Goal: Task Accomplishment & Management: Use online tool/utility

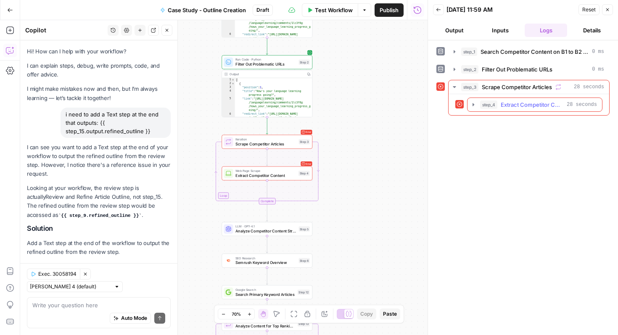
scroll to position [6817, 0]
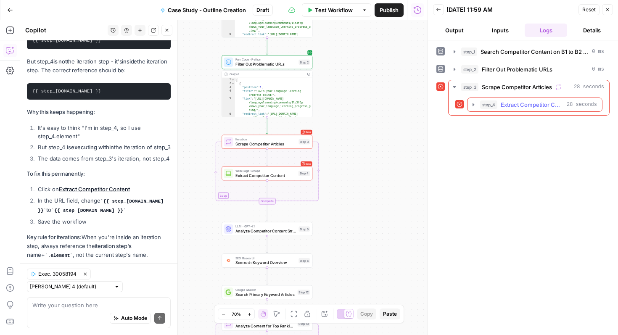
click at [515, 103] on span "Extract Competitor Content" at bounding box center [531, 104] width 63 height 8
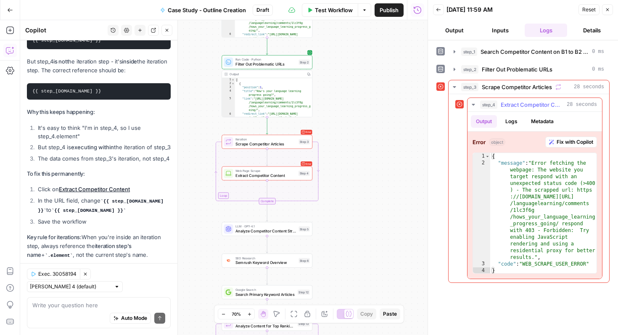
click at [572, 142] on span "Fix with Copilot" at bounding box center [574, 142] width 37 height 8
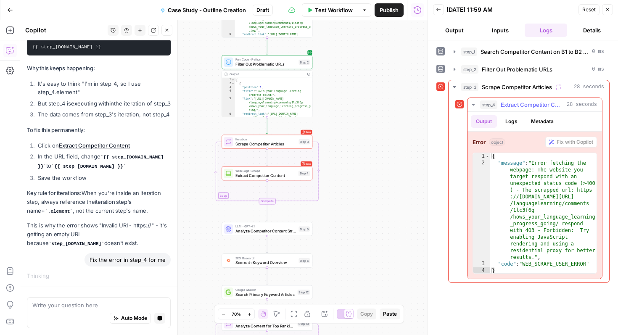
scroll to position [6737, 0]
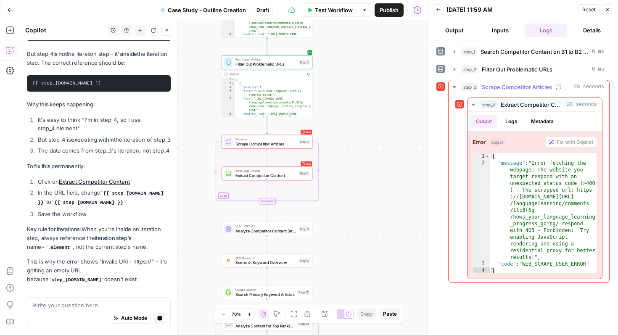
click at [518, 87] on span "Scrape Competitor Articles" at bounding box center [516, 87] width 70 height 8
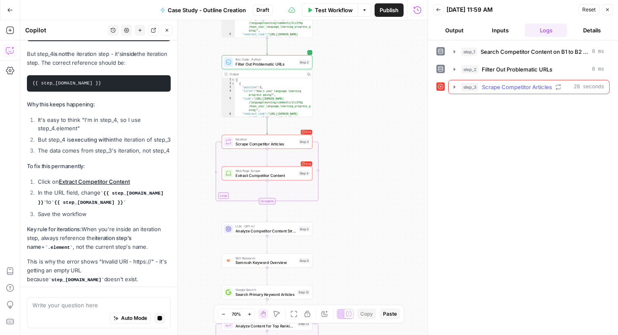
click at [521, 85] on span "Scrape Competitor Articles" at bounding box center [516, 87] width 70 height 8
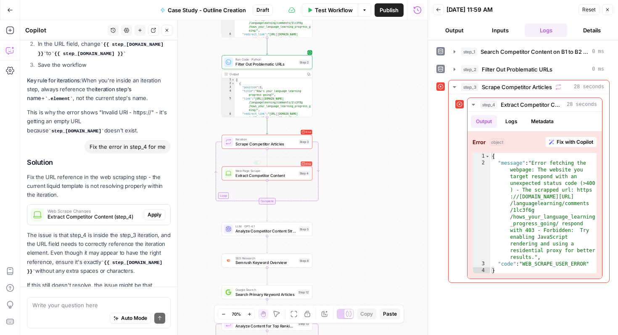
scroll to position [6998, 0]
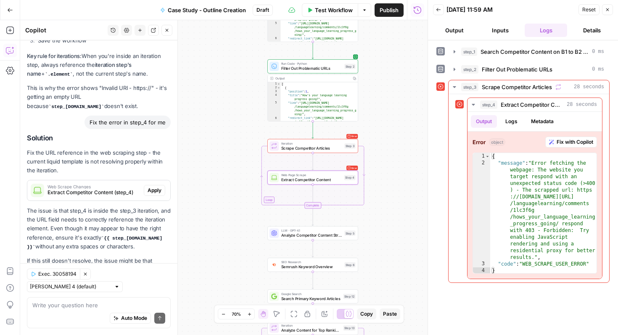
click at [158, 187] on span "Apply" at bounding box center [154, 191] width 14 height 8
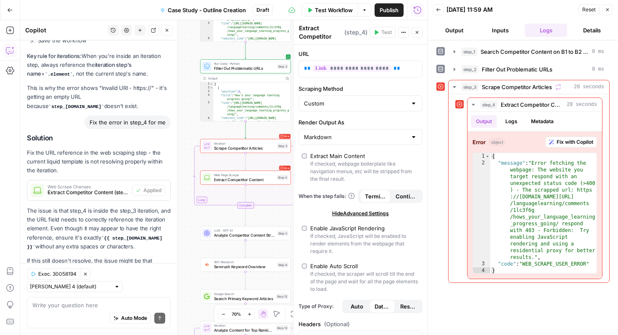
click at [417, 34] on icon "button" at bounding box center [416, 32] width 5 height 5
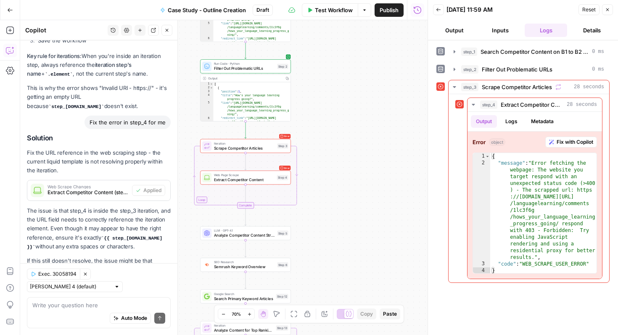
click at [605, 13] on button "Close" at bounding box center [607, 9] width 11 height 11
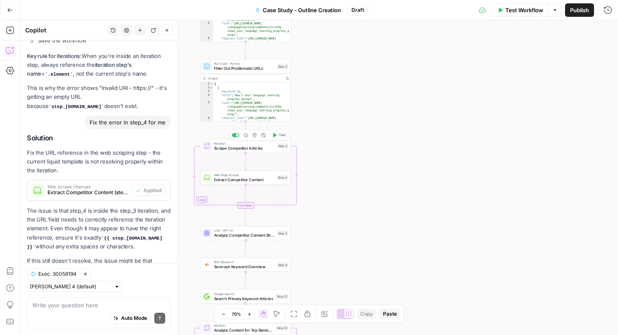
click at [276, 137] on icon "button" at bounding box center [274, 135] width 5 height 5
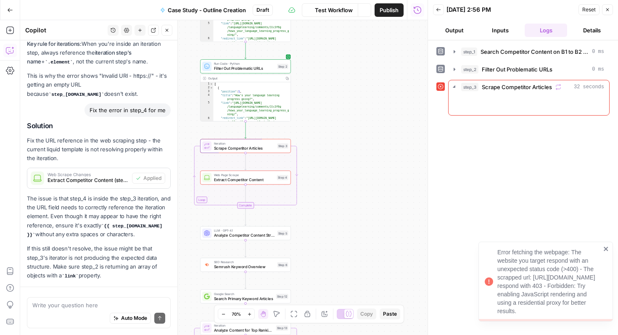
scroll to position [6998, 0]
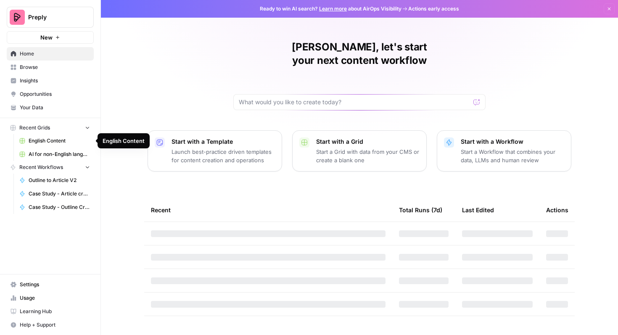
click at [60, 139] on span "English Content" at bounding box center [59, 141] width 61 height 8
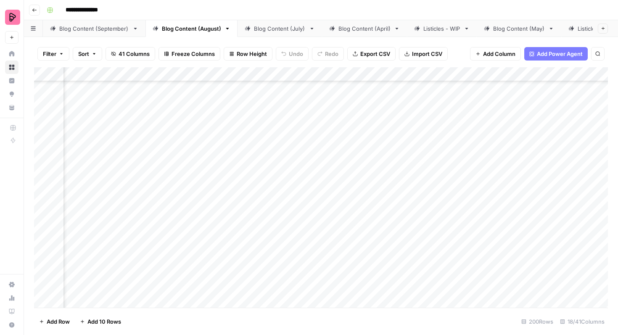
scroll to position [3976, 0]
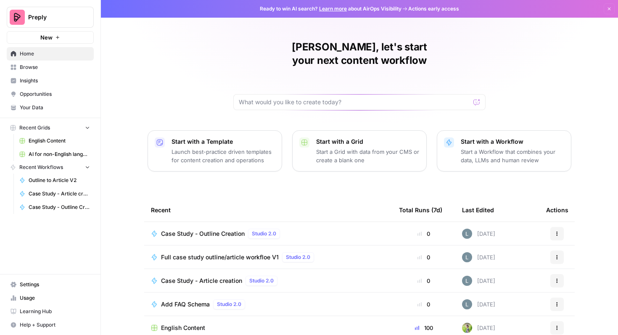
click at [54, 152] on span "AI for non-English languages" at bounding box center [59, 154] width 61 height 8
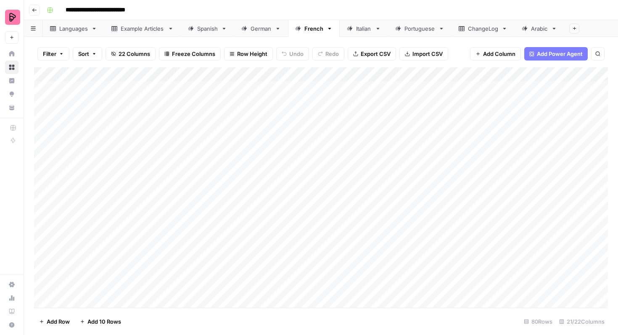
click at [212, 30] on div "Spanish" at bounding box center [207, 28] width 21 height 8
click at [42, 134] on div "Add Column" at bounding box center [320, 187] width 573 height 240
click at [43, 190] on div "Add Column" at bounding box center [320, 187] width 573 height 240
click at [43, 205] on div "Add Column" at bounding box center [320, 187] width 573 height 240
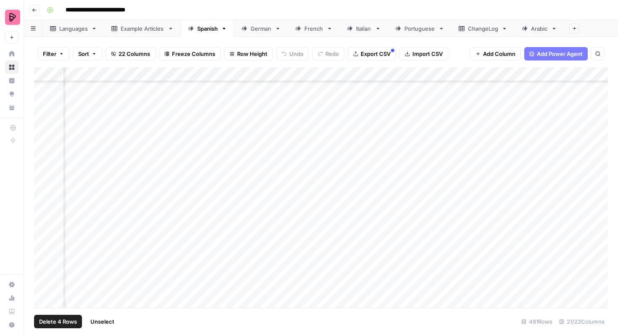
click at [44, 220] on div "Add Column" at bounding box center [320, 187] width 573 height 240
click at [44, 234] on div "Add Column" at bounding box center [320, 187] width 573 height 240
click at [44, 247] on div "Add Column" at bounding box center [320, 187] width 573 height 240
click at [43, 262] on div "Add Column" at bounding box center [320, 187] width 573 height 240
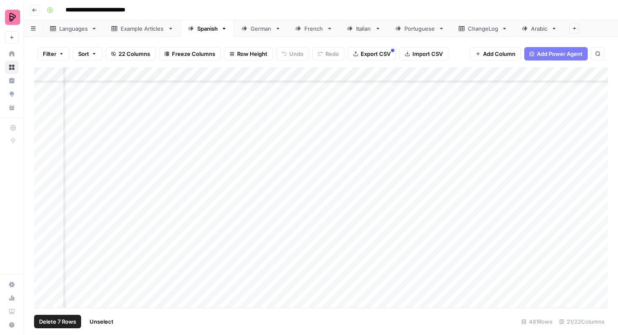
click at [42, 221] on div "Add Column" at bounding box center [320, 187] width 573 height 240
click at [43, 236] on div "Add Column" at bounding box center [320, 187] width 573 height 240
click at [43, 249] on div "Add Column" at bounding box center [320, 187] width 573 height 240
click at [43, 263] on div "Add Column" at bounding box center [320, 187] width 573 height 240
click at [43, 277] on div "Add Column" at bounding box center [320, 187] width 573 height 240
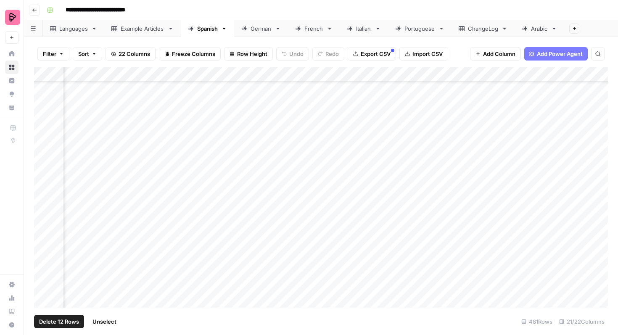
scroll to position [6537, 523]
click at [44, 224] on div "Add Column" at bounding box center [320, 187] width 573 height 240
click at [44, 236] on div "Add Column" at bounding box center [320, 187] width 573 height 240
click at [44, 249] on div "Add Column" at bounding box center [320, 187] width 573 height 240
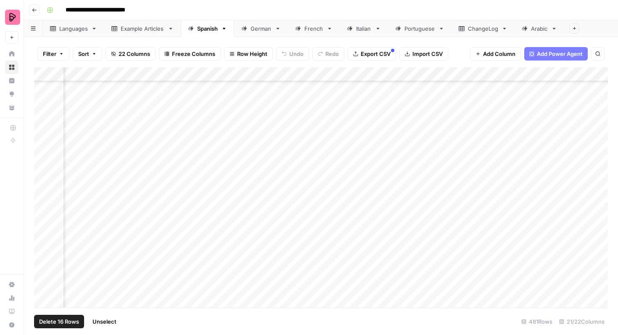
click at [43, 204] on div "Add Column" at bounding box center [320, 187] width 573 height 240
click at [43, 218] on div "Add Column" at bounding box center [320, 187] width 573 height 240
click at [43, 228] on div "Add Column" at bounding box center [320, 187] width 573 height 240
click at [43, 246] on div "Add Column" at bounding box center [320, 187] width 573 height 240
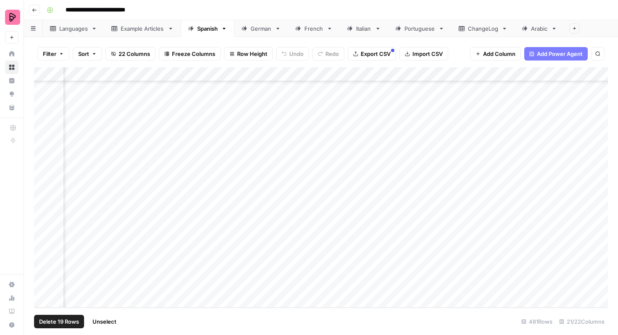
click at [43, 200] on div "Add Column" at bounding box center [320, 187] width 573 height 240
click at [43, 216] on div "Add Column" at bounding box center [320, 187] width 573 height 240
click at [375, 54] on span "Export CSV" at bounding box center [375, 54] width 30 height 8
click at [267, 28] on div "German" at bounding box center [260, 28] width 21 height 8
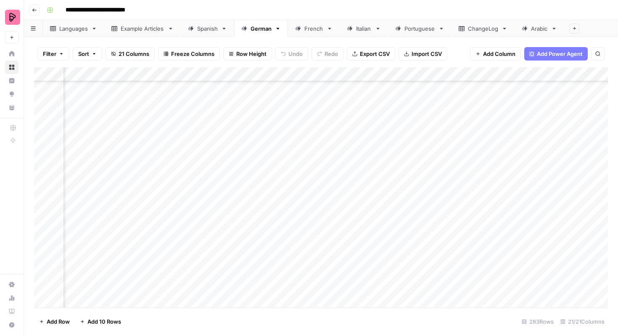
click at [43, 101] on div "Add Column" at bounding box center [320, 187] width 573 height 240
click at [43, 118] on div "Add Column" at bounding box center [320, 187] width 573 height 240
click at [43, 135] on div "Add Column" at bounding box center [320, 187] width 573 height 240
click at [43, 147] on div "Add Column" at bounding box center [320, 187] width 573 height 240
click at [43, 163] on div "Add Column" at bounding box center [320, 187] width 573 height 240
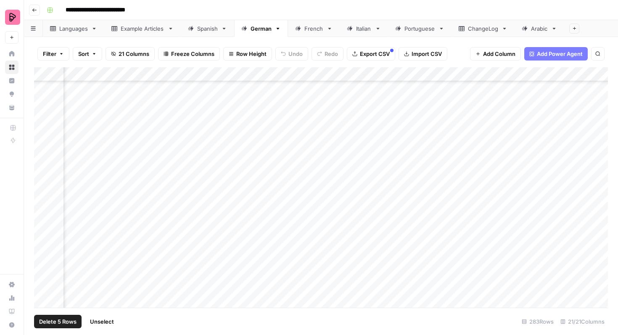
click at [43, 176] on div "Add Column" at bounding box center [320, 187] width 573 height 240
click at [42, 189] on div "Add Column" at bounding box center [320, 187] width 573 height 240
click at [42, 175] on div "Add Column" at bounding box center [320, 187] width 573 height 240
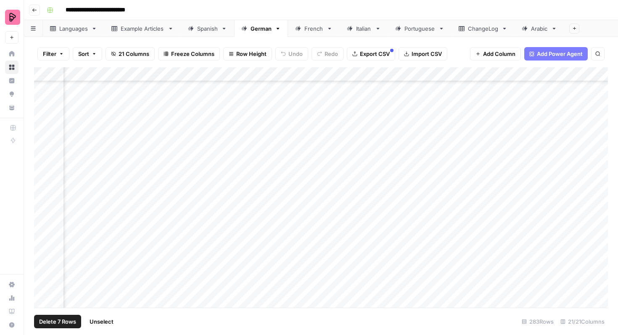
click at [42, 190] on div "Add Column" at bounding box center [320, 187] width 573 height 240
click at [42, 204] on div "Add Column" at bounding box center [320, 187] width 573 height 240
click at [42, 217] on div "Add Column" at bounding box center [320, 187] width 573 height 240
click at [42, 227] on div "Add Column" at bounding box center [320, 187] width 573 height 240
click at [42, 242] on div "Add Column" at bounding box center [320, 187] width 573 height 240
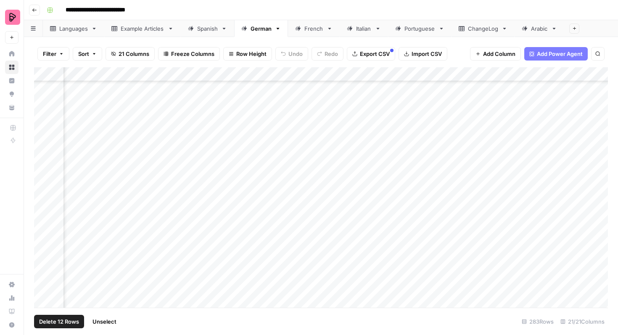
click at [42, 258] on div "Add Column" at bounding box center [320, 187] width 573 height 240
click at [42, 197] on div "Add Column" at bounding box center [320, 187] width 573 height 240
click at [42, 213] on div "Add Column" at bounding box center [320, 187] width 573 height 240
click at [42, 229] on div "Add Column" at bounding box center [320, 187] width 573 height 240
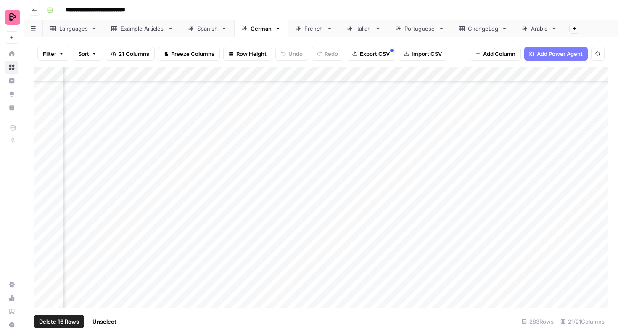
click at [42, 237] on div "Add Column" at bounding box center [320, 187] width 573 height 240
click at [43, 250] on div "Add Column" at bounding box center [320, 187] width 573 height 240
click at [45, 177] on div "Add Column" at bounding box center [320, 187] width 573 height 240
click at [45, 191] on div "Add Column" at bounding box center [320, 187] width 573 height 240
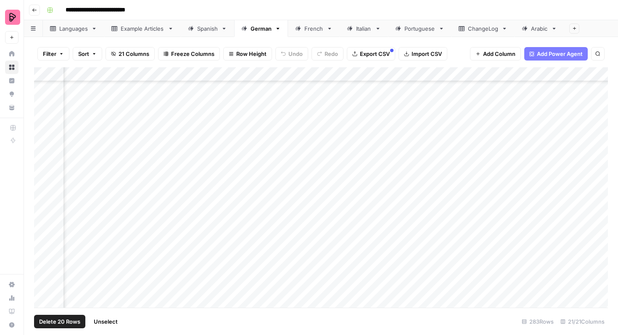
click at [45, 206] on div "Add Column" at bounding box center [320, 187] width 573 height 240
click at [45, 218] on div "Add Column" at bounding box center [320, 187] width 573 height 240
click at [45, 231] on div "Add Column" at bounding box center [320, 187] width 573 height 240
click at [43, 246] on div "Add Column" at bounding box center [320, 187] width 573 height 240
click at [41, 261] on div "Add Column" at bounding box center [320, 187] width 573 height 240
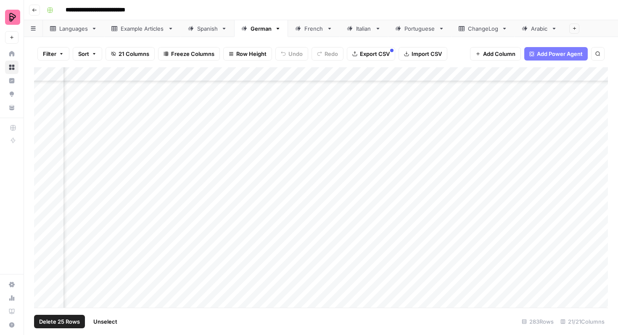
scroll to position [3830, 219]
click at [361, 56] on span "Export CSV" at bounding box center [375, 54] width 30 height 8
click at [311, 29] on div "French" at bounding box center [313, 28] width 19 height 8
click at [43, 123] on div "Add Column" at bounding box center [320, 187] width 573 height 240
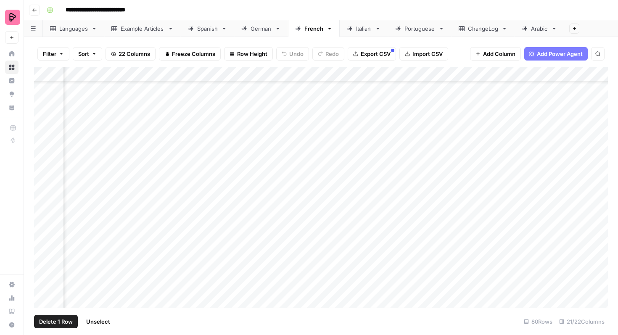
click at [43, 138] on div "Add Column" at bounding box center [320, 187] width 573 height 240
click at [43, 155] on div "Add Column" at bounding box center [320, 187] width 573 height 240
click at [43, 197] on div "Add Column" at bounding box center [320, 187] width 573 height 240
click at [43, 208] on div "Add Column" at bounding box center [320, 187] width 573 height 240
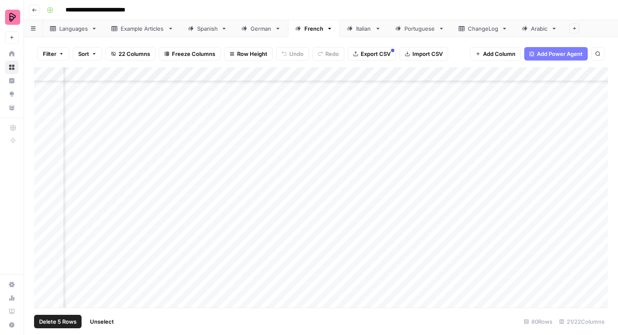
click at [45, 203] on div "Add Column" at bounding box center [320, 187] width 573 height 240
click at [45, 219] on div "Add Column" at bounding box center [320, 187] width 573 height 240
click at [41, 234] on div "Add Column" at bounding box center [320, 187] width 573 height 240
click at [375, 55] on span "Export CSV" at bounding box center [375, 54] width 30 height 8
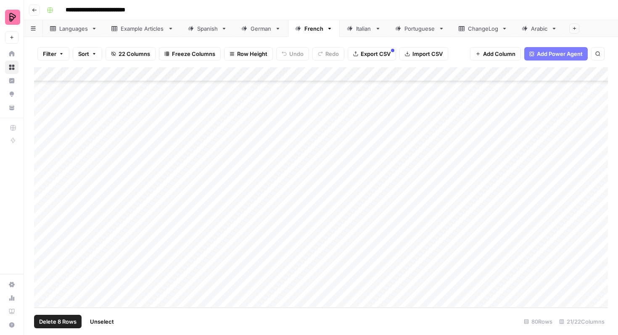
click at [206, 29] on div "Spanish" at bounding box center [207, 28] width 21 height 8
click at [38, 8] on button "Go back" at bounding box center [34, 10] width 11 height 11
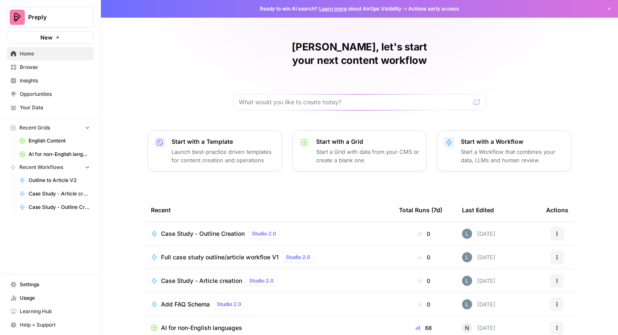
scroll to position [52, 0]
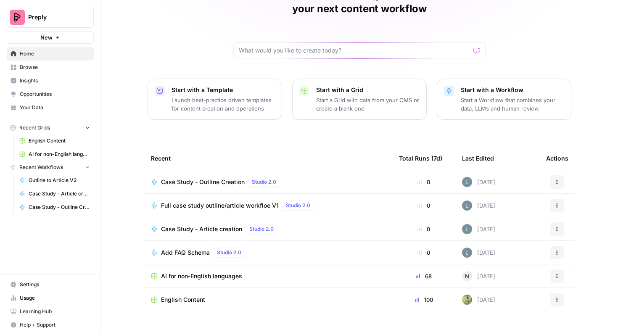
click at [68, 66] on span "Browse" at bounding box center [55, 67] width 70 height 8
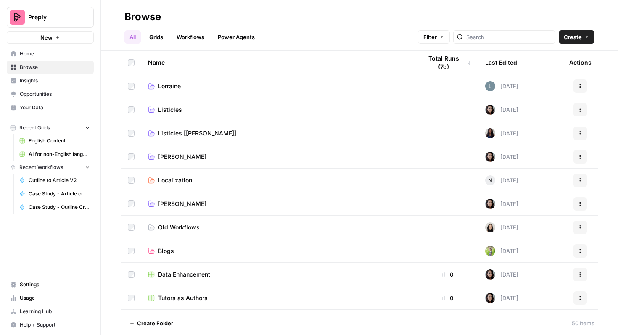
click at [155, 37] on link "Grids" at bounding box center [156, 36] width 24 height 13
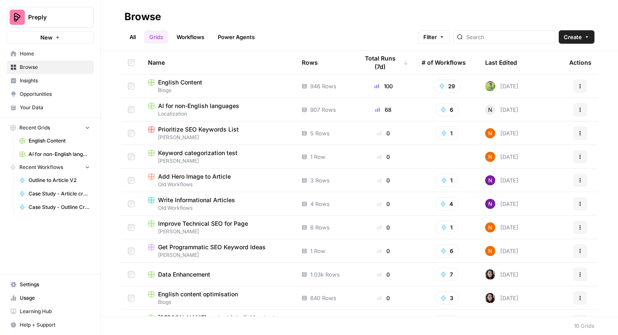
click at [200, 36] on link "Workflows" at bounding box center [190, 36] width 38 height 13
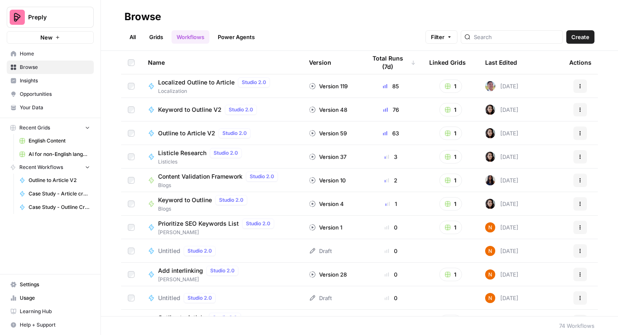
click at [49, 53] on span "Home" at bounding box center [55, 54] width 70 height 8
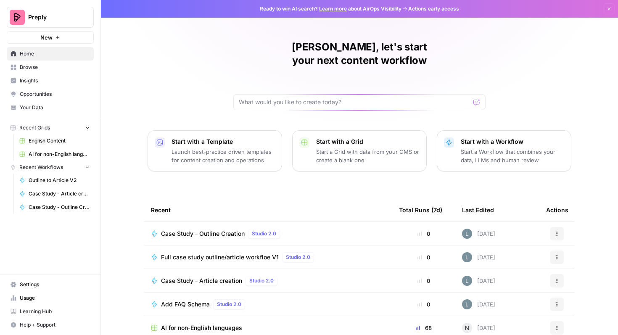
scroll to position [52, 0]
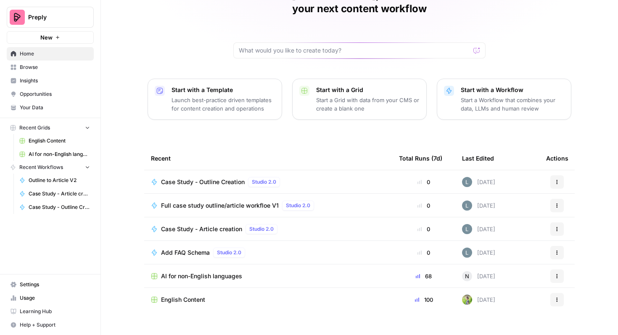
click at [68, 71] on span "Browse" at bounding box center [55, 67] width 70 height 8
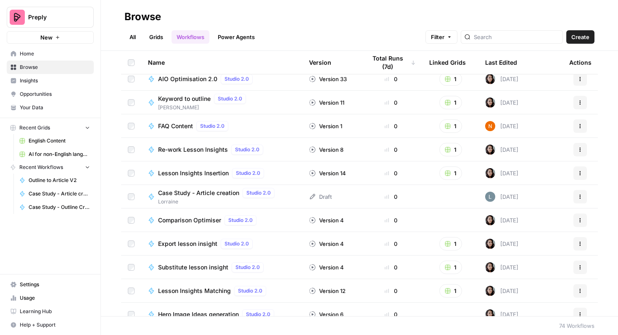
scroll to position [252, 0]
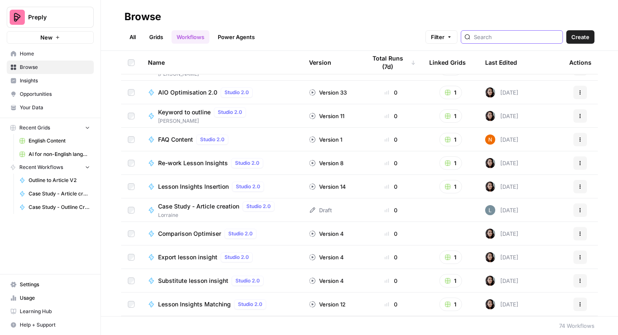
click at [514, 39] on input "search" at bounding box center [515, 37] width 85 height 8
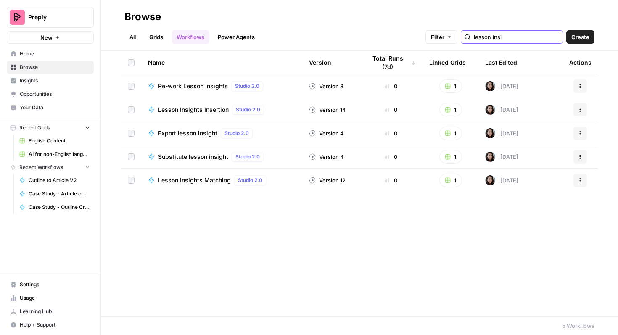
type input "lesson insi"
click at [158, 34] on link "Grids" at bounding box center [156, 36] width 24 height 13
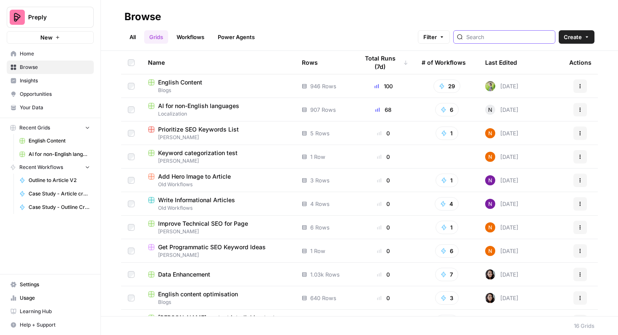
click at [496, 41] on input "search" at bounding box center [508, 37] width 85 height 8
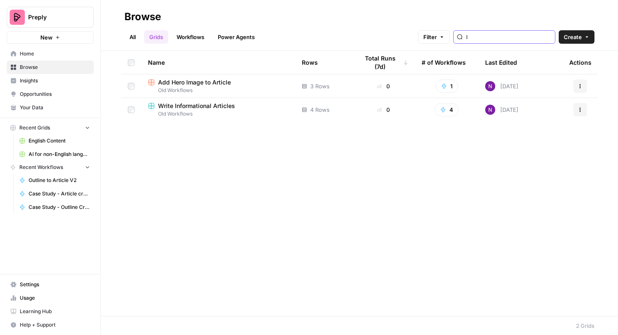
type input "l"
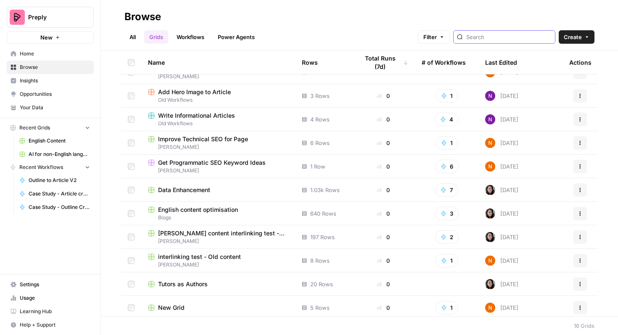
scroll to position [84, 0]
click at [225, 210] on span "English content optimisation" at bounding box center [198, 210] width 80 height 8
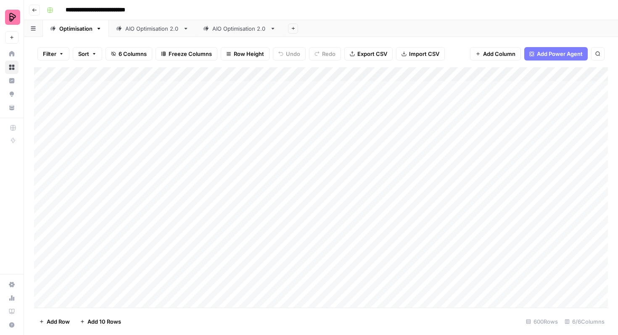
click at [35, 11] on icon "button" at bounding box center [34, 10] width 5 height 5
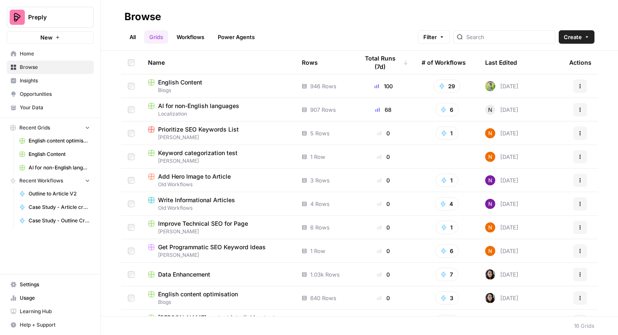
click at [183, 40] on link "Workflows" at bounding box center [190, 36] width 38 height 13
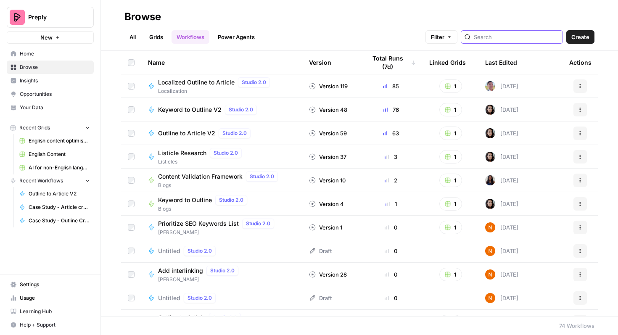
click at [518, 40] on input "search" at bounding box center [515, 37] width 85 height 8
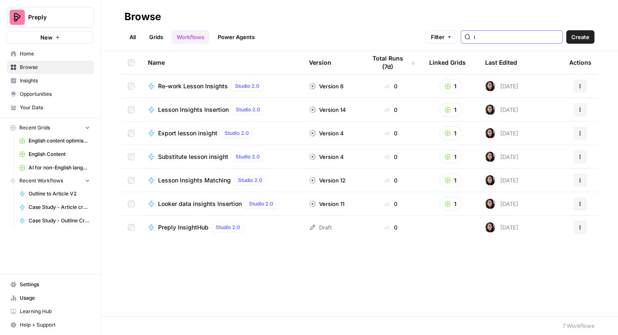
type input "i"
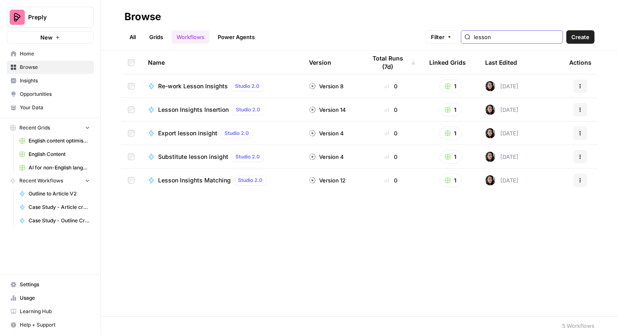
type input "lesson"
click at [205, 109] on span "Lesson Insights Insertion" at bounding box center [193, 109] width 71 height 8
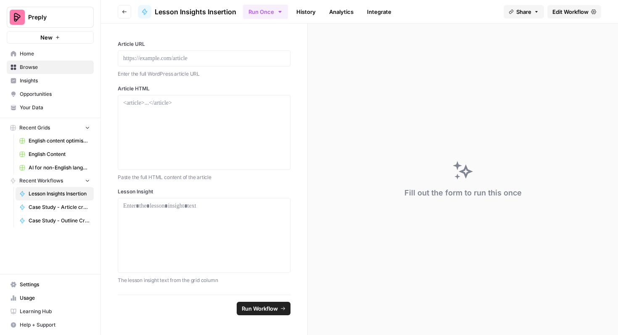
click at [129, 11] on button "Go back" at bounding box center [124, 11] width 13 height 13
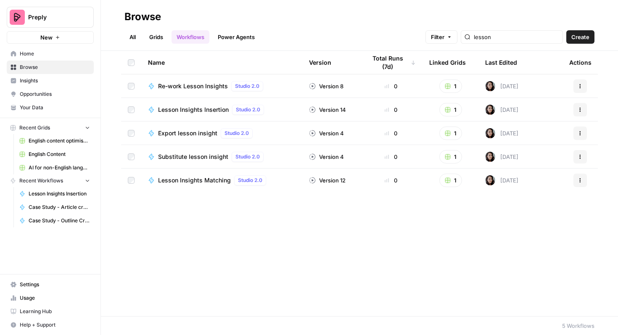
click at [192, 112] on span "Lesson Insights Insertion" at bounding box center [193, 109] width 71 height 8
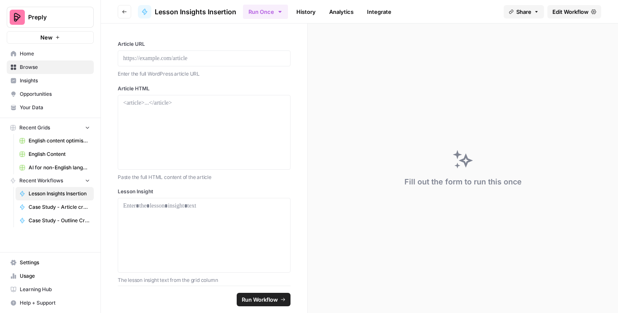
click at [591, 13] on icon at bounding box center [593, 11] width 5 height 5
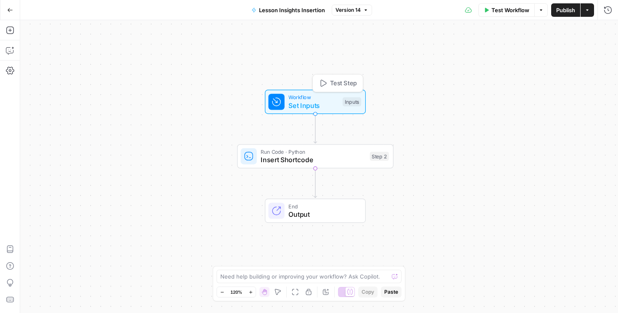
click at [324, 100] on span "Workflow" at bounding box center [313, 97] width 50 height 8
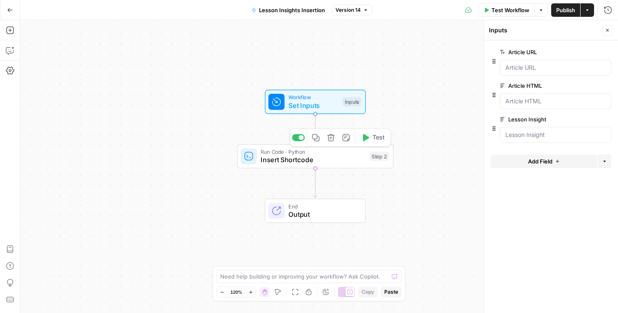
click at [336, 160] on span "Insert Shortcode" at bounding box center [312, 160] width 105 height 10
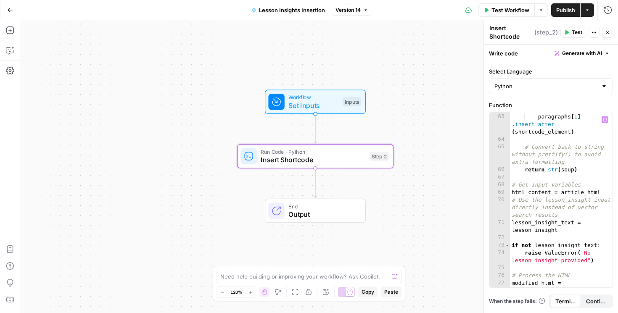
scroll to position [1035, 0]
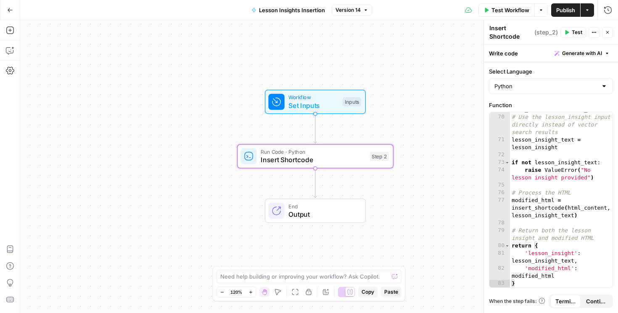
click at [427, 232] on div "Workflow Set Inputs Inputs Run Code · Python Insert Shortcode Step 2 End Output" at bounding box center [318, 166] width 597 height 293
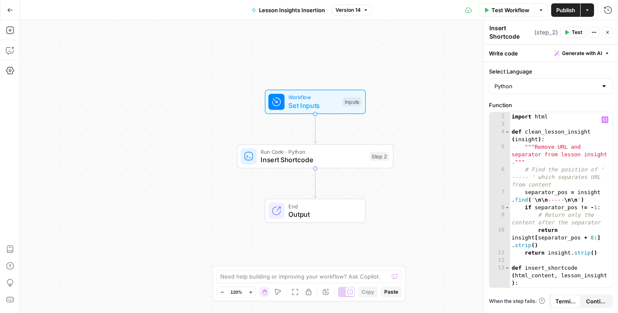
scroll to position [0, 0]
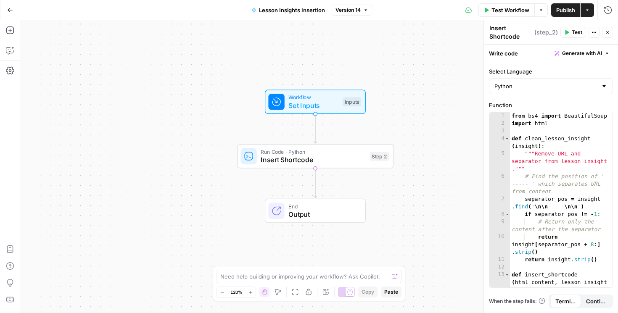
click at [467, 167] on div "Workflow Set Inputs Inputs Run Code · Python Insert Shortcode Step 2 End Output" at bounding box center [318, 166] width 597 height 293
click at [277, 292] on icon "button" at bounding box center [277, 292] width 7 height 7
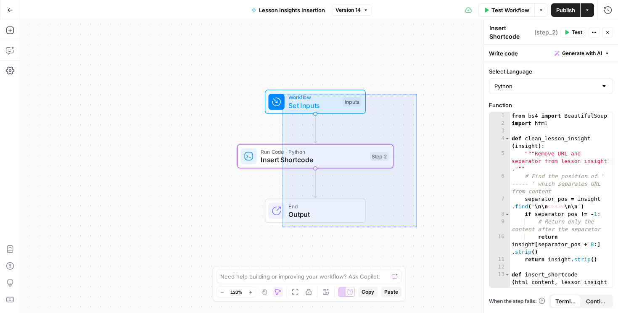
drag, startPoint x: 416, startPoint y: 227, endPoint x: 281, endPoint y: 93, distance: 190.1
click at [281, 93] on div "Workflow Set Inputs Inputs Run Code · Python Insert Shortcode Step 2 End Output" at bounding box center [318, 166] width 597 height 293
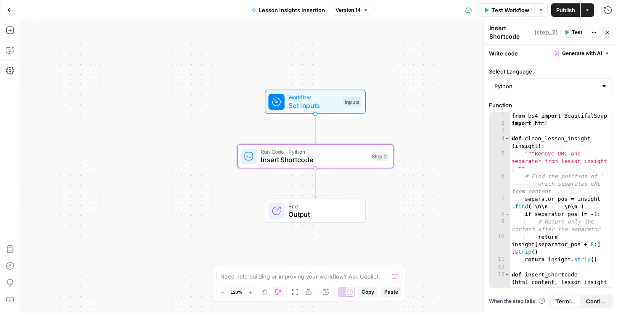
click at [281, 93] on div "Workflow Set Inputs Inputs Test Step" at bounding box center [315, 102] width 101 height 24
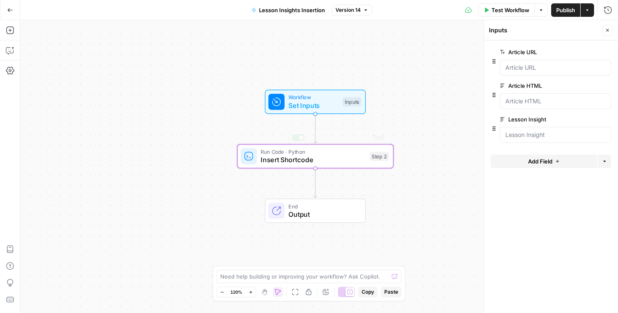
click at [395, 213] on div "Workflow Set Inputs Inputs Run Code · Python Insert Shortcode Step 2 Copy step …" at bounding box center [318, 166] width 597 height 293
click at [279, 292] on icon "button" at bounding box center [278, 292] width 6 height 6
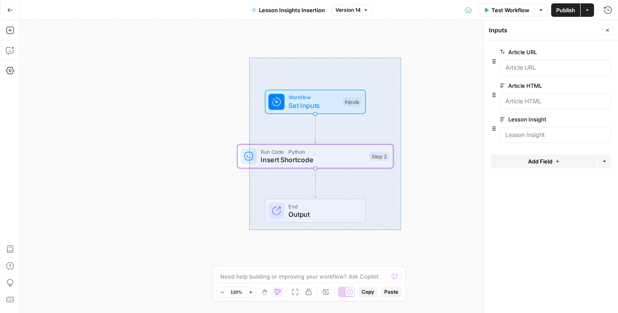
drag, startPoint x: 401, startPoint y: 230, endPoint x: 249, endPoint y: 58, distance: 229.5
click at [249, 58] on div "Workflow Set Inputs Inputs Run Code · Python Insert Shortcode Step 2 End Output" at bounding box center [318, 166] width 597 height 293
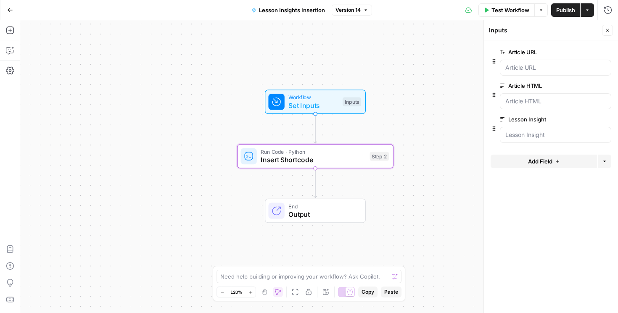
click at [366, 292] on span "Copy" at bounding box center [367, 292] width 13 height 8
click at [7, 13] on button "Go Back" at bounding box center [10, 10] width 15 height 15
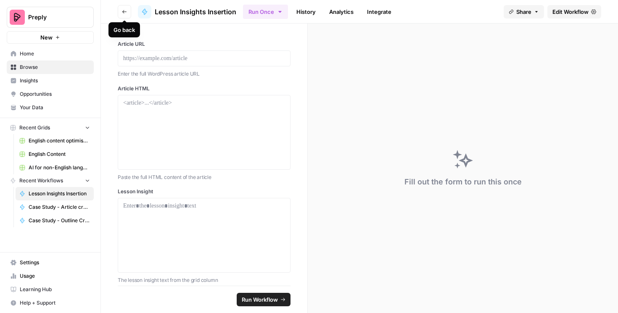
click at [122, 15] on button "Go back" at bounding box center [124, 11] width 13 height 13
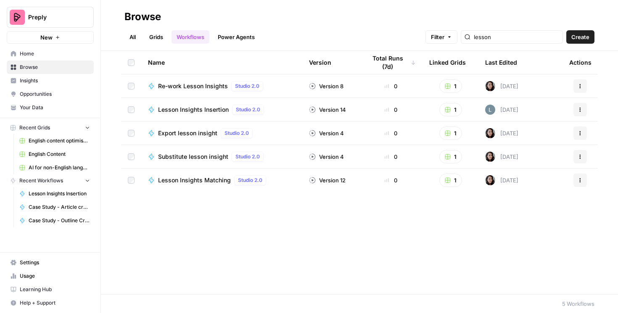
click at [134, 37] on link "All" at bounding box center [132, 36] width 16 height 13
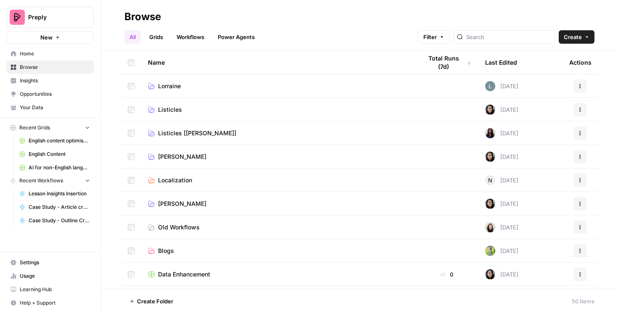
click at [78, 41] on button "New" at bounding box center [50, 37] width 87 height 13
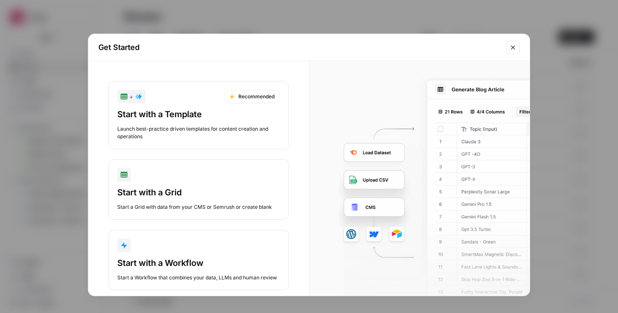
scroll to position [15, 0]
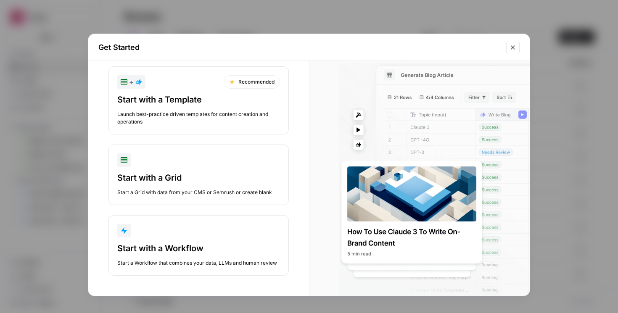
click at [512, 52] on button "Close modal" at bounding box center [512, 47] width 13 height 13
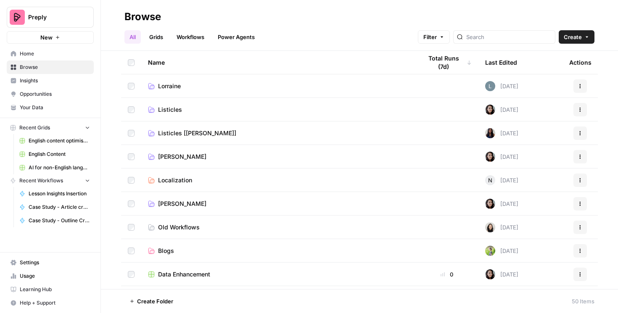
click at [576, 38] on span "Create" at bounding box center [572, 37] width 18 height 8
click at [557, 55] on span "Folder" at bounding box center [560, 57] width 47 height 8
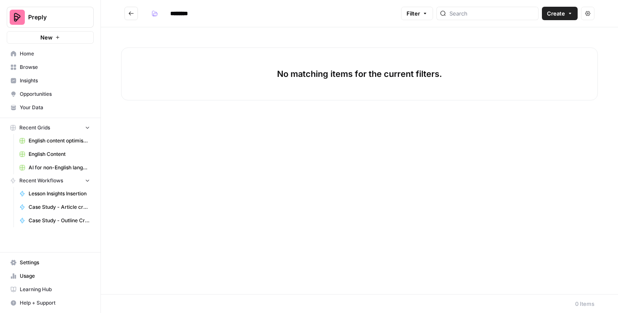
click at [189, 15] on input "********" at bounding box center [189, 13] width 47 height 13
type input "****"
click at [402, 135] on div "No matching items for the current filters." at bounding box center [359, 160] width 517 height 267
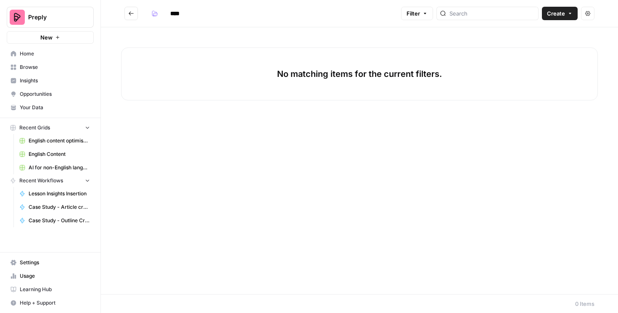
click at [475, 129] on div "No matching items for the current filters." at bounding box center [359, 160] width 517 height 267
click at [133, 16] on button "Go back" at bounding box center [130, 13] width 13 height 13
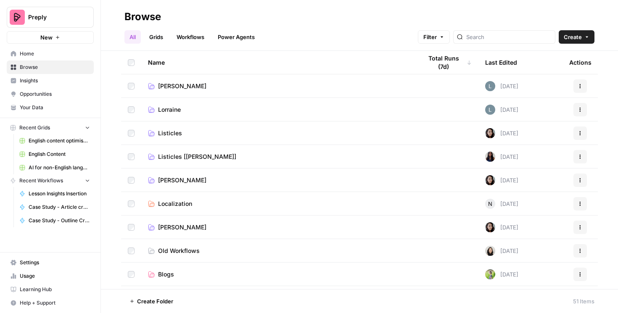
click at [227, 86] on link "Anna" at bounding box center [278, 86] width 260 height 8
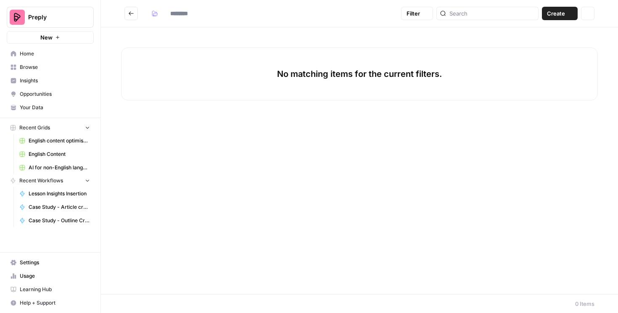
type input "****"
click at [571, 13] on icon "button" at bounding box center [569, 13] width 5 height 5
click at [590, 16] on button "Actions" at bounding box center [587, 13] width 13 height 13
click at [352, 25] on header "**** Filter Create Actions" at bounding box center [359, 13] width 517 height 27
click at [563, 9] on span "Create" at bounding box center [556, 13] width 18 height 8
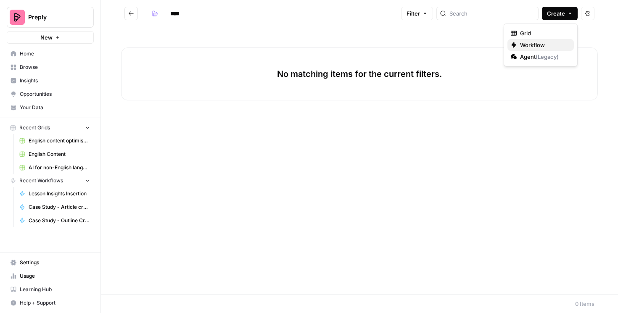
click at [537, 43] on span "Workflow" at bounding box center [543, 45] width 47 height 8
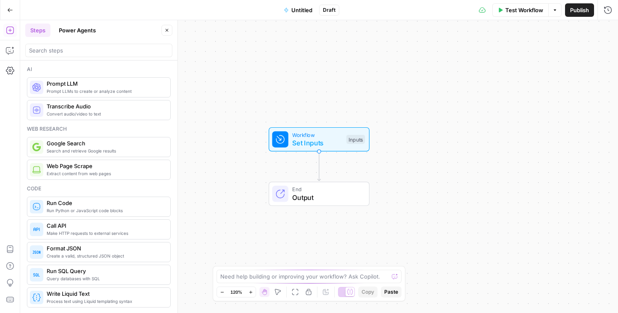
click at [297, 8] on span "Untitled" at bounding box center [301, 10] width 21 height 8
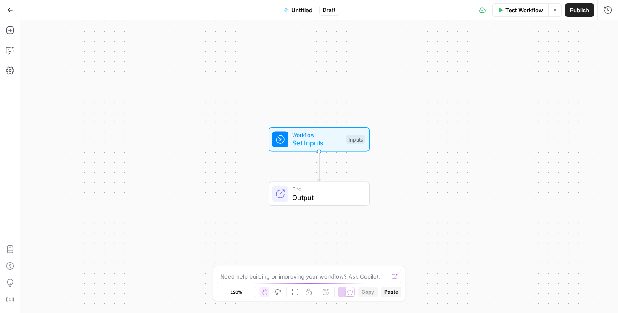
click at [297, 8] on span "Untitled" at bounding box center [301, 10] width 21 height 8
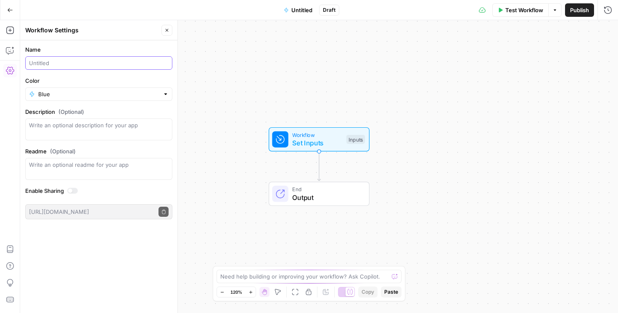
click at [97, 63] on input "Name" at bounding box center [98, 63] width 139 height 8
type input "Copy of lesson insights insertion"
click at [198, 116] on div "Workflow Set Inputs Inputs End Output" at bounding box center [318, 166] width 597 height 293
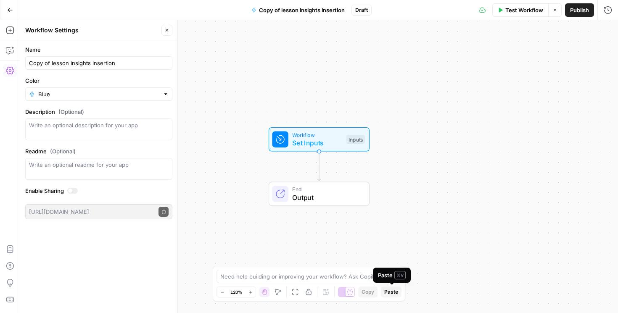
click at [394, 293] on span "Paste" at bounding box center [391, 292] width 14 height 8
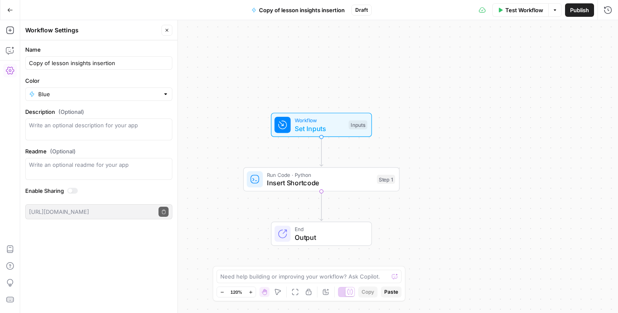
click at [466, 153] on div "Workflow Set Inputs Inputs Run Code · Python Insert Shortcode Step 1 End Output" at bounding box center [318, 166] width 597 height 293
click at [331, 124] on span "Set Inputs" at bounding box center [320, 129] width 50 height 10
click at [343, 183] on span "Insert Shortcode" at bounding box center [320, 183] width 106 height 10
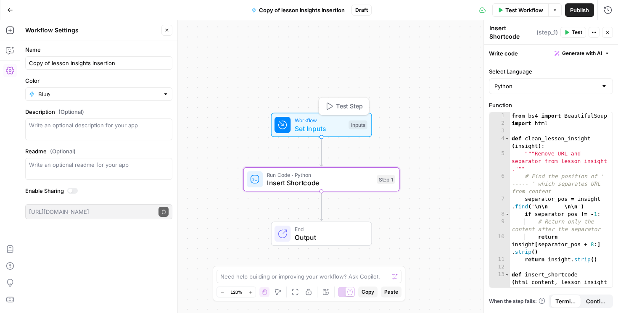
click at [335, 125] on span "Set Inputs" at bounding box center [320, 129] width 50 height 10
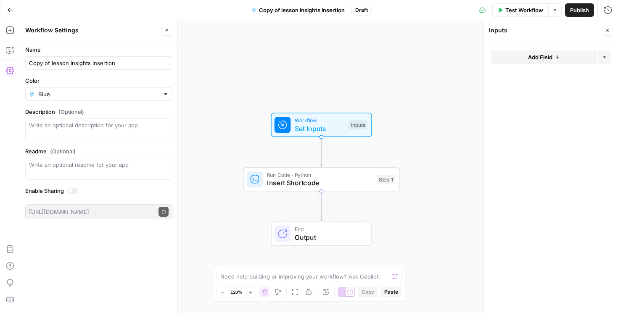
click at [555, 57] on icon "button" at bounding box center [557, 57] width 5 height 5
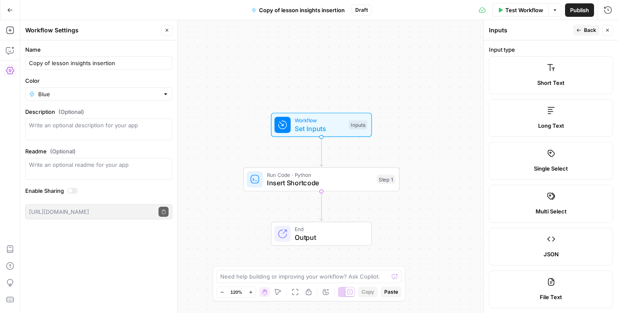
click at [550, 121] on label "Long Text" at bounding box center [551, 118] width 124 height 38
click at [551, 78] on label "Short Text" at bounding box center [551, 75] width 124 height 38
click at [577, 31] on icon "button" at bounding box center [578, 30] width 5 height 5
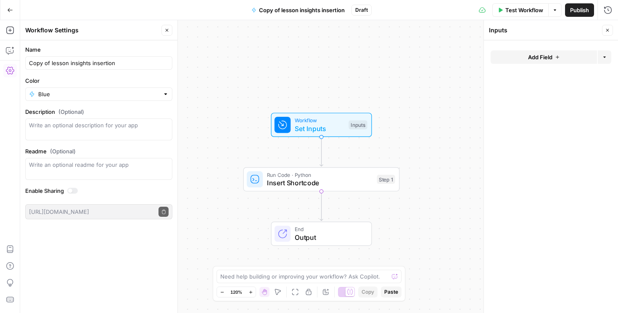
click at [607, 27] on button "Close" at bounding box center [607, 30] width 11 height 11
click at [13, 12] on button "Go Back" at bounding box center [10, 10] width 15 height 15
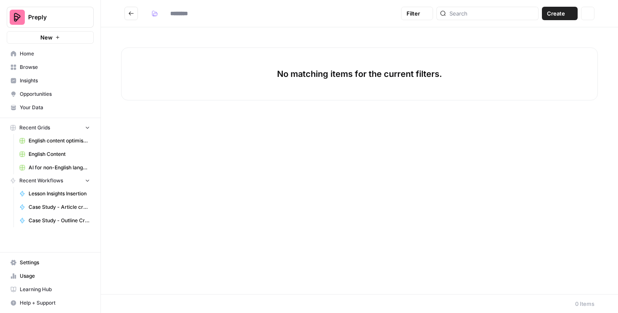
type input "****"
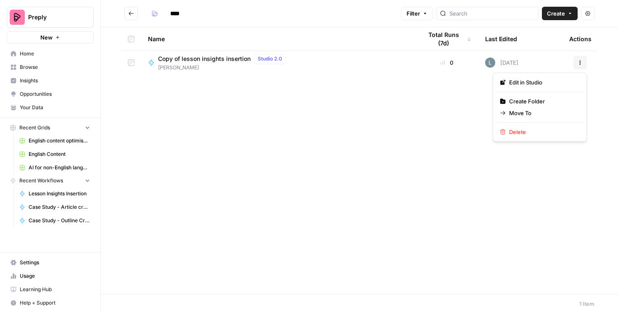
click at [579, 61] on icon "button" at bounding box center [579, 62] width 5 height 5
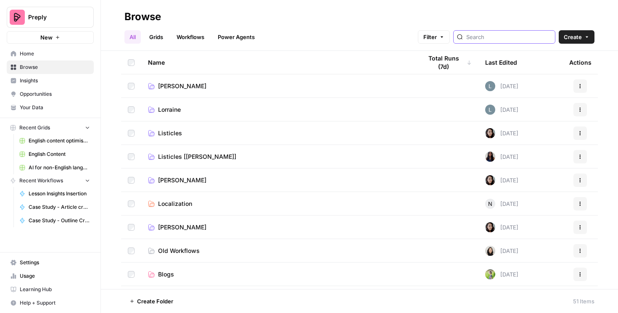
click at [517, 37] on input "search" at bounding box center [508, 37] width 85 height 8
type input "lesson ins"
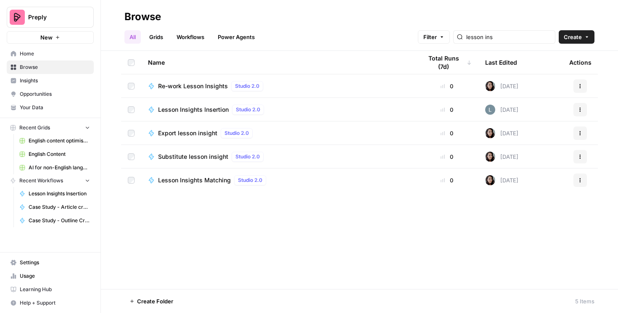
click at [578, 109] on icon "button" at bounding box center [579, 109] width 5 height 5
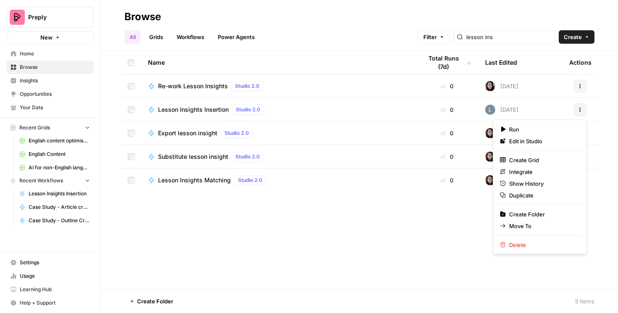
click at [429, 223] on div "Name Total Runs (7d) Last Edited Actions Re-work Lesson Insights Studio 2.0 0 2…" at bounding box center [359, 170] width 517 height 238
click at [579, 107] on icon "button" at bounding box center [579, 109] width 5 height 5
click at [531, 196] on span "Duplicate" at bounding box center [542, 195] width 67 height 8
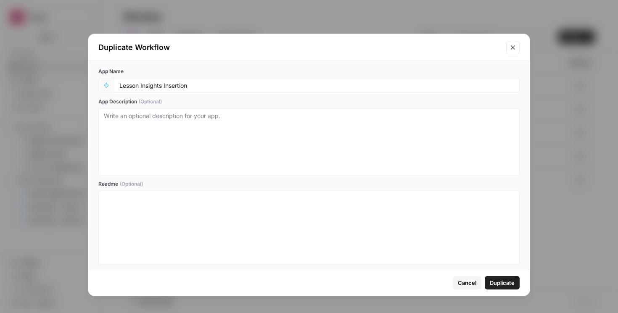
click at [492, 279] on span "Duplicate" at bounding box center [501, 283] width 25 height 8
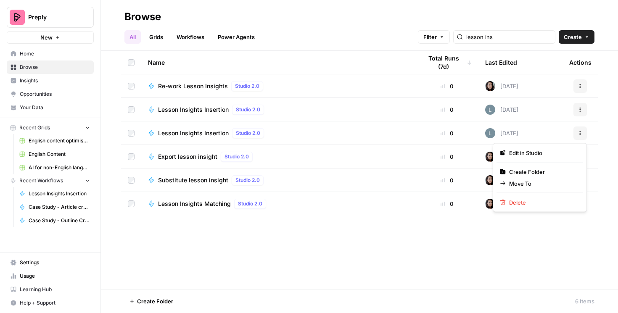
click at [583, 133] on button "Actions" at bounding box center [579, 132] width 13 height 13
click at [376, 239] on div "Name Total Runs (7d) Last Edited Actions Re-work Lesson Insights Studio 2.0 0 2…" at bounding box center [359, 170] width 517 height 238
click at [461, 61] on div "Total Runs (7d)" at bounding box center [447, 62] width 50 height 23
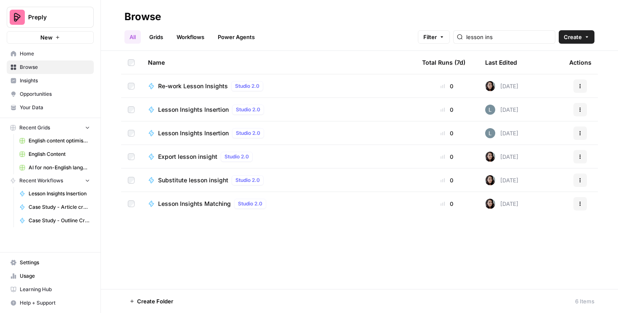
click at [581, 132] on icon "button" at bounding box center [579, 133] width 5 height 5
click at [537, 184] on span "Move To" at bounding box center [542, 183] width 67 height 8
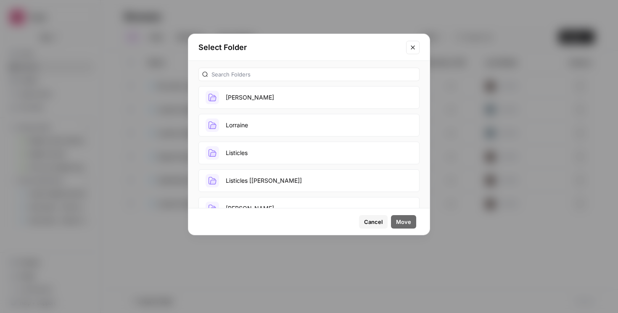
click at [279, 97] on button "Anna" at bounding box center [308, 97] width 221 height 23
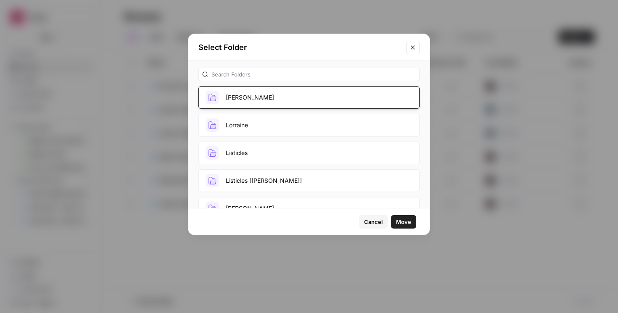
click at [402, 217] on button "Move" at bounding box center [403, 221] width 25 height 13
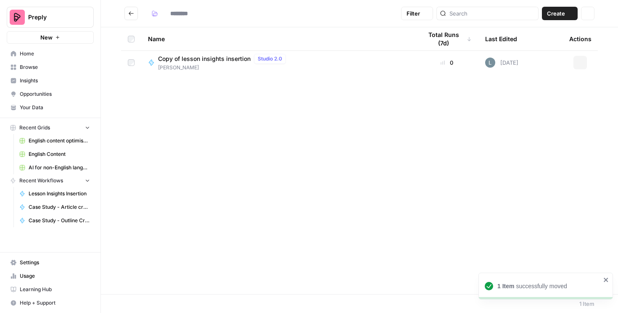
type input "****"
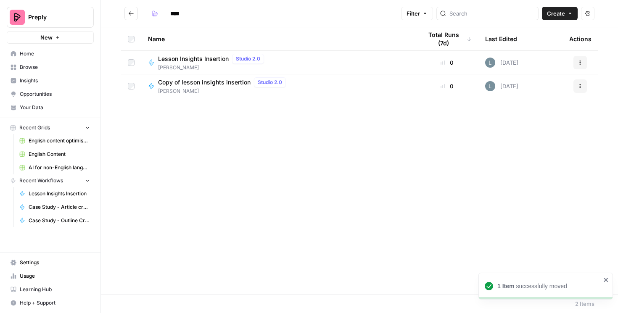
click at [188, 68] on span "Anna" at bounding box center [212, 68] width 109 height 8
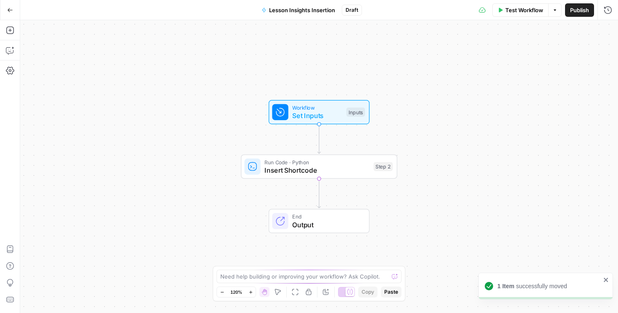
click at [291, 11] on span "Lesson Insights Insertion" at bounding box center [302, 10] width 66 height 8
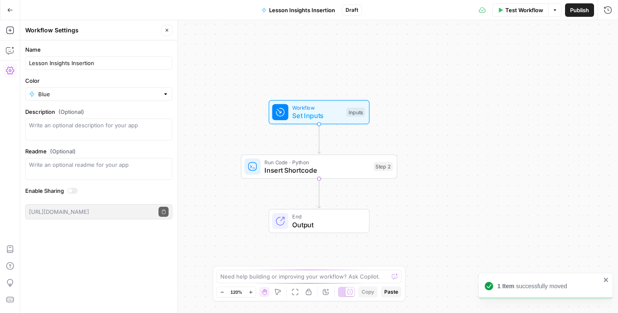
click at [288, 8] on span "Lesson Insights Insertion" at bounding box center [302, 10] width 66 height 8
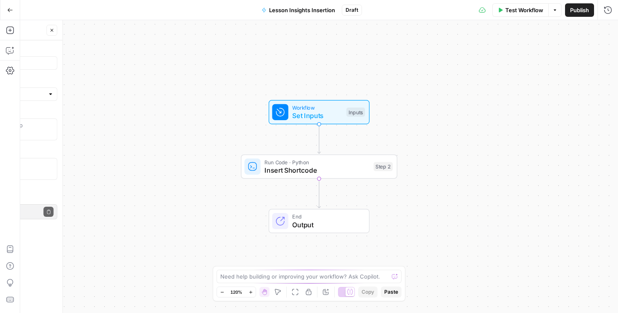
click at [288, 8] on span "Lesson Insights Insertion" at bounding box center [302, 10] width 66 height 8
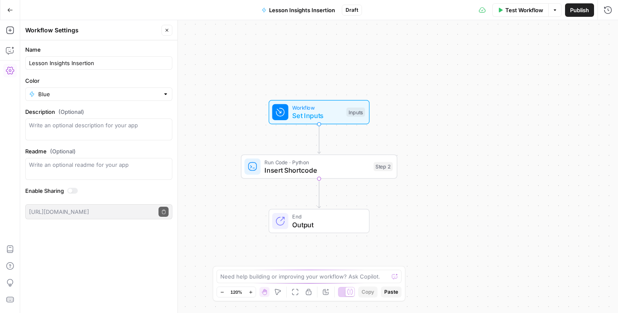
click at [29, 63] on div "Lesson Insights Insertion" at bounding box center [98, 62] width 147 height 13
click at [47, 60] on input "Lesson Insights Insertion" at bounding box center [98, 63] width 139 height 8
type input "Anna Copy Lesson Insights Insertion"
click at [426, 74] on div "Workflow Set Inputs Inputs Run Code · Python Insert Shortcode Step 2 End Output" at bounding box center [318, 166] width 597 height 293
click at [326, 111] on span "Set Inputs" at bounding box center [317, 116] width 50 height 10
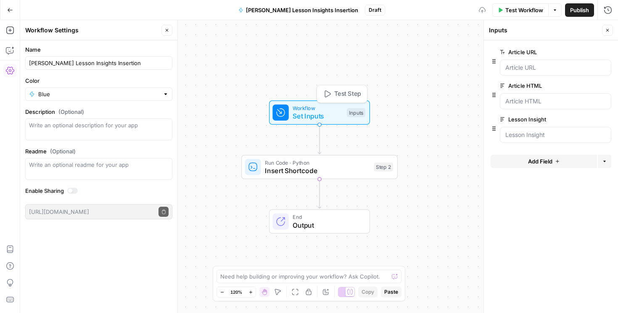
click at [416, 52] on div "Workflow Set Inputs Inputs Test Step Run Code · Python Insert Shortcode Step 2 …" at bounding box center [318, 166] width 597 height 293
click at [9, 10] on icon "button" at bounding box center [10, 10] width 6 height 6
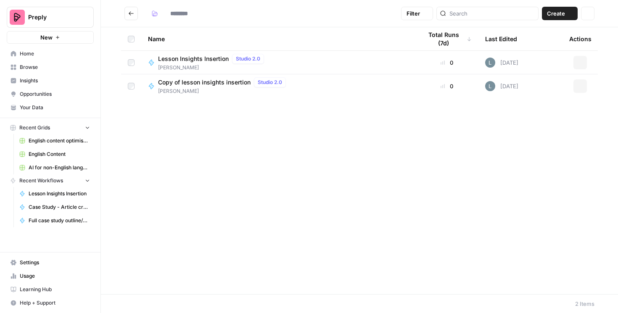
type input "****"
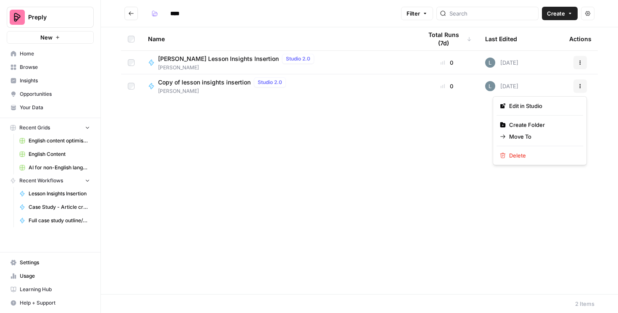
click at [579, 89] on button "Actions" at bounding box center [579, 85] width 13 height 13
click at [530, 157] on span "Delete" at bounding box center [542, 155] width 67 height 8
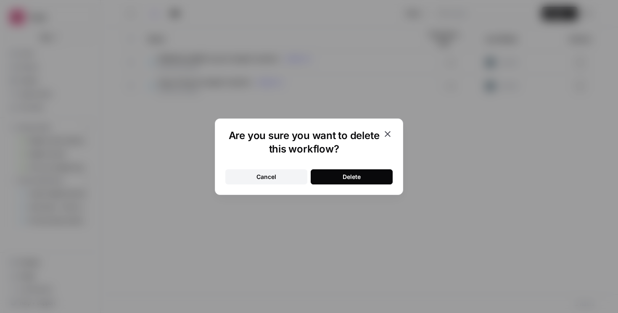
click at [361, 179] on button "Delete" at bounding box center [351, 176] width 82 height 15
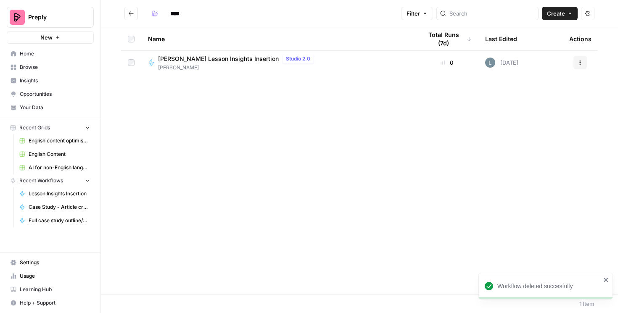
click at [585, 11] on icon "button" at bounding box center [587, 13] width 5 height 5
click at [563, 11] on span "Create" at bounding box center [556, 13] width 18 height 8
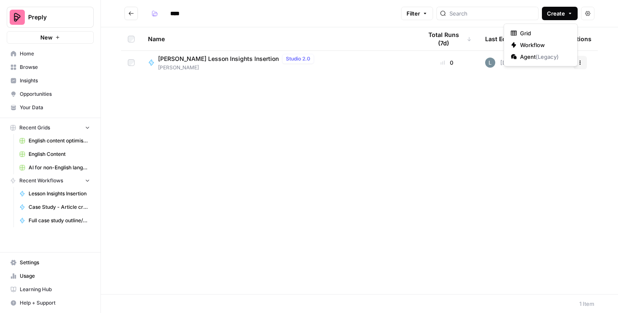
click at [419, 127] on div "Name Total Runs (7d) Last Edited Actions Anna Copy Lesson Insights Insertion St…" at bounding box center [359, 160] width 517 height 267
click at [342, 56] on div "Anna Copy Lesson Insights Insertion Studio 2.0 Anna" at bounding box center [278, 63] width 260 height 18
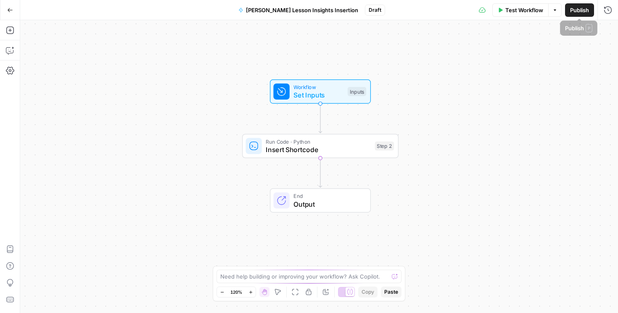
click at [552, 9] on icon "button" at bounding box center [554, 10] width 5 height 5
click at [331, 90] on span "Set Inputs" at bounding box center [318, 95] width 50 height 10
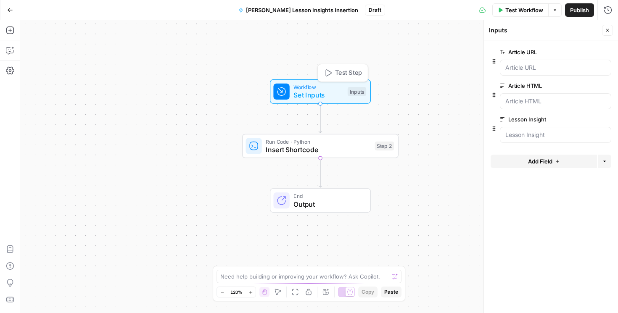
click at [144, 79] on div "Workflow Set Inputs Inputs Test Step Run Code · Python Insert Shortcode Step 2 …" at bounding box center [318, 166] width 597 height 293
click at [10, 66] on button "Settings" at bounding box center [9, 70] width 13 height 13
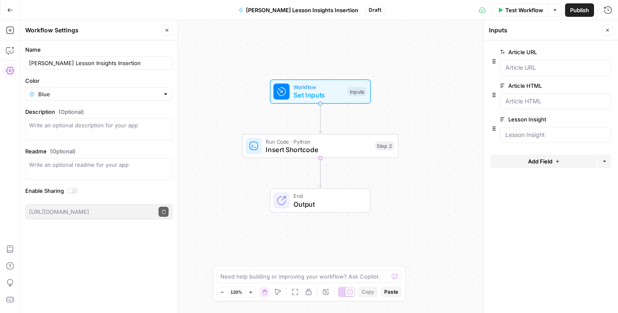
click at [73, 189] on div at bounding box center [72, 191] width 11 height 6
click at [161, 212] on icon "button" at bounding box center [163, 212] width 5 height 5
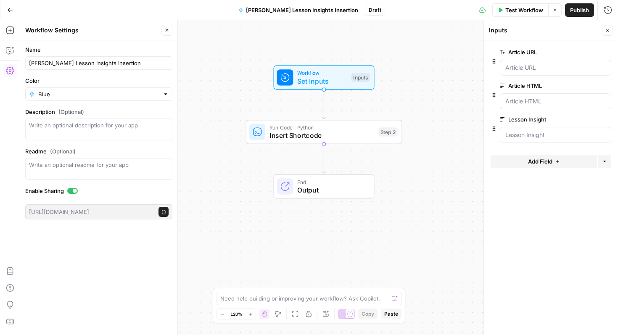
click at [11, 9] on icon "button" at bounding box center [10, 10] width 6 height 6
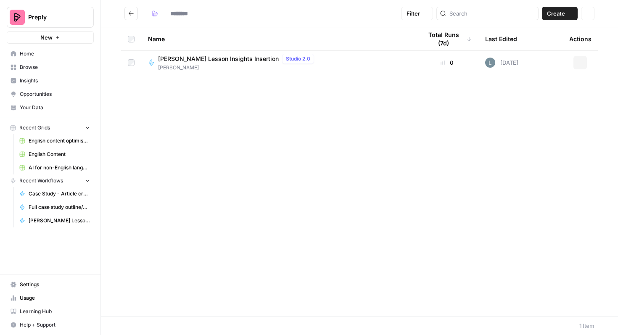
type input "****"
click at [55, 153] on span "English Content" at bounding box center [59, 154] width 61 height 8
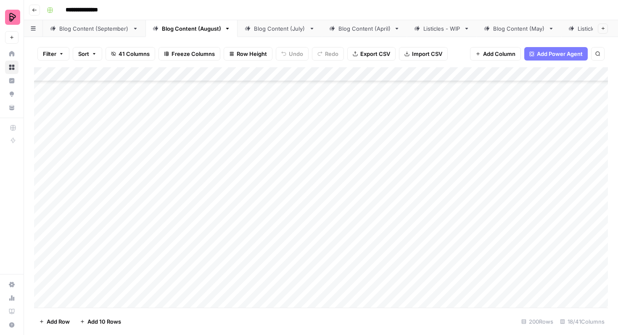
scroll to position [3139, 0]
click at [110, 28] on div "Blog Content (September)" at bounding box center [94, 28] width 70 height 8
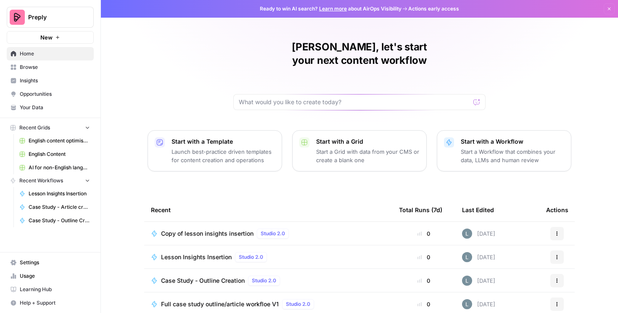
click at [558, 231] on icon "button" at bounding box center [556, 233] width 5 height 5
click at [588, 199] on div "Lorraine, let's start your next content workflow Start with a Template Launch b…" at bounding box center [359, 200] width 517 height 400
click at [340, 229] on div "Copy of lesson insights insertion Studio 2.0" at bounding box center [268, 234] width 234 height 10
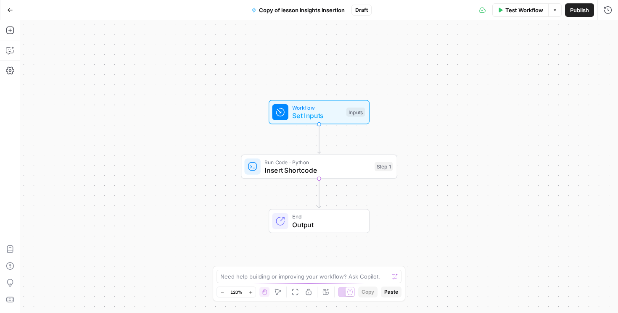
click at [556, 14] on button "Options" at bounding box center [554, 9] width 13 height 13
click at [331, 110] on span "Workflow" at bounding box center [317, 108] width 50 height 8
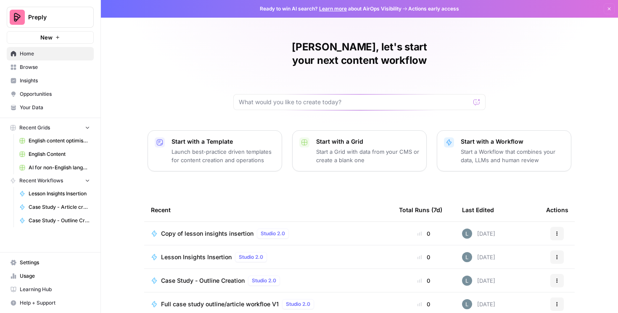
click at [295, 252] on div "Lesson Insights Insertion Studio 2.0" at bounding box center [268, 257] width 234 height 10
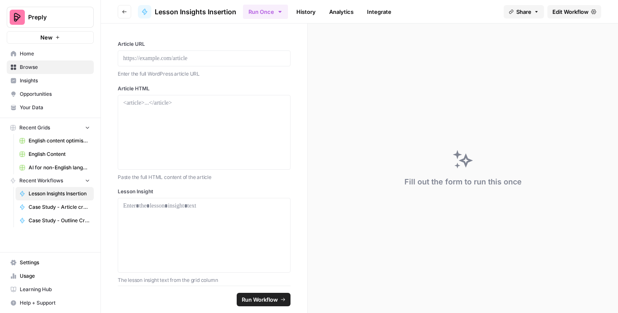
click at [574, 16] on span "Edit Workflow" at bounding box center [570, 12] width 36 height 8
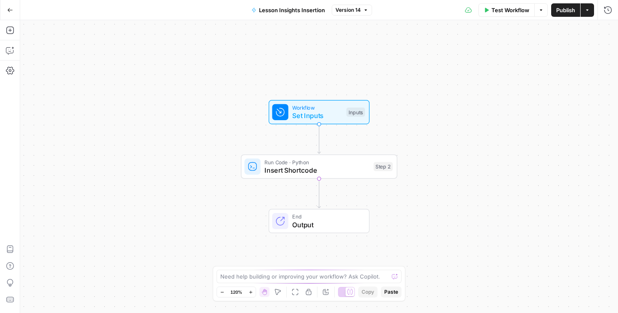
click at [334, 112] on span "Set Inputs" at bounding box center [317, 115] width 50 height 10
click at [13, 71] on icon "button" at bounding box center [10, 71] width 8 height 8
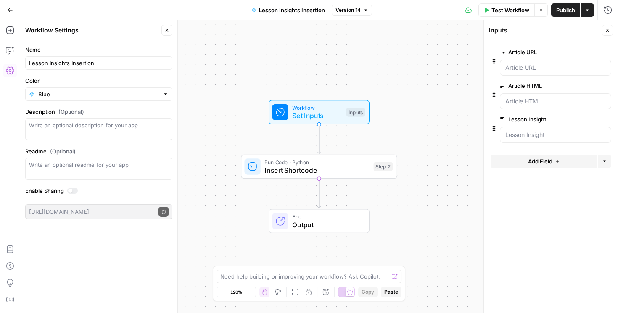
click at [70, 190] on div at bounding box center [70, 191] width 4 height 4
click at [71, 192] on div at bounding box center [72, 191] width 11 height 6
click at [11, 3] on button "Go Back" at bounding box center [10, 10] width 15 height 15
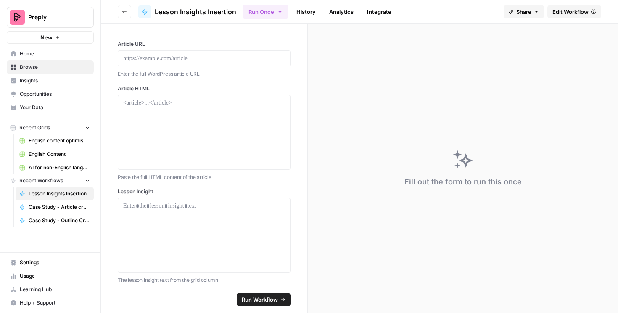
click at [50, 258] on link "Settings" at bounding box center [50, 262] width 87 height 13
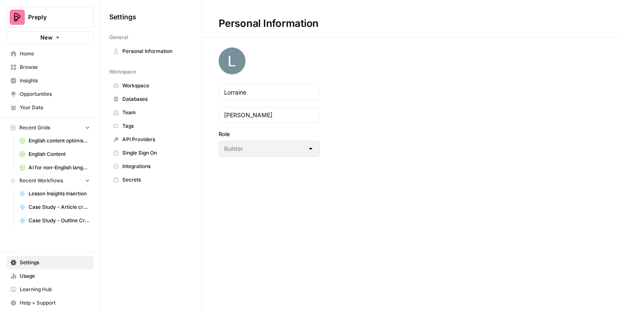
click at [139, 87] on span "Workspace" at bounding box center [155, 86] width 67 height 8
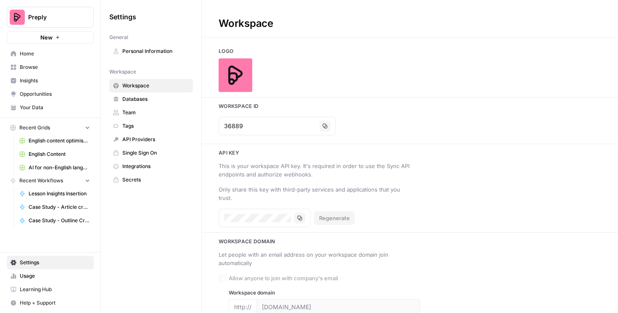
scroll to position [7, 0]
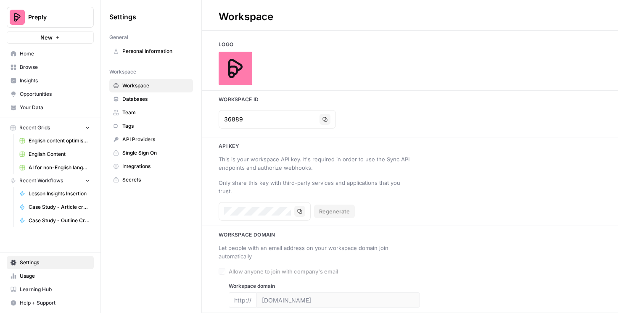
click at [148, 113] on span "Team" at bounding box center [155, 113] width 67 height 8
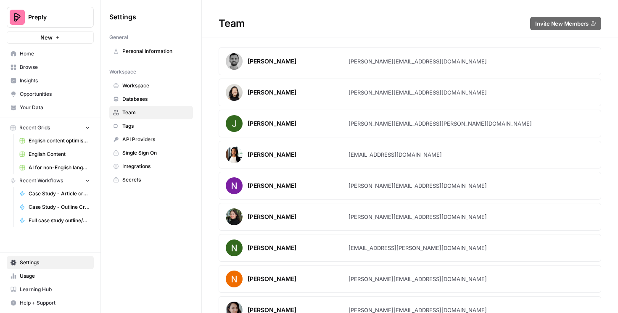
click at [153, 180] on span "Secrets" at bounding box center [155, 180] width 67 height 8
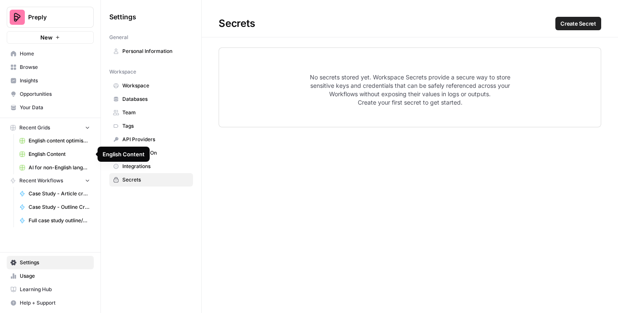
click at [57, 152] on span "English Content" at bounding box center [59, 154] width 61 height 8
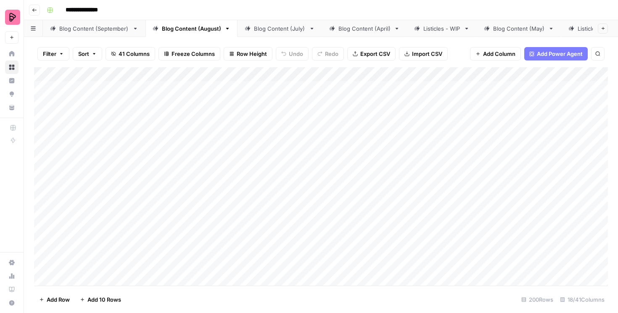
click at [108, 27] on div "Blog Content (September)" at bounding box center [94, 28] width 70 height 8
click at [338, 172] on div "Add Column" at bounding box center [320, 176] width 573 height 218
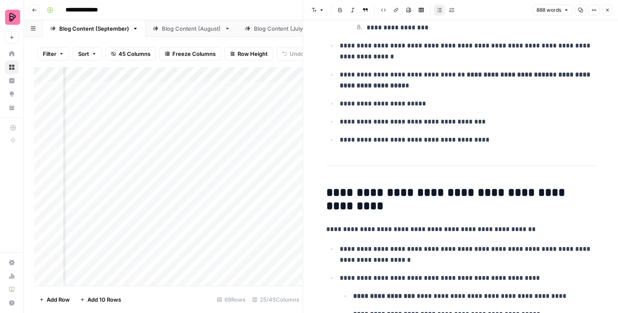
scroll to position [346, 0]
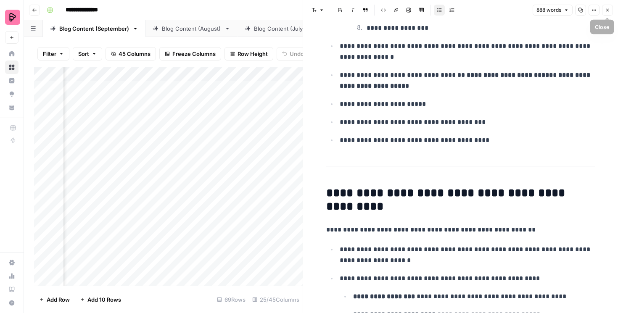
click at [606, 11] on icon "button" at bounding box center [607, 10] width 3 height 3
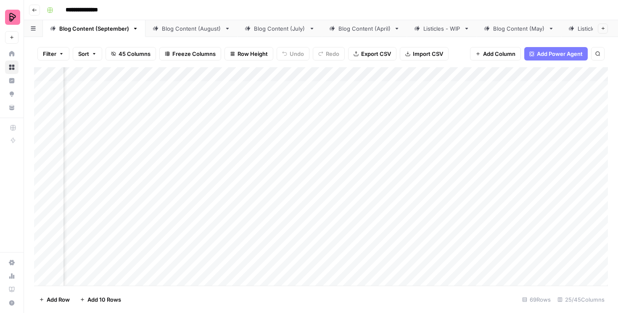
scroll to position [0, 825]
click at [416, 179] on div "Add Column" at bounding box center [320, 176] width 573 height 218
click at [383, 175] on div "Add Column" at bounding box center [320, 176] width 573 height 218
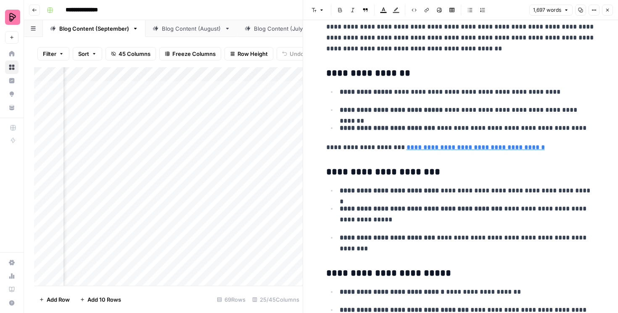
scroll to position [410, 0]
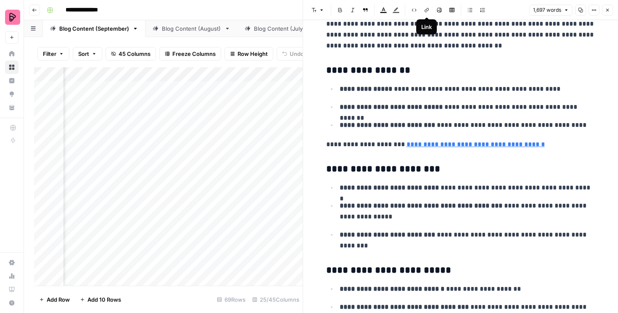
click at [415, 9] on icon "button" at bounding box center [414, 10] width 5 height 3
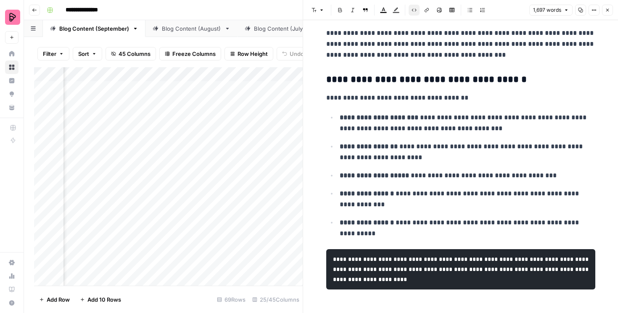
scroll to position [2603, 0]
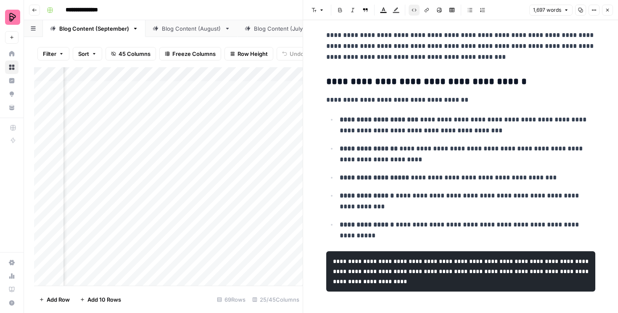
click at [414, 11] on icon "button" at bounding box center [413, 10] width 5 height 5
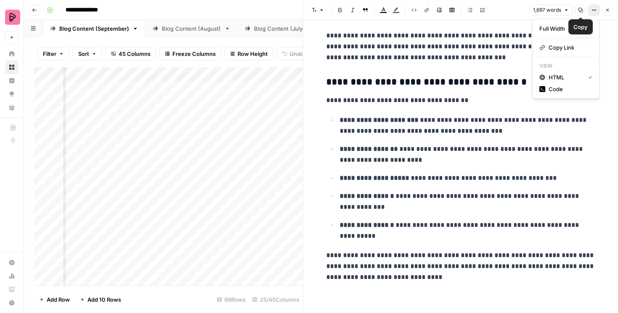
click at [591, 11] on icon "button" at bounding box center [593, 10] width 5 height 5
click at [566, 77] on span "HTML" at bounding box center [564, 77] width 33 height 8
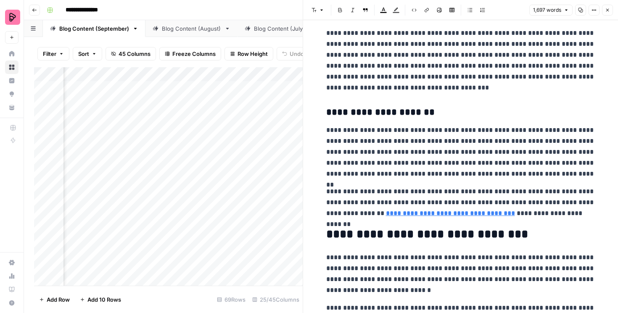
scroll to position [2143, 0]
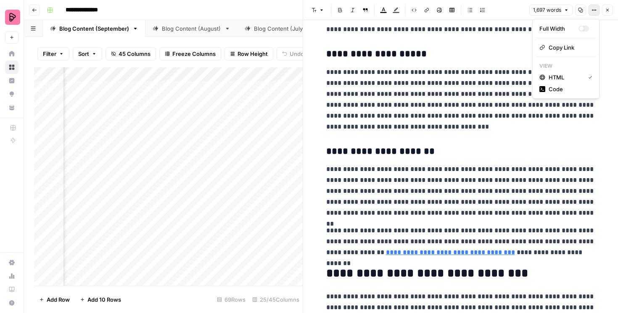
click at [592, 13] on button "Options" at bounding box center [593, 10] width 11 height 11
click at [567, 87] on span "Code" at bounding box center [568, 89] width 40 height 8
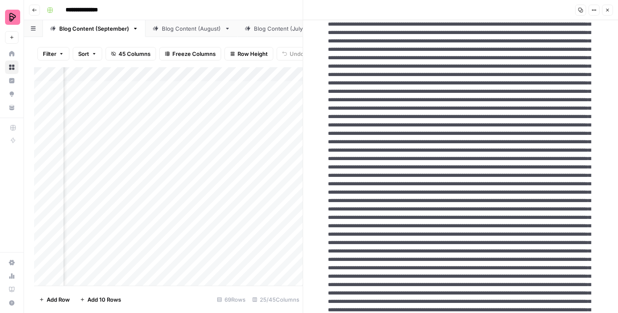
scroll to position [198, 0]
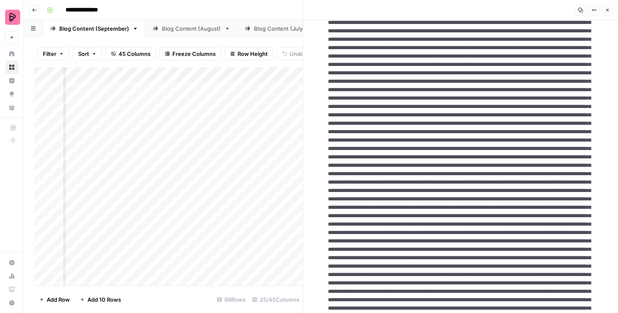
click at [590, 16] on header "Copy Options Close" at bounding box center [460, 10] width 315 height 20
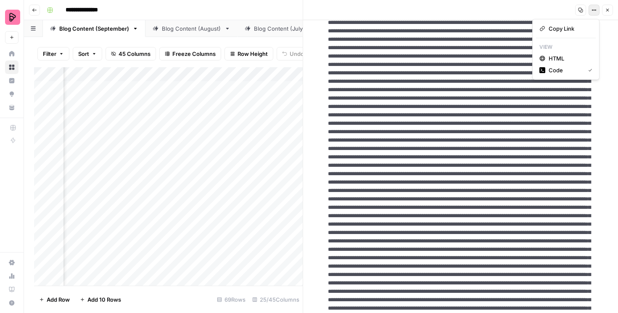
click at [591, 11] on button "Options" at bounding box center [593, 10] width 11 height 11
click at [559, 59] on span "HTML" at bounding box center [568, 58] width 40 height 8
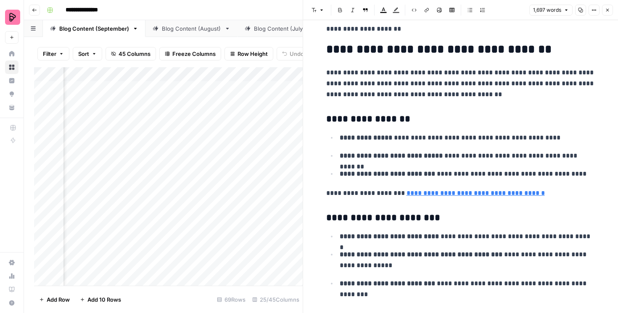
scroll to position [358, 0]
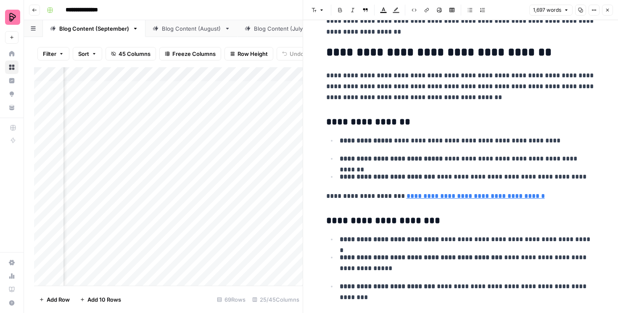
click at [375, 119] on h3 "**********" at bounding box center [460, 122] width 269 height 12
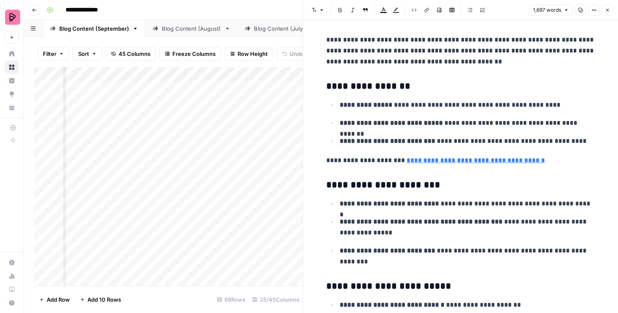
scroll to position [305, 0]
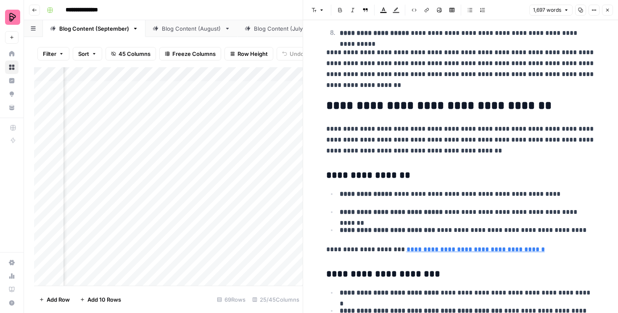
click at [608, 11] on icon "button" at bounding box center [607, 10] width 5 height 5
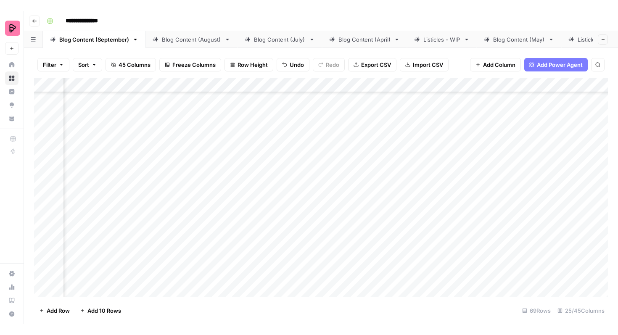
scroll to position [131, 434]
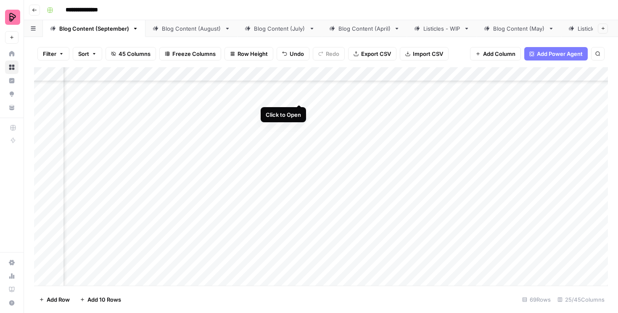
click at [299, 88] on div "Add Column" at bounding box center [320, 176] width 573 height 218
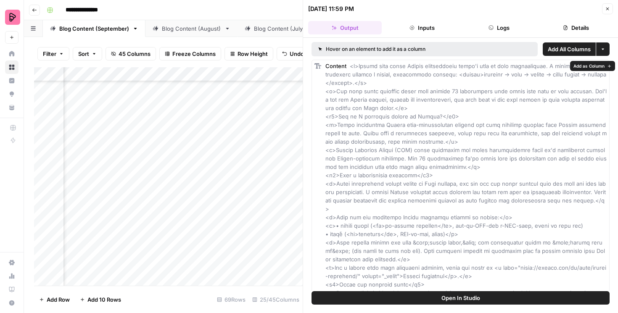
click at [444, 294] on span "Open In Studio" at bounding box center [460, 298] width 39 height 8
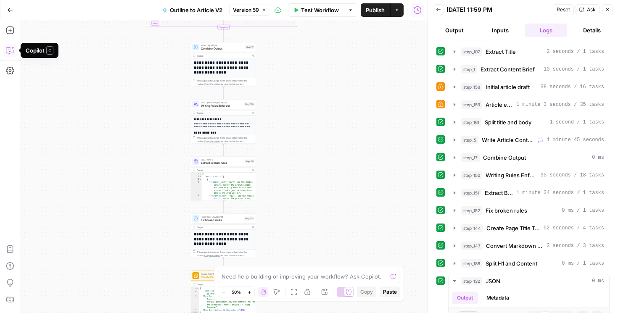
click at [11, 54] on icon "button" at bounding box center [10, 50] width 8 height 8
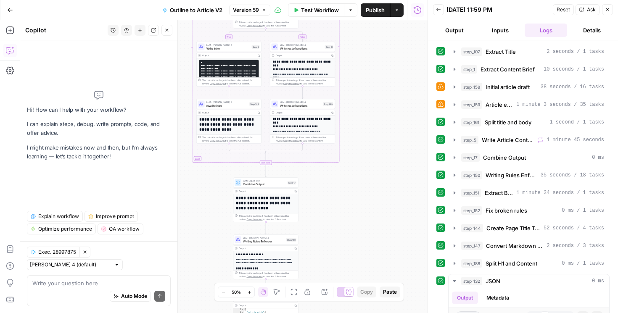
click at [165, 29] on icon "button" at bounding box center [166, 30] width 5 height 5
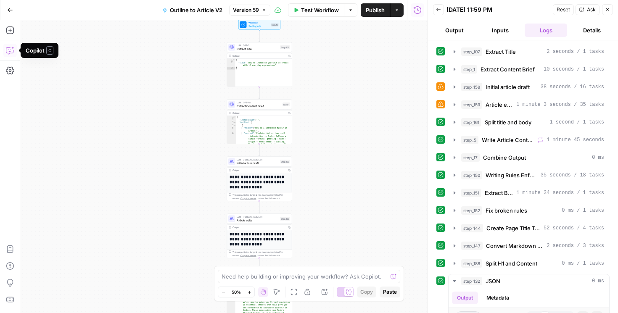
click at [9, 50] on icon "button" at bounding box center [10, 50] width 8 height 8
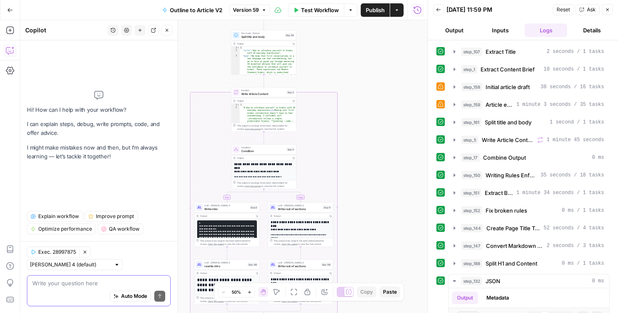
scroll to position [97, 0]
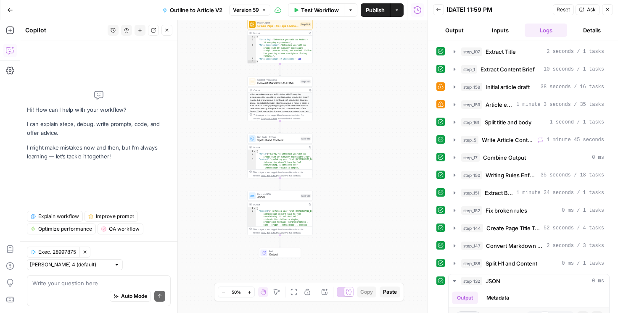
click at [225, 150] on div "true false Workflow Set Inputs Inputs LLM · GPT-5 Extract Title Step 107 Output…" at bounding box center [223, 166] width 407 height 293
click at [10, 10] on icon "button" at bounding box center [10, 10] width 6 height 6
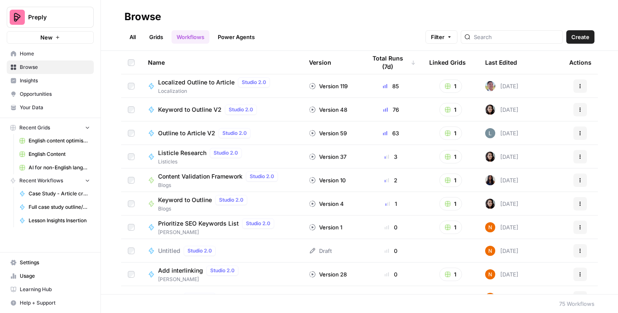
click at [47, 66] on span "Browse" at bounding box center [55, 67] width 70 height 8
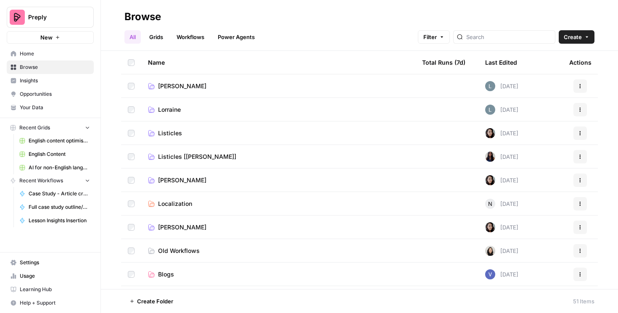
click at [249, 95] on td "Anna" at bounding box center [278, 85] width 274 height 23
click at [246, 90] on link "Anna" at bounding box center [278, 86] width 260 height 8
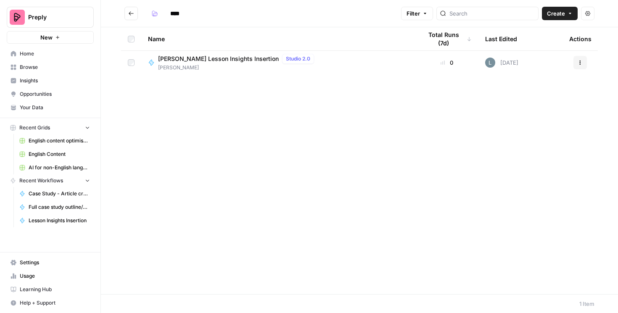
click at [197, 57] on span "Anna Copy Lesson Insights Insertion" at bounding box center [218, 59] width 121 height 8
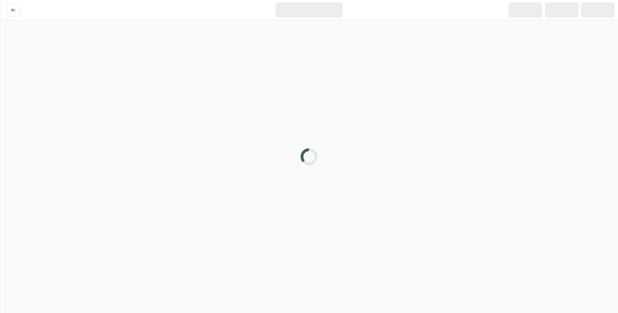
click at [197, 57] on div at bounding box center [309, 156] width 618 height 313
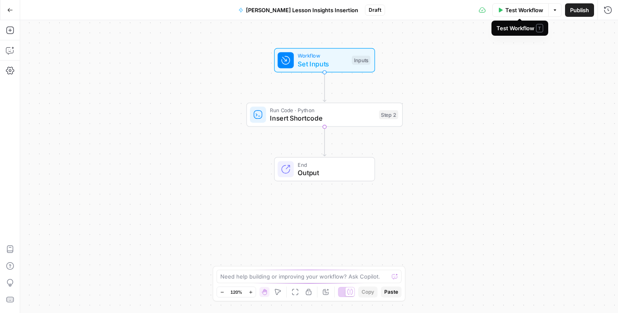
click at [515, 8] on span "Test Workflow" at bounding box center [524, 10] width 38 height 8
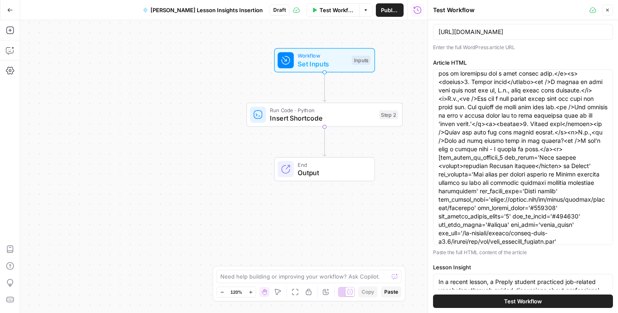
scroll to position [58, 0]
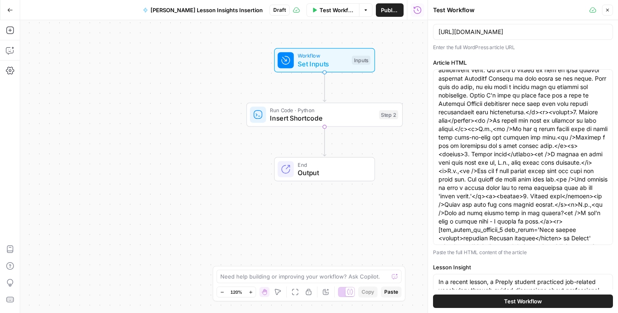
click at [605, 9] on icon "button" at bounding box center [607, 10] width 5 height 5
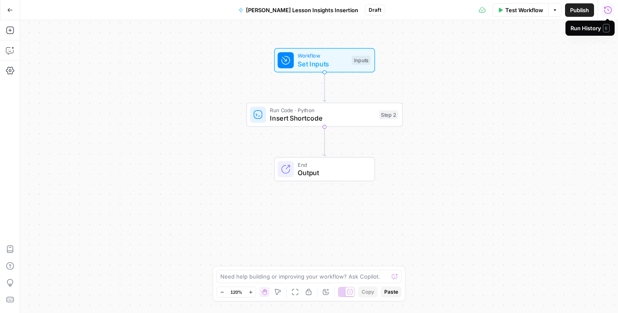
click at [498, 133] on div "Workflow Set Inputs Inputs Run Code · Python Insert Shortcode Step 2 End Output" at bounding box center [318, 166] width 597 height 293
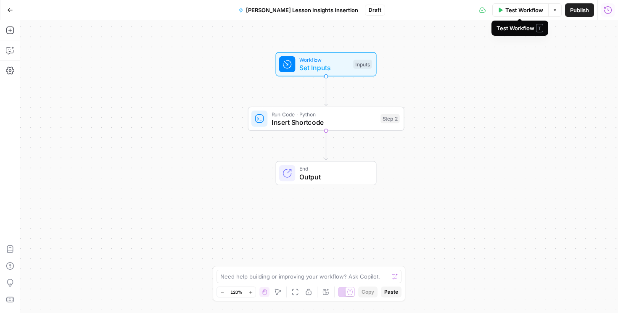
click at [512, 12] on span "Test Workflow" at bounding box center [524, 10] width 38 height 8
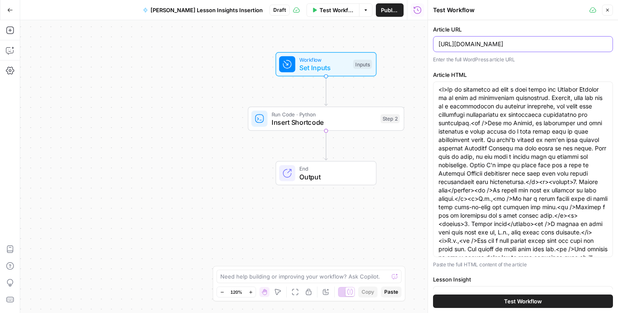
drag, startPoint x: 515, startPoint y: 44, endPoint x: 617, endPoint y: 47, distance: 101.7
click at [617, 47] on div "Article URL https://preply.com/en/blog/6-career-related-vocabularies/ Enter the…" at bounding box center [523, 166] width 190 height 293
click at [568, 47] on input "https://preply.com/en/blog/6-career-related-vocabularies/" at bounding box center [522, 44] width 169 height 8
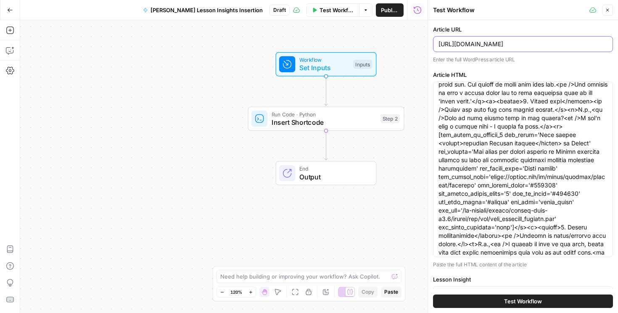
scroll to position [277, 0]
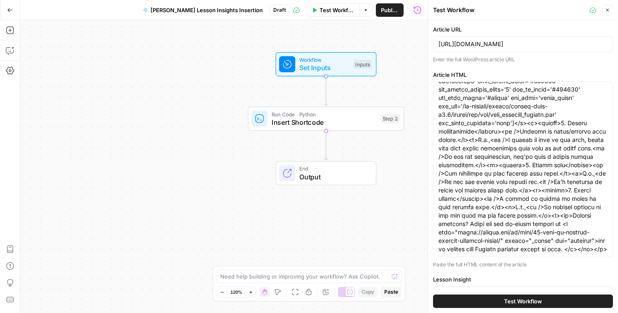
click at [606, 12] on icon "button" at bounding box center [607, 10] width 5 height 5
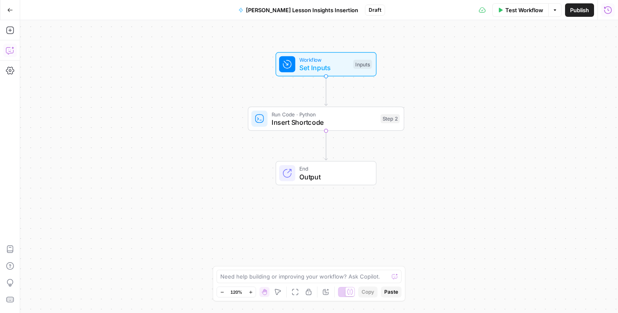
click at [9, 53] on icon "button" at bounding box center [10, 50] width 8 height 8
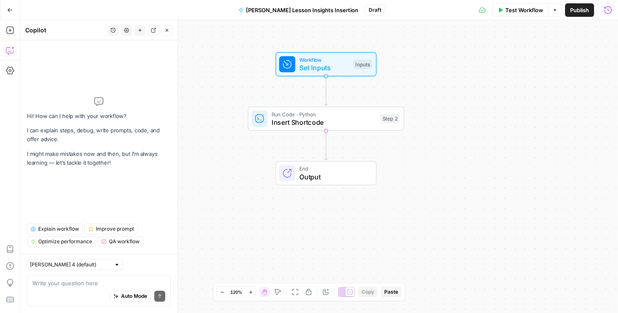
click at [92, 286] on textarea at bounding box center [98, 283] width 133 height 8
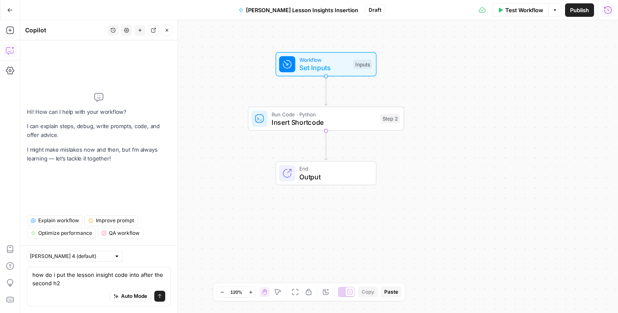
type textarea "how do i put the lesson insight code into after the second h2?"
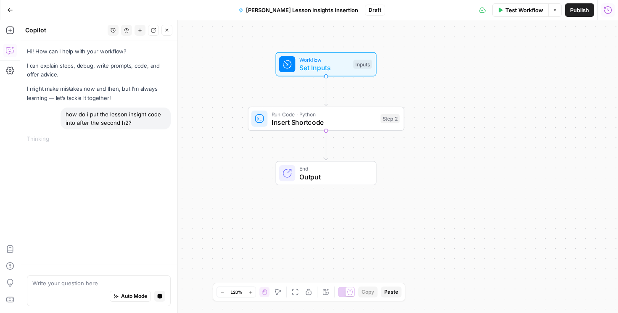
click at [526, 13] on span "Test Workflow" at bounding box center [524, 10] width 38 height 8
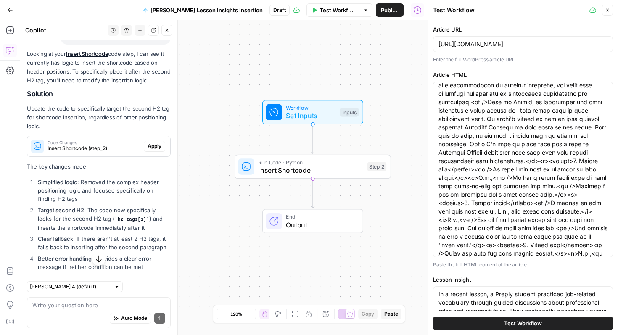
scroll to position [0, 0]
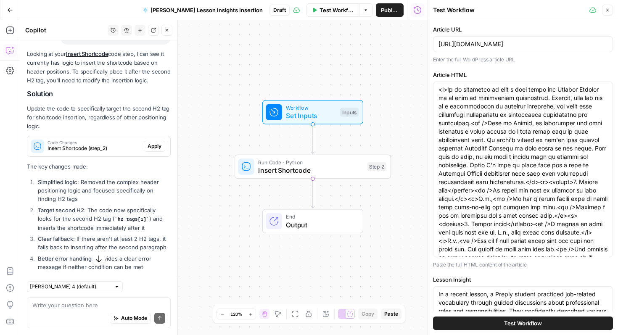
click at [608, 10] on icon "button" at bounding box center [607, 10] width 5 height 5
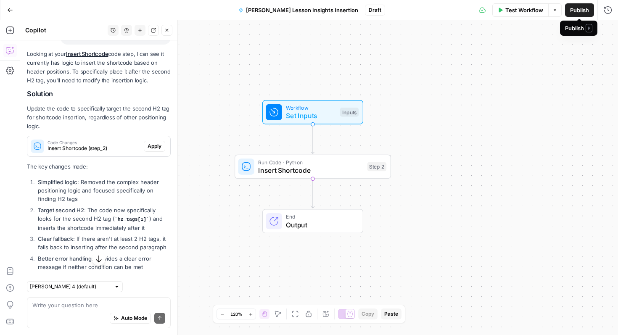
click at [576, 10] on span "Publish" at bounding box center [579, 10] width 19 height 8
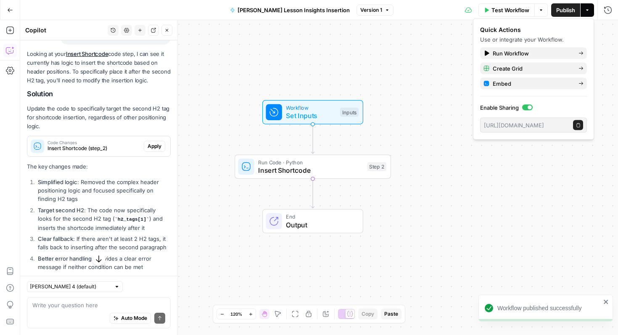
click at [565, 13] on span "Publish" at bounding box center [565, 10] width 19 height 8
click at [581, 65] on div "Create Grid" at bounding box center [533, 68] width 100 height 8
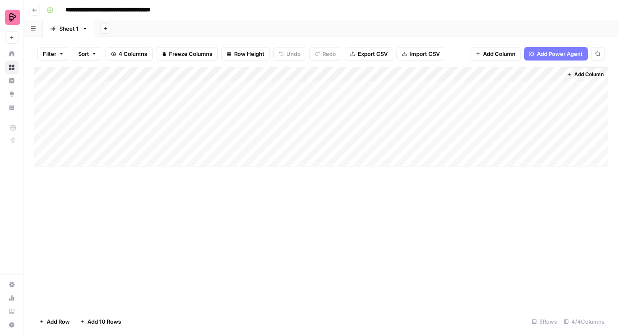
click at [36, 13] on button "Go back" at bounding box center [34, 10] width 11 height 11
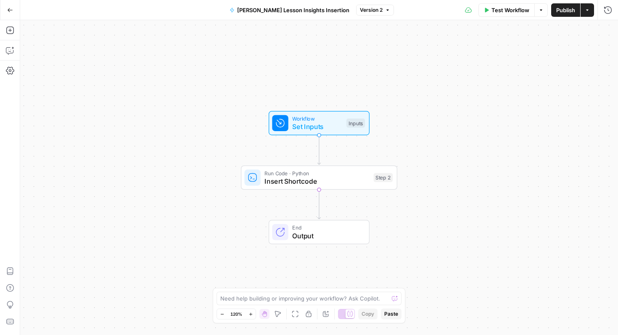
click at [14, 15] on button "Go Back" at bounding box center [10, 10] width 15 height 15
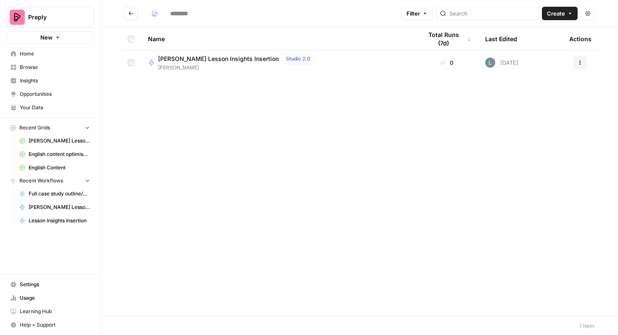
type input "****"
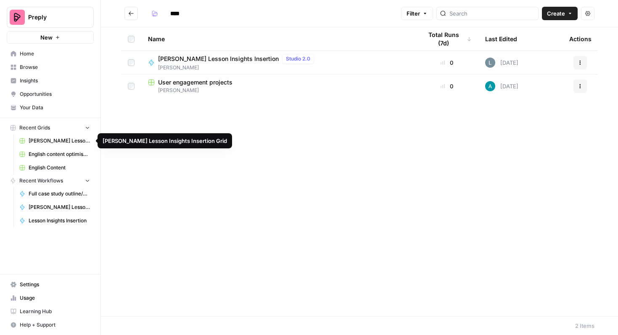
click at [48, 140] on span "Anna Copy Lesson Insights Insertion Grid" at bounding box center [59, 141] width 61 height 8
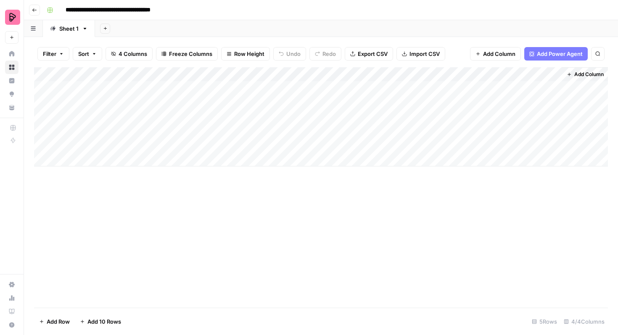
click at [37, 11] on button "Go back" at bounding box center [34, 10] width 11 height 11
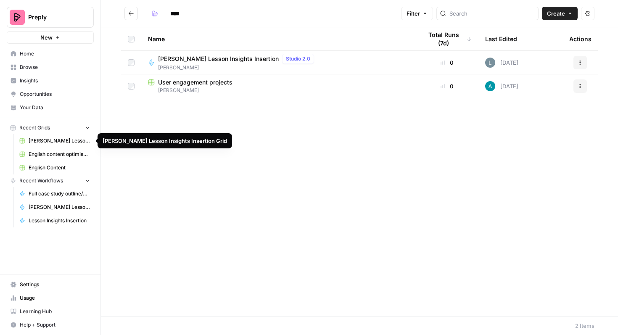
click at [89, 142] on span "Anna Copy Lesson Insights Insertion Grid" at bounding box center [59, 141] width 61 height 8
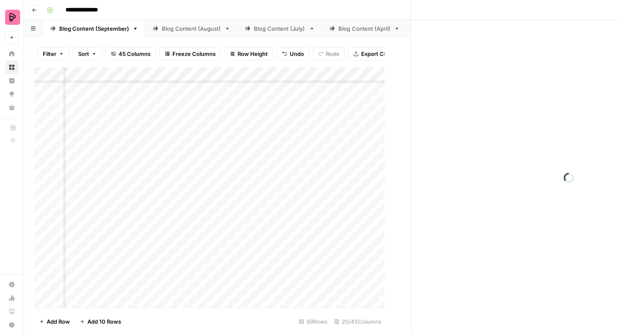
scroll to position [131, 434]
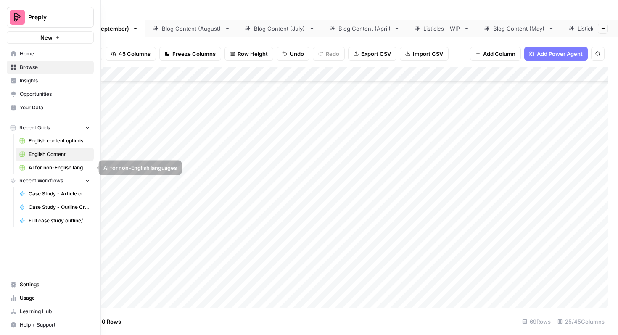
click at [47, 165] on span "AI for non-English languages" at bounding box center [59, 168] width 61 height 8
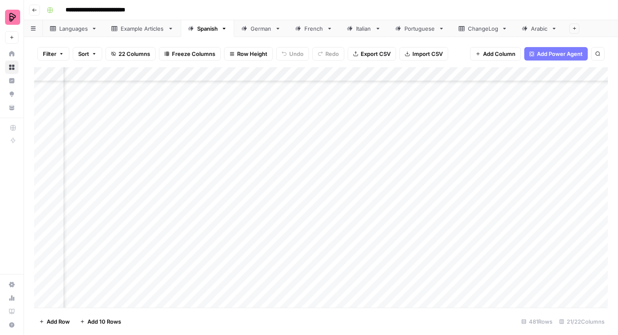
scroll to position [6401, 447]
click at [484, 142] on div "Add Column" at bounding box center [320, 187] width 573 height 240
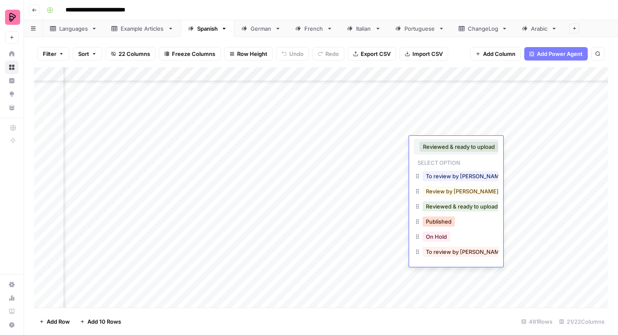
click at [449, 225] on button "Published" at bounding box center [438, 221] width 32 height 10
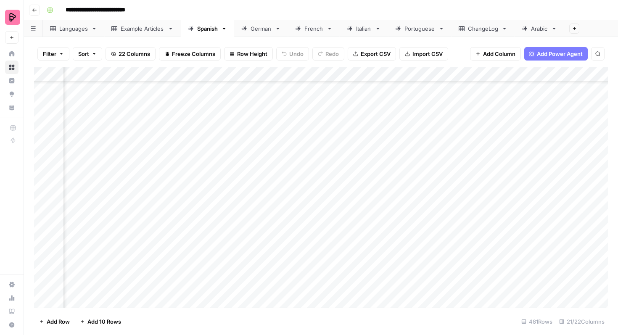
scroll to position [6658, 447]
click at [484, 216] on div "Add Column" at bounding box center [320, 187] width 573 height 240
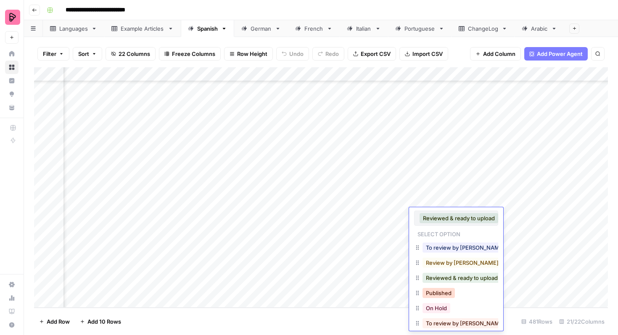
click at [450, 297] on button "Published" at bounding box center [438, 293] width 32 height 10
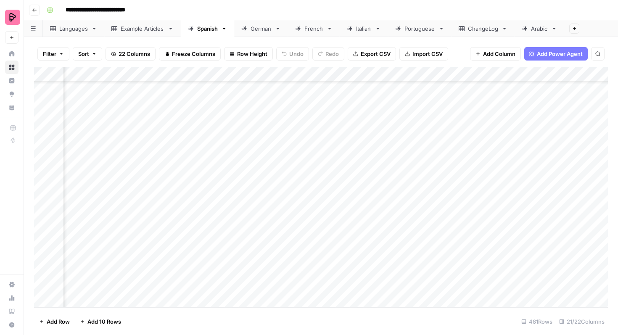
click at [483, 199] on div "Add Column" at bounding box center [320, 187] width 573 height 240
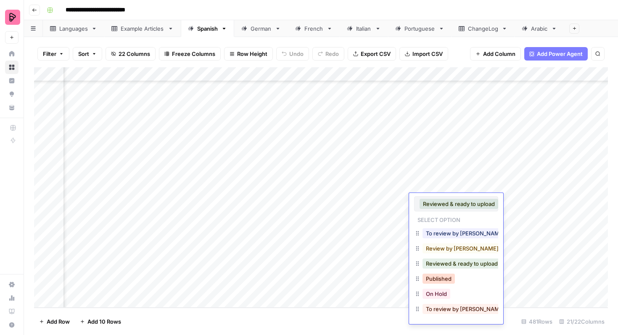
click at [438, 278] on button "Published" at bounding box center [438, 279] width 32 height 10
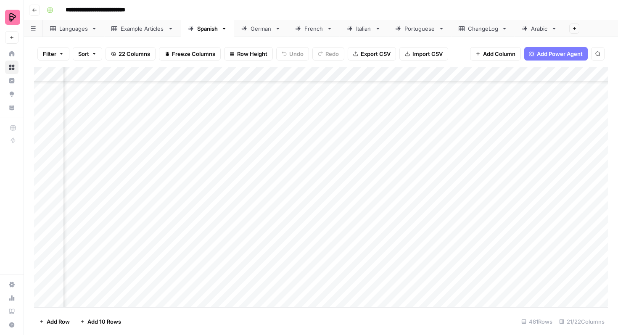
click at [483, 187] on div "Add Column" at bounding box center [320, 187] width 573 height 240
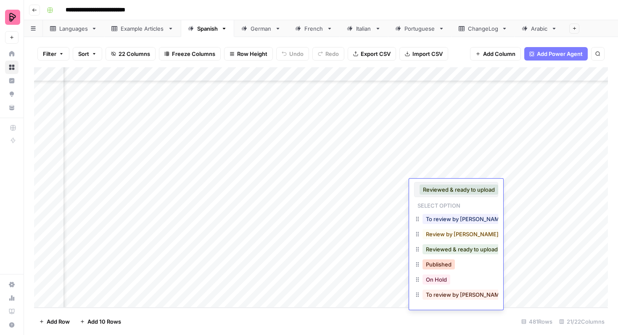
click at [442, 268] on button "Published" at bounding box center [438, 264] width 32 height 10
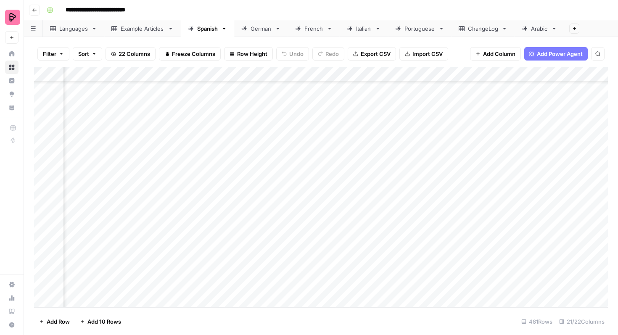
scroll to position [6594, 447]
click at [483, 234] on div "Add Column" at bounding box center [320, 187] width 573 height 240
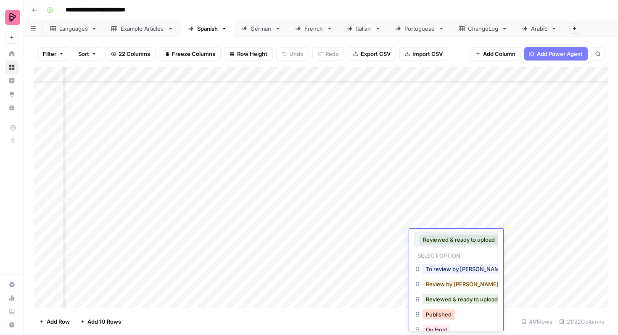
click at [436, 317] on button "Published" at bounding box center [438, 314] width 32 height 10
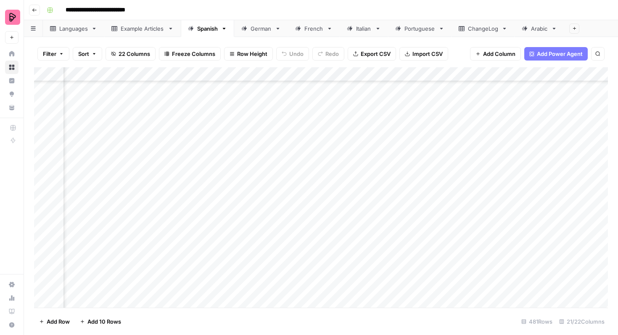
click at [484, 225] on div "Add Column" at bounding box center [320, 187] width 573 height 240
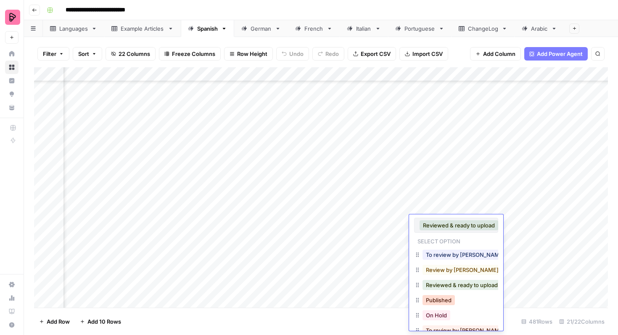
click at [446, 299] on button "Published" at bounding box center [438, 300] width 32 height 10
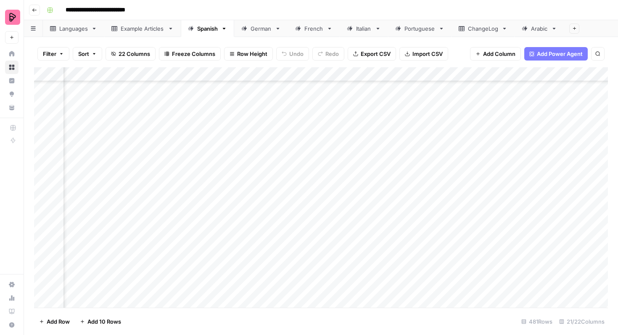
click at [483, 205] on div "Add Column" at bounding box center [320, 187] width 573 height 240
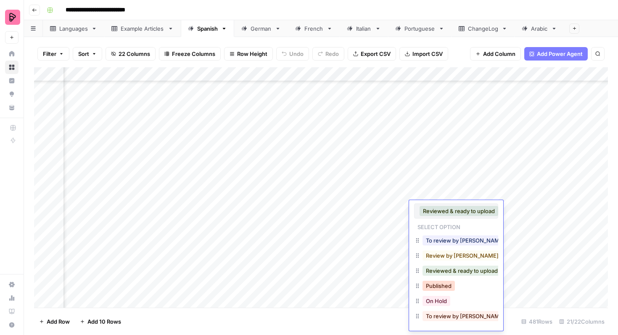
click at [439, 285] on button "Published" at bounding box center [438, 286] width 32 height 10
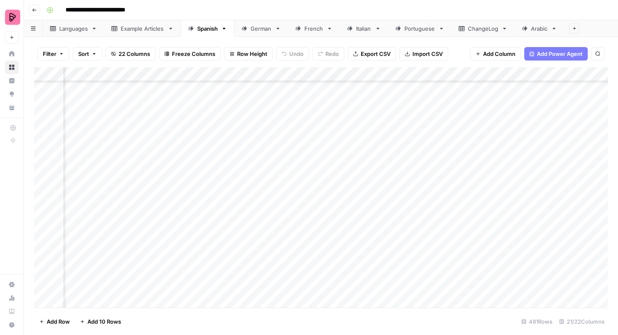
click at [485, 191] on div "Add Column" at bounding box center [320, 187] width 573 height 240
click at [482, 191] on div "Add Column" at bounding box center [320, 187] width 573 height 240
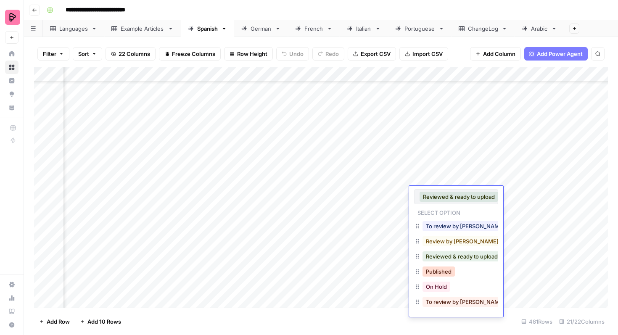
click at [450, 268] on button "Published" at bounding box center [438, 271] width 32 height 10
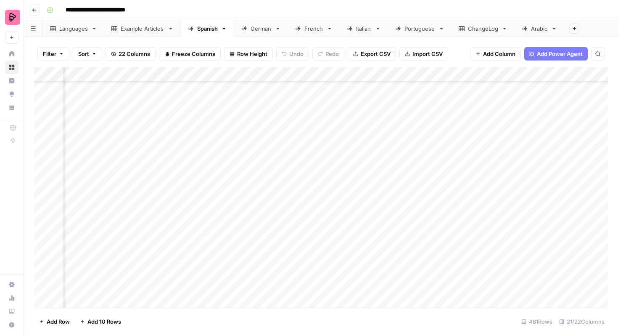
click at [482, 173] on div "Add Column" at bounding box center [320, 187] width 573 height 240
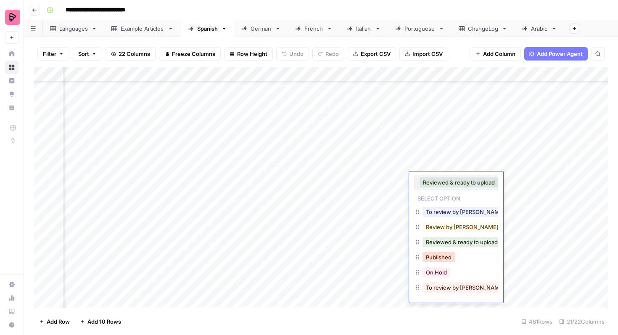
click at [438, 254] on button "Published" at bounding box center [438, 257] width 32 height 10
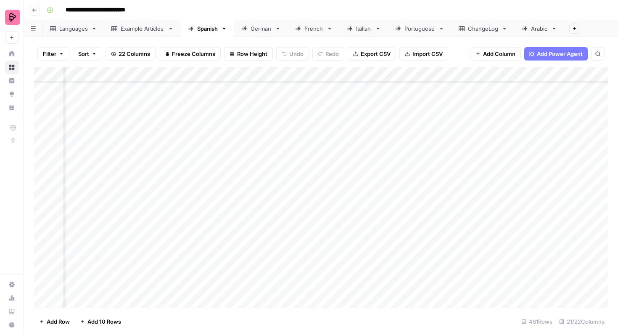
click at [481, 163] on div "Add Column" at bounding box center [320, 187] width 573 height 240
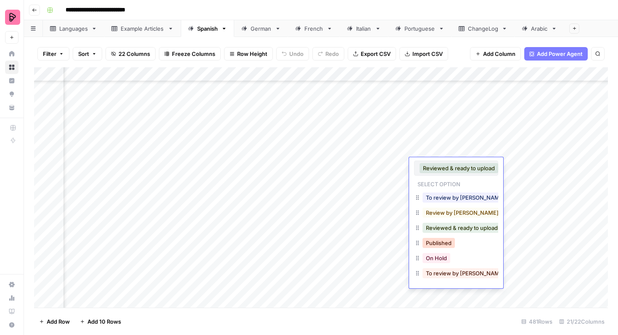
click at [446, 240] on button "Published" at bounding box center [438, 243] width 32 height 10
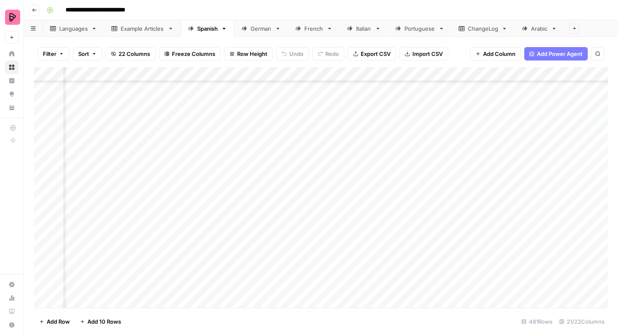
scroll to position [6475, 447]
click at [476, 265] on div "Add Column" at bounding box center [320, 187] width 573 height 240
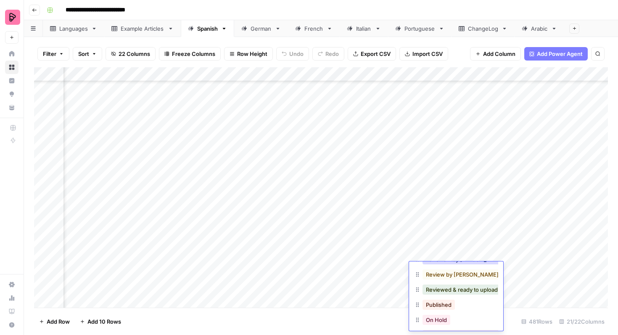
scroll to position [55, 0]
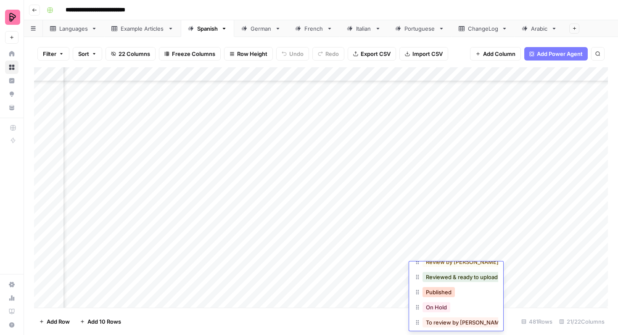
click at [448, 293] on button "Published" at bounding box center [438, 292] width 32 height 10
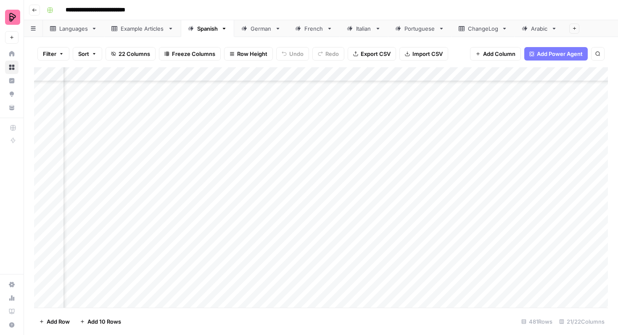
click at [474, 250] on div "Add Column" at bounding box center [320, 187] width 573 height 240
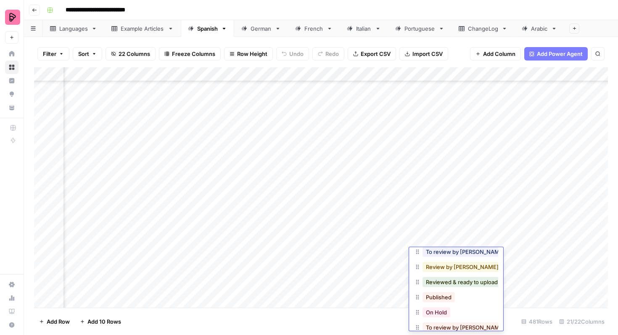
scroll to position [47, 0]
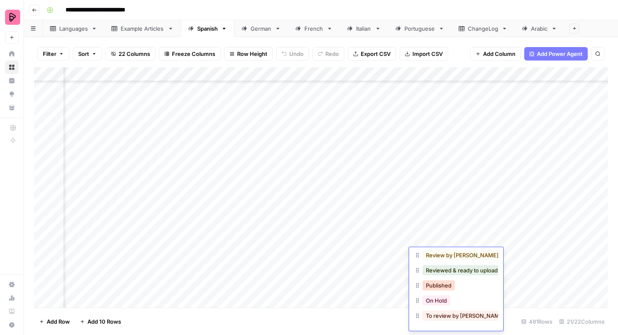
click at [442, 289] on button "Published" at bounding box center [438, 285] width 32 height 10
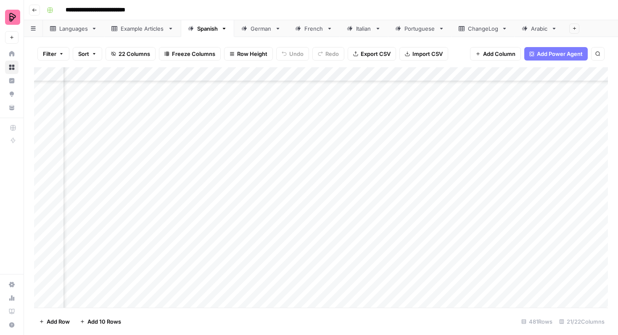
click at [463, 235] on div "Add Column" at bounding box center [320, 187] width 573 height 240
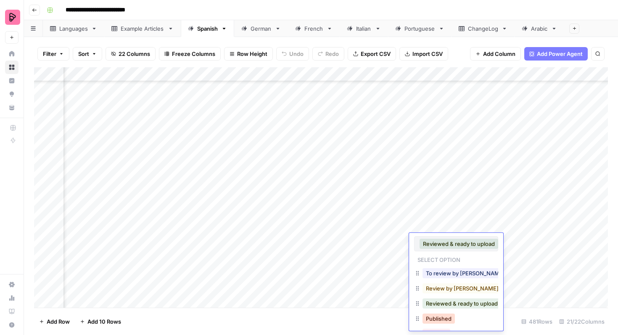
click at [442, 319] on button "Published" at bounding box center [438, 318] width 32 height 10
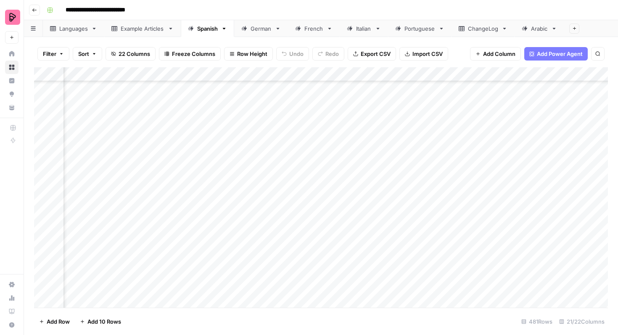
click at [459, 130] on div "Add Column" at bounding box center [320, 187] width 573 height 240
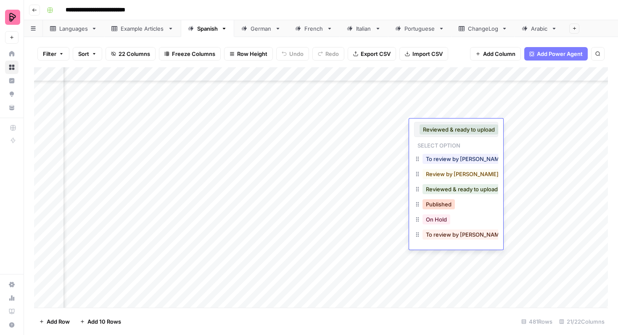
click at [445, 204] on button "Published" at bounding box center [438, 204] width 32 height 10
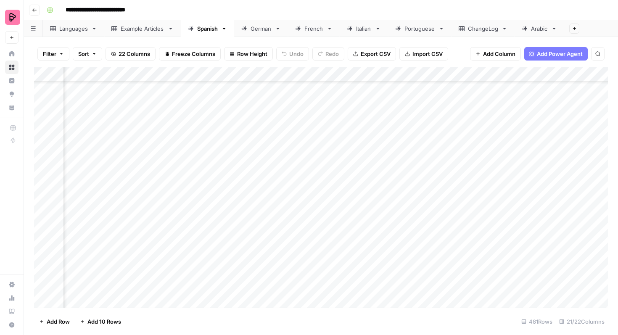
click at [459, 137] on div "Add Column" at bounding box center [320, 187] width 573 height 240
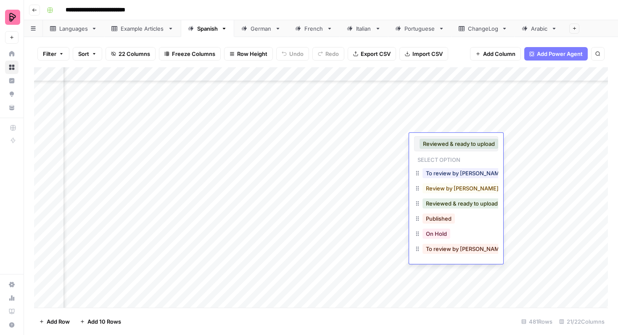
click at [439, 213] on button "Published" at bounding box center [438, 218] width 32 height 10
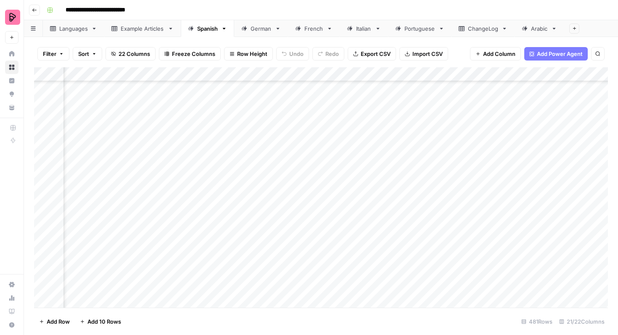
click at [447, 163] on div "Add Column" at bounding box center [320, 187] width 573 height 240
click at [447, 155] on div "Add Column" at bounding box center [320, 187] width 573 height 240
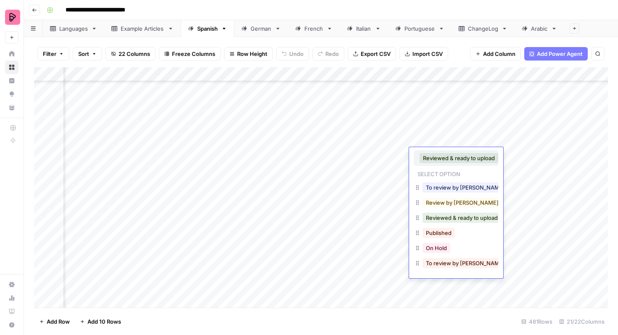
click at [437, 228] on button "Published" at bounding box center [438, 233] width 32 height 10
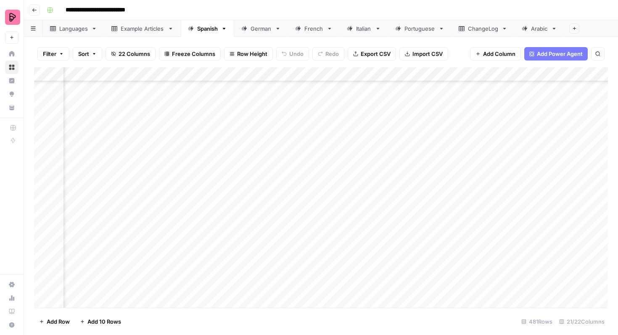
click at [448, 172] on div "Add Column" at bounding box center [320, 187] width 573 height 240
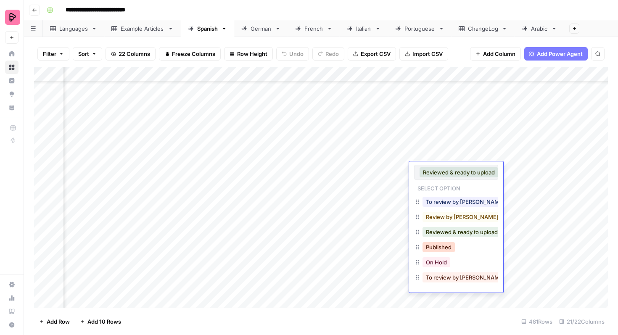
click at [441, 244] on button "Published" at bounding box center [438, 247] width 32 height 10
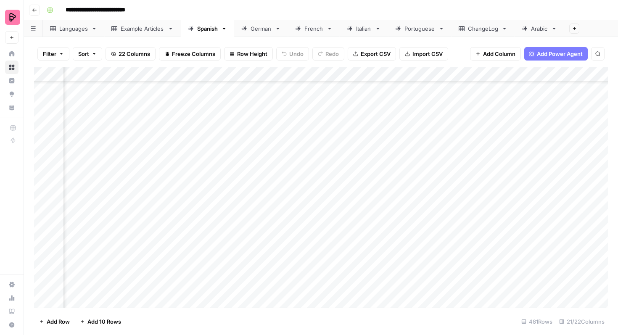
click at [453, 181] on div "Add Column" at bounding box center [320, 187] width 573 height 240
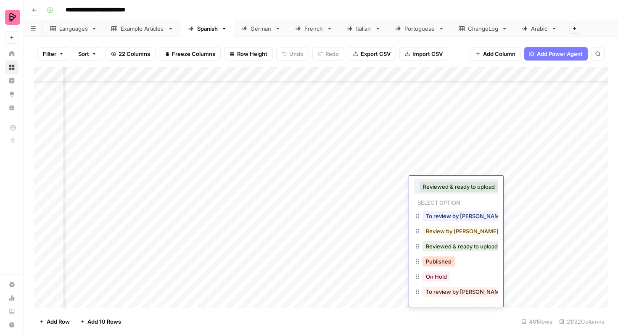
click at [438, 260] on button "Published" at bounding box center [438, 261] width 32 height 10
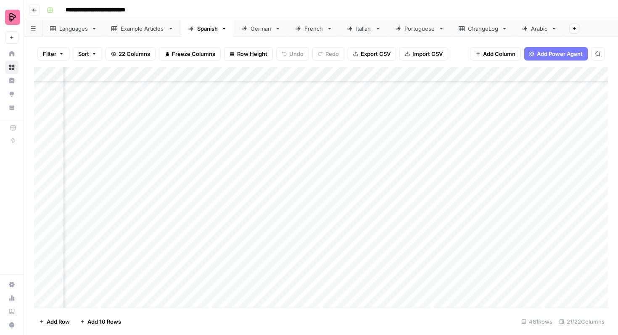
click at [449, 199] on div "Add Column" at bounding box center [320, 187] width 573 height 240
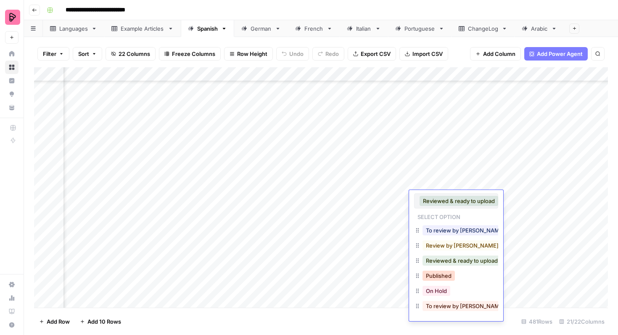
click at [439, 275] on button "Published" at bounding box center [438, 276] width 32 height 10
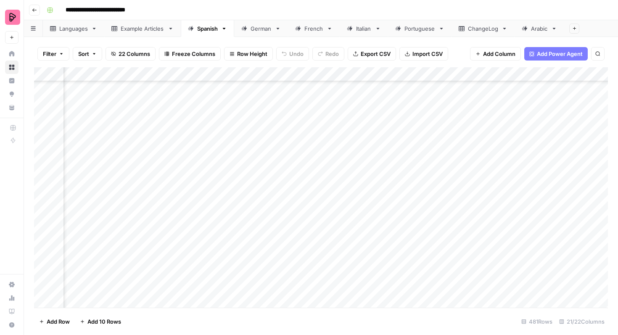
click at [450, 211] on div "Add Column" at bounding box center [320, 187] width 573 height 240
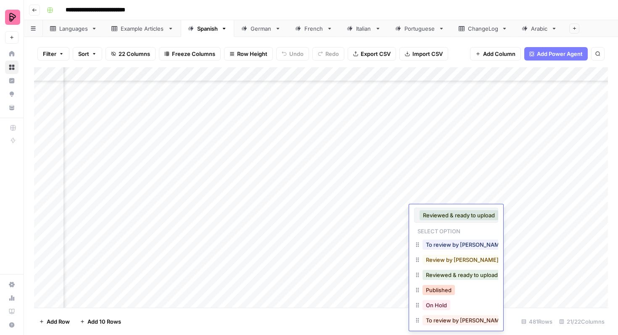
click at [437, 286] on button "Published" at bounding box center [438, 290] width 32 height 10
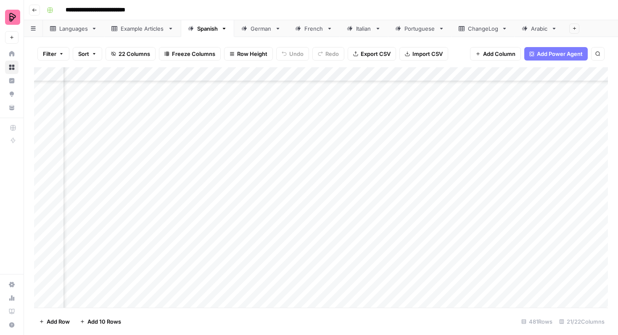
click at [444, 225] on div "Add Column" at bounding box center [320, 187] width 573 height 240
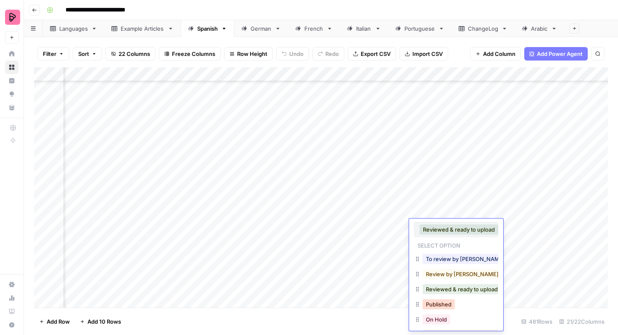
click at [438, 303] on button "Published" at bounding box center [438, 304] width 32 height 10
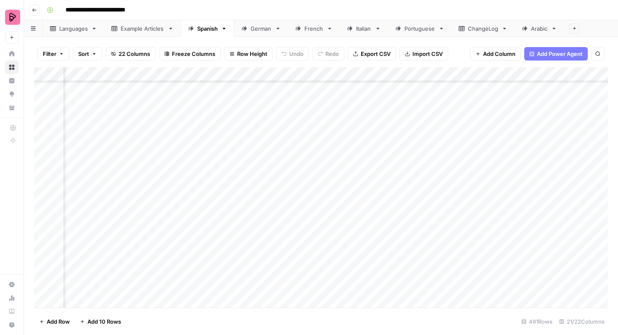
scroll to position [6658, 447]
click at [264, 32] on link "German" at bounding box center [261, 28] width 54 height 17
click at [521, 92] on div "Add Column" at bounding box center [320, 187] width 573 height 240
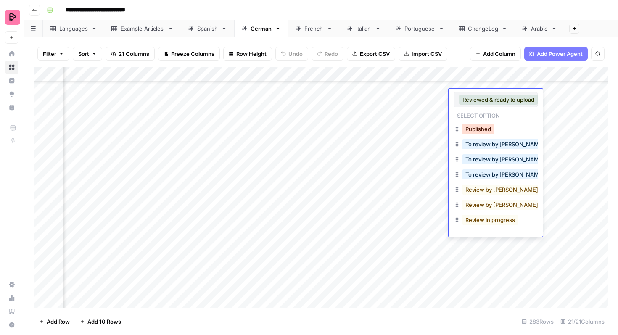
click at [484, 130] on button "Published" at bounding box center [478, 129] width 32 height 10
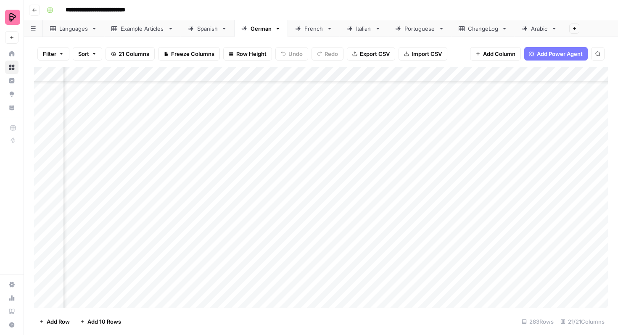
click at [522, 111] on div "Add Column" at bounding box center [320, 187] width 573 height 240
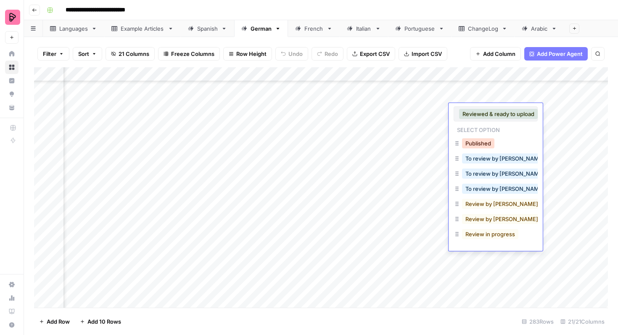
click at [482, 146] on button "Published" at bounding box center [478, 143] width 32 height 10
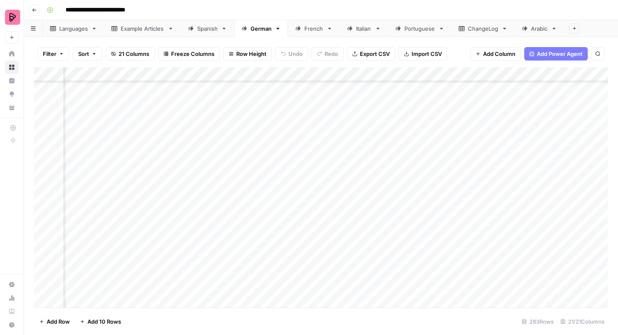
click at [523, 126] on div "Add Column" at bounding box center [320, 187] width 573 height 240
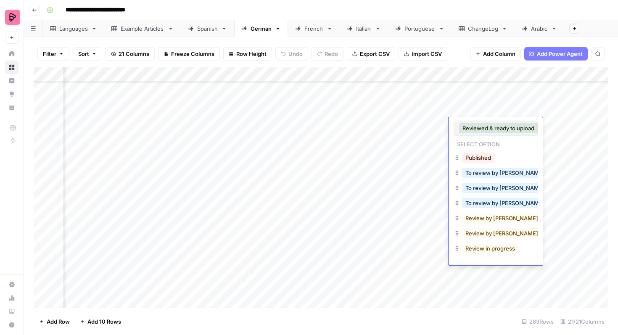
click at [489, 152] on div "Published" at bounding box center [478, 158] width 36 height 12
click at [488, 157] on button "Published" at bounding box center [478, 158] width 32 height 10
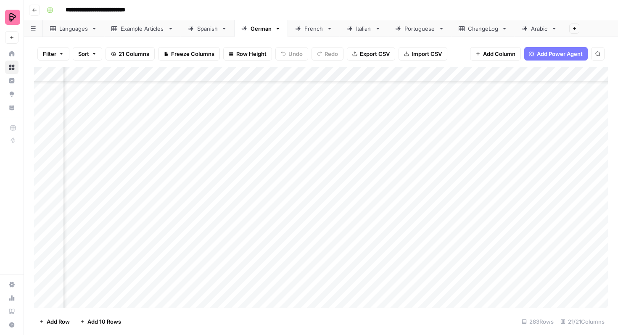
click at [513, 135] on div "Add Column" at bounding box center [320, 187] width 573 height 240
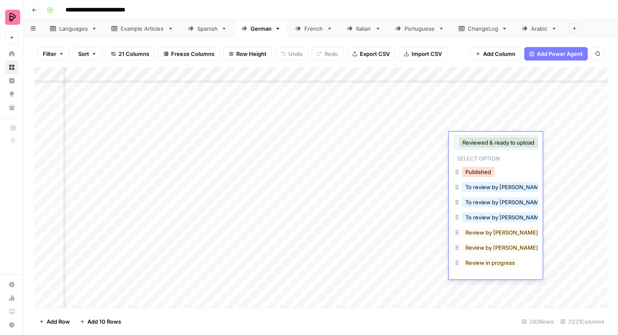
click at [481, 169] on button "Published" at bounding box center [478, 172] width 32 height 10
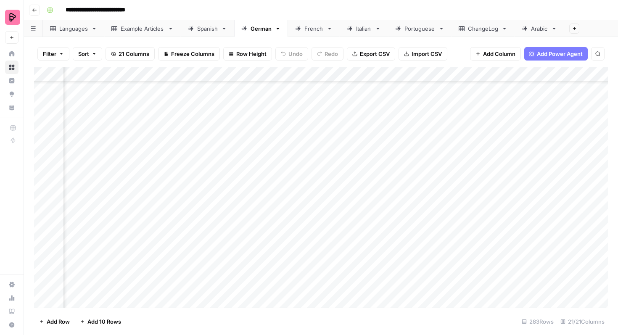
click at [475, 158] on div "Add Column" at bounding box center [320, 187] width 573 height 240
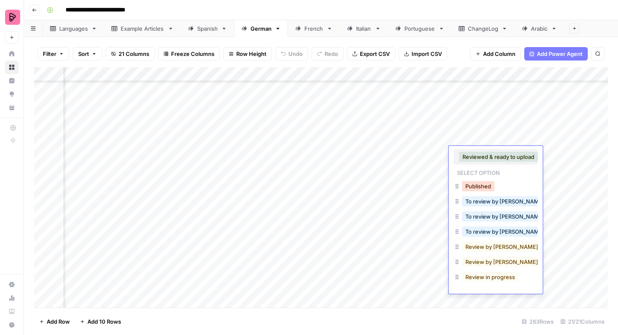
click at [474, 184] on button "Published" at bounding box center [478, 186] width 32 height 10
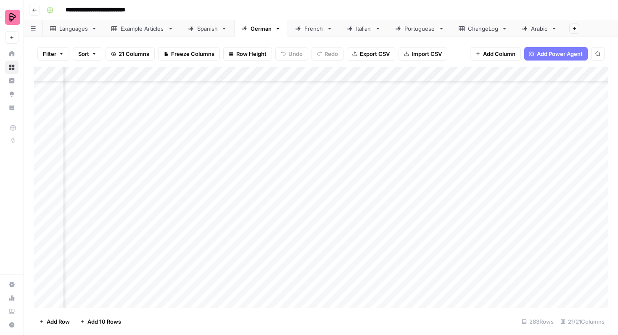
click at [474, 168] on div "Add Column" at bounding box center [320, 187] width 573 height 240
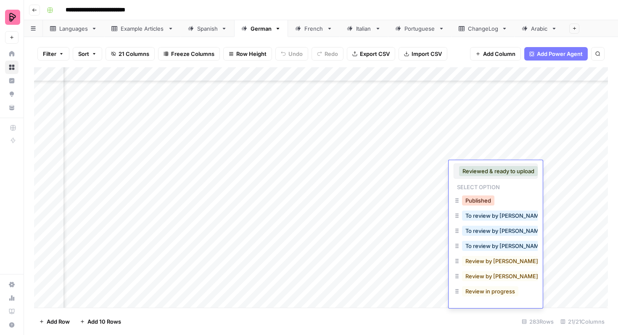
click at [475, 197] on button "Published" at bounding box center [478, 200] width 32 height 10
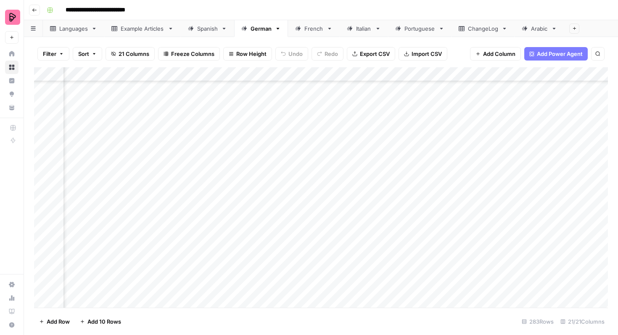
scroll to position [3603, 252]
click at [486, 157] on div "Add Column" at bounding box center [320, 187] width 573 height 240
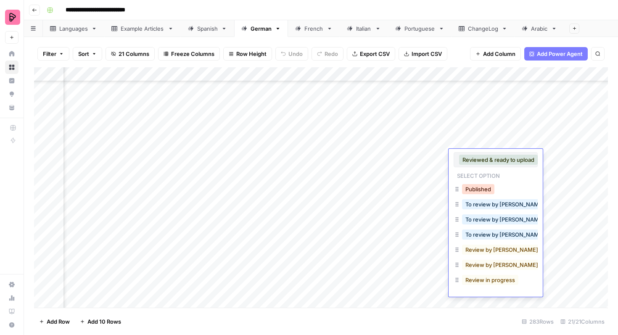
click at [478, 185] on button "Published" at bounding box center [478, 189] width 32 height 10
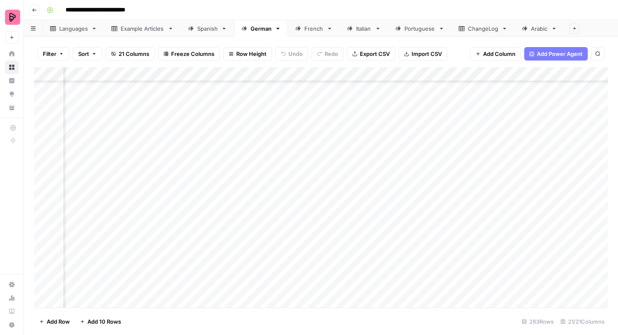
click at [484, 174] on div "Add Column" at bounding box center [320, 187] width 573 height 240
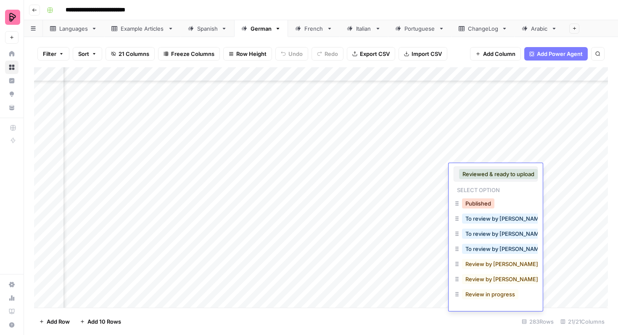
click at [481, 198] on button "Published" at bounding box center [478, 203] width 32 height 10
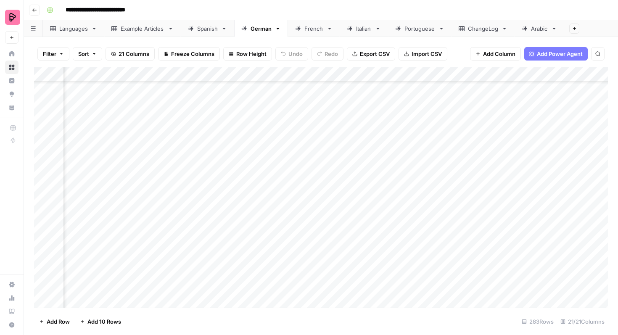
click at [482, 183] on div "Add Column" at bounding box center [320, 187] width 573 height 240
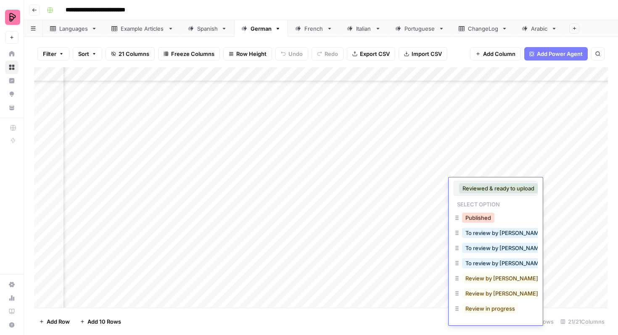
click at [479, 217] on button "Published" at bounding box center [478, 218] width 32 height 10
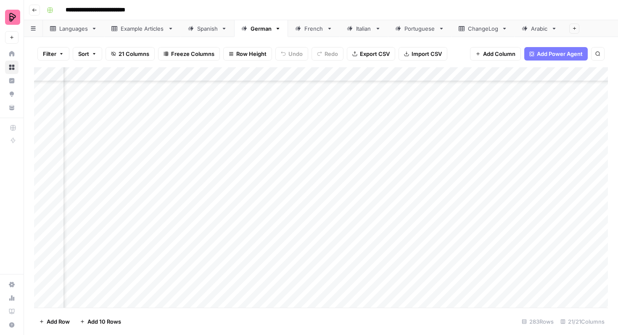
scroll to position [3700, 252]
click at [485, 99] on div "Add Column" at bounding box center [320, 187] width 573 height 240
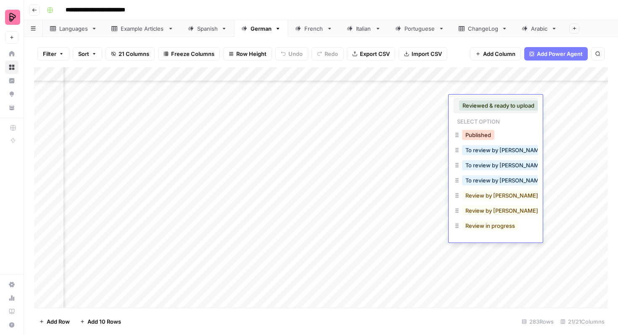
click at [471, 134] on button "Published" at bounding box center [478, 135] width 32 height 10
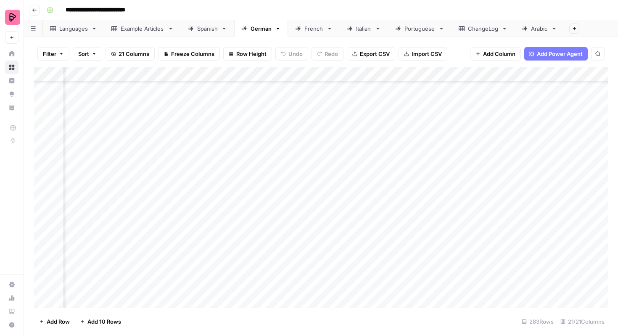
click at [476, 113] on div "Add Column" at bounding box center [320, 187] width 573 height 240
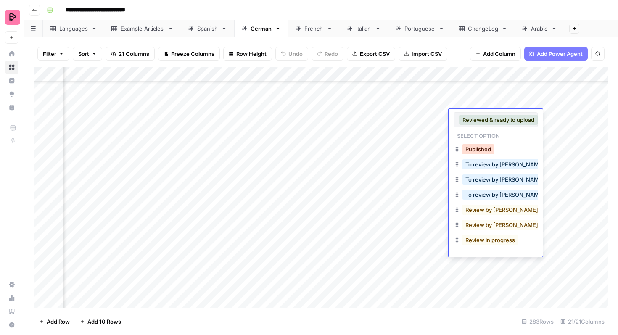
click at [476, 146] on button "Published" at bounding box center [478, 149] width 32 height 10
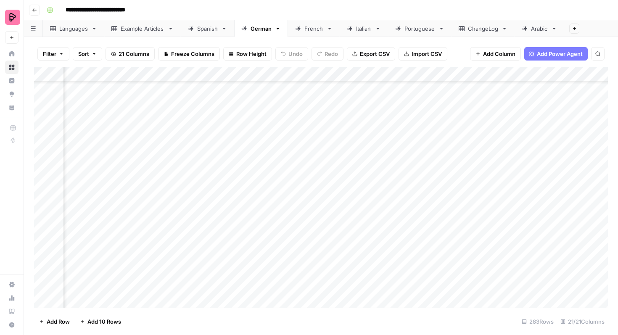
click at [481, 129] on div "Add Column" at bounding box center [320, 187] width 573 height 240
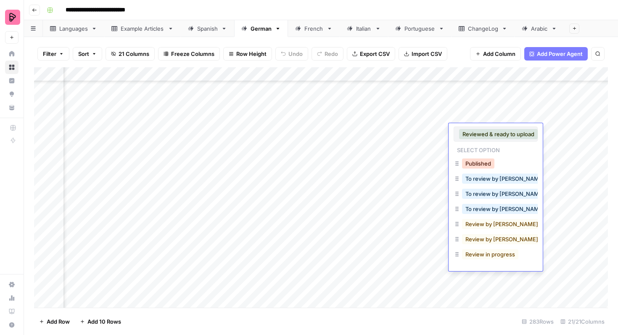
click at [480, 163] on button "Published" at bounding box center [478, 163] width 32 height 10
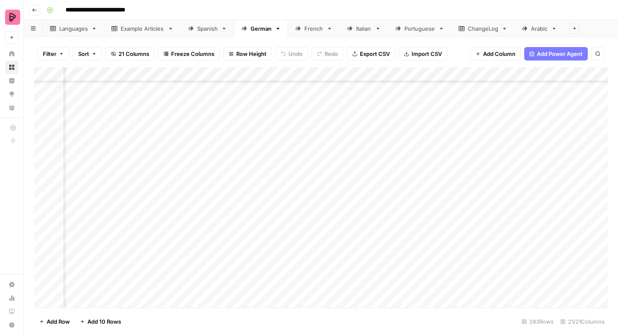
click at [481, 145] on div "Add Column" at bounding box center [320, 187] width 573 height 240
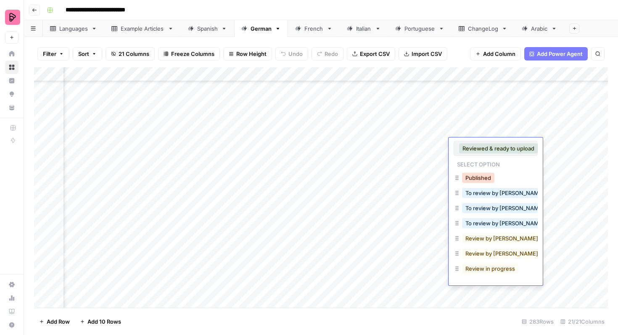
click at [478, 178] on button "Published" at bounding box center [478, 178] width 32 height 10
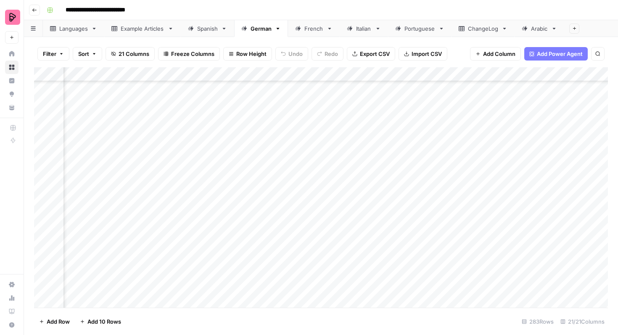
click at [479, 161] on div "Add Column" at bounding box center [320, 187] width 573 height 240
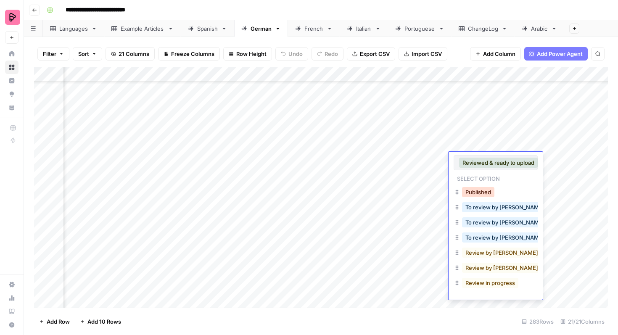
click at [480, 187] on button "Published" at bounding box center [478, 192] width 32 height 10
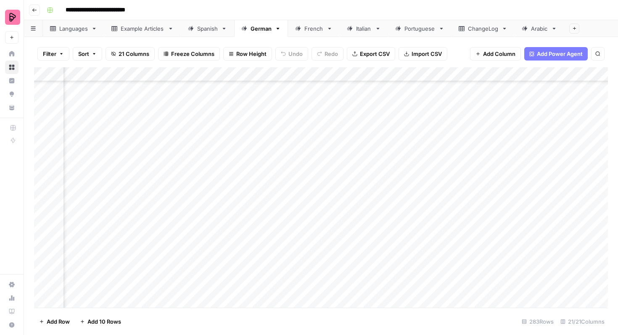
click at [482, 174] on div "Add Column" at bounding box center [320, 187] width 573 height 240
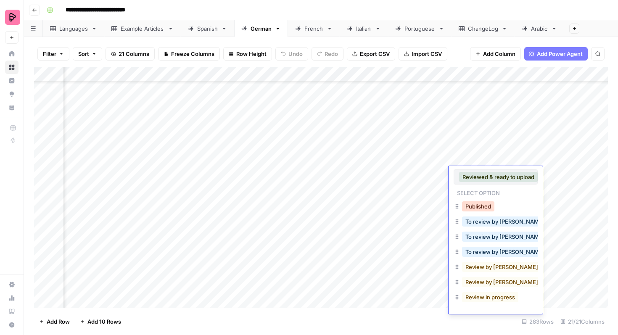
click at [480, 201] on button "Published" at bounding box center [478, 206] width 32 height 10
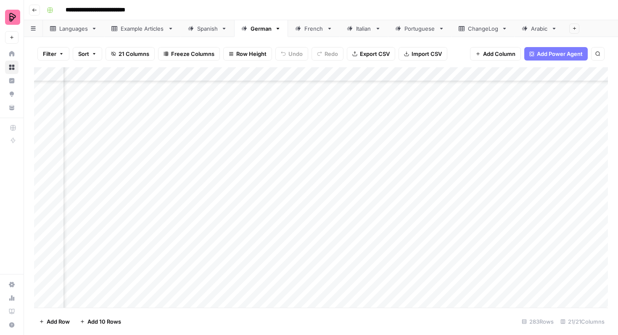
click at [483, 191] on div "Add Column" at bounding box center [320, 187] width 573 height 240
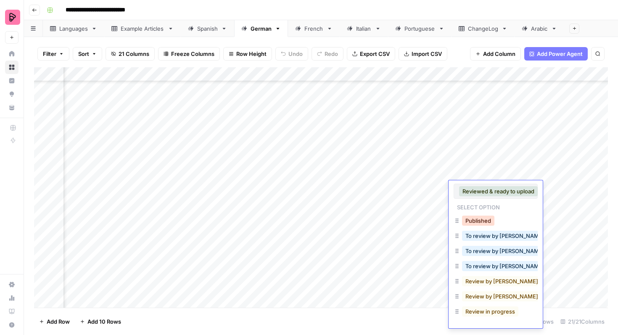
click at [481, 222] on button "Published" at bounding box center [478, 221] width 32 height 10
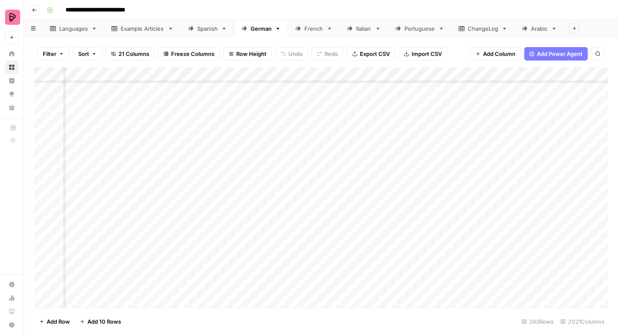
click at [484, 201] on div "Add Column" at bounding box center [320, 187] width 573 height 240
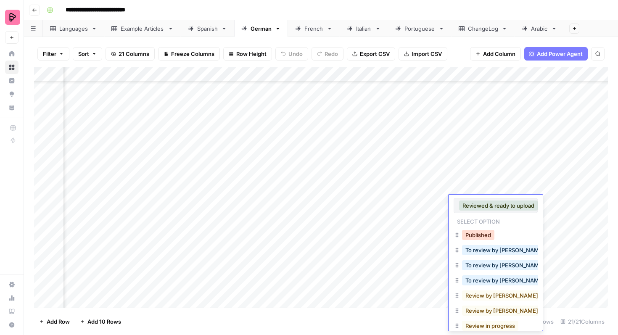
click at [479, 231] on button "Published" at bounding box center [478, 235] width 32 height 10
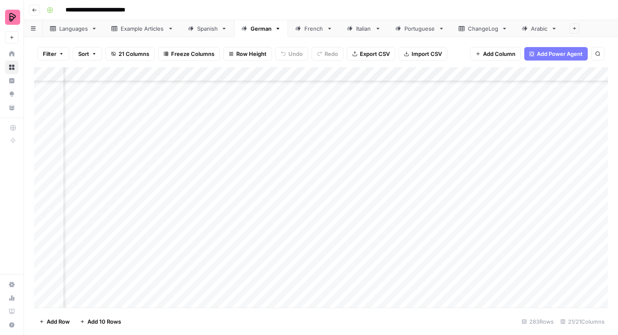
click at [478, 220] on div "Add Column" at bounding box center [320, 187] width 573 height 240
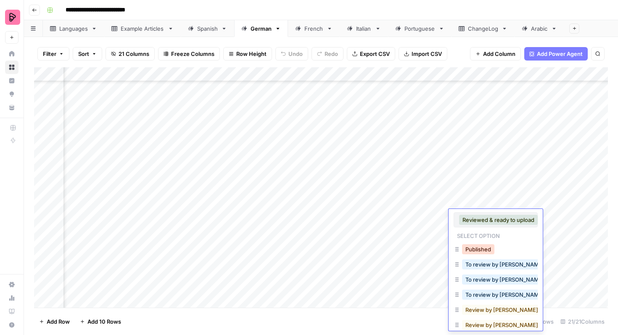
click at [480, 245] on button "Published" at bounding box center [478, 249] width 32 height 10
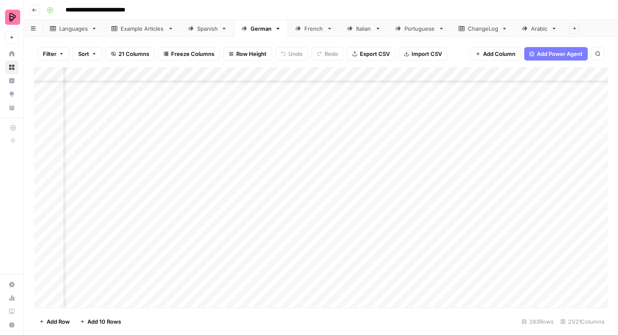
scroll to position [3803, 252]
click at [483, 128] on div "Add Column" at bounding box center [320, 187] width 573 height 240
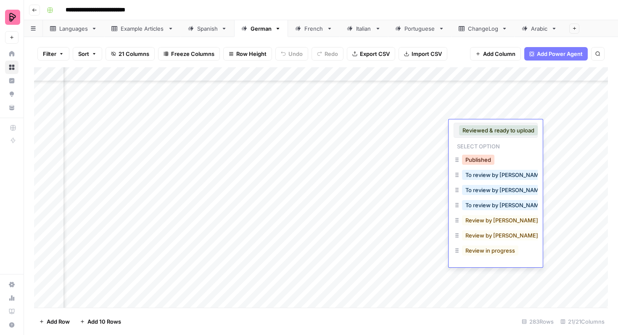
click at [479, 161] on button "Published" at bounding box center [478, 160] width 32 height 10
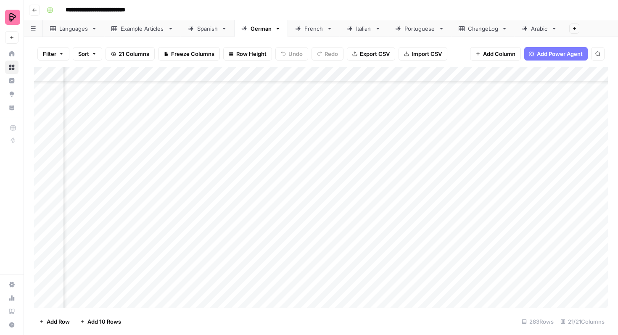
click at [483, 142] on div "Add Column" at bounding box center [320, 187] width 573 height 240
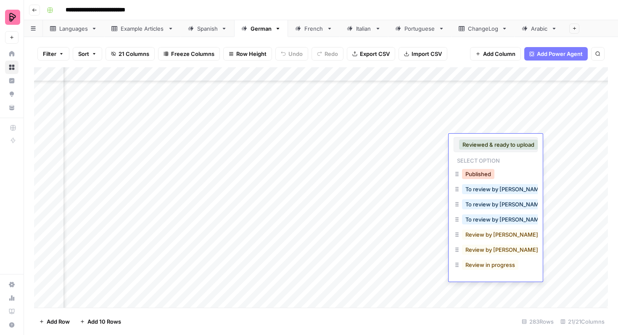
click at [479, 169] on button "Published" at bounding box center [478, 174] width 32 height 10
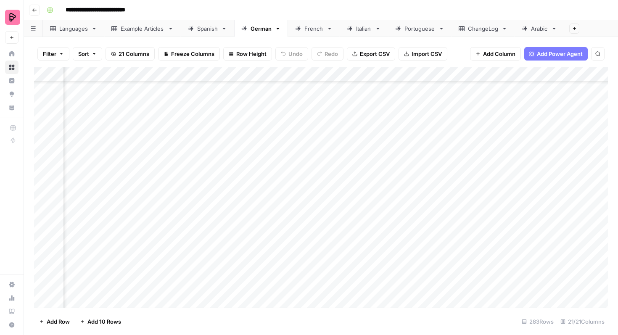
click at [481, 150] on div "Add Column" at bounding box center [320, 187] width 573 height 240
click at [480, 153] on div "Add Column" at bounding box center [320, 187] width 573 height 240
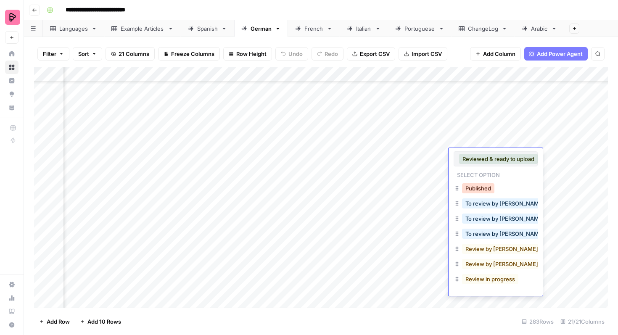
click at [477, 185] on button "Published" at bounding box center [478, 188] width 32 height 10
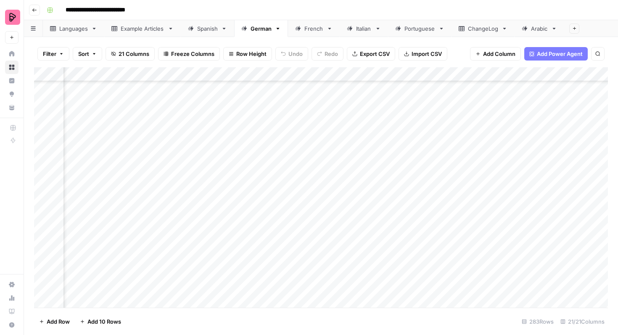
click at [479, 172] on div "Add Column" at bounding box center [320, 187] width 573 height 240
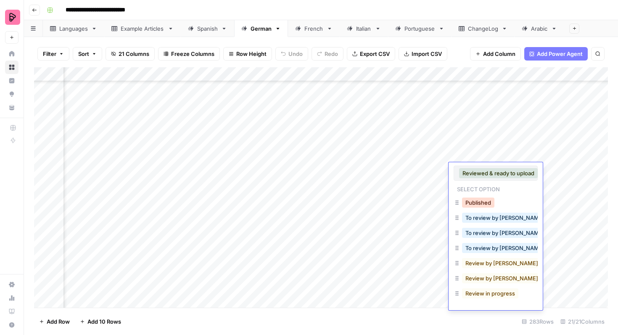
click at [477, 202] on button "Published" at bounding box center [478, 202] width 32 height 10
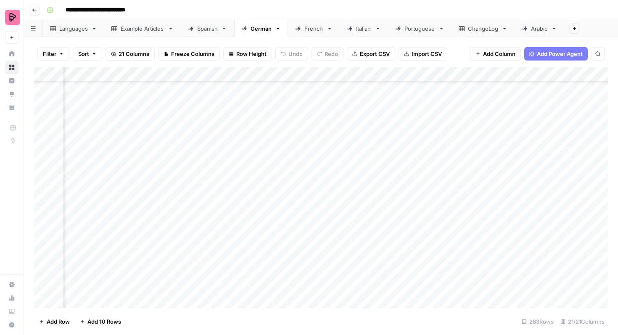
click at [478, 186] on div "Add Column" at bounding box center [320, 187] width 573 height 240
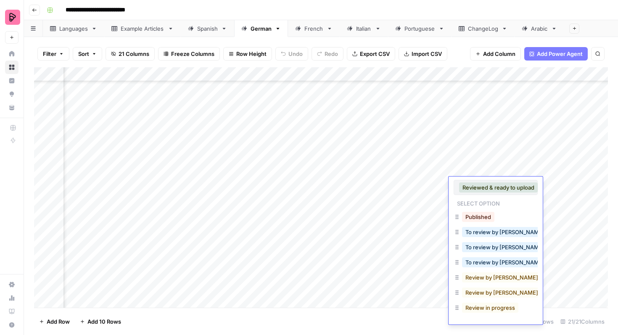
click at [476, 211] on div "Published" at bounding box center [478, 217] width 36 height 12
click at [476, 212] on button "Published" at bounding box center [478, 217] width 32 height 10
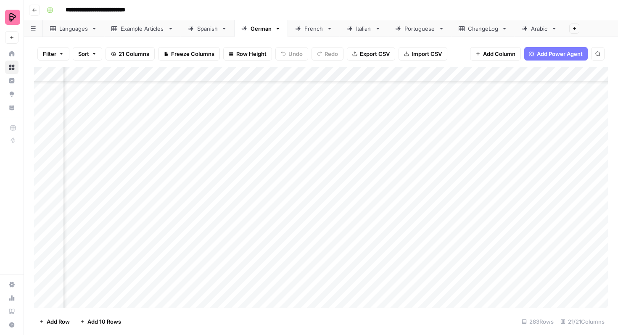
click at [475, 199] on div "Add Column" at bounding box center [320, 187] width 573 height 240
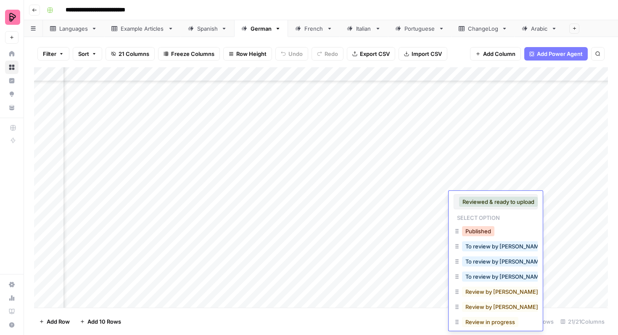
click at [475, 230] on button "Published" at bounding box center [478, 231] width 32 height 10
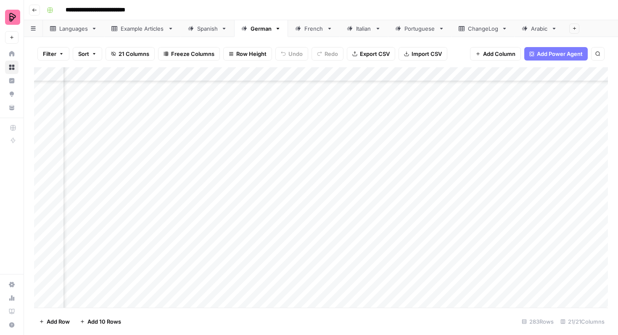
click at [475, 212] on div "Add Column" at bounding box center [320, 187] width 573 height 240
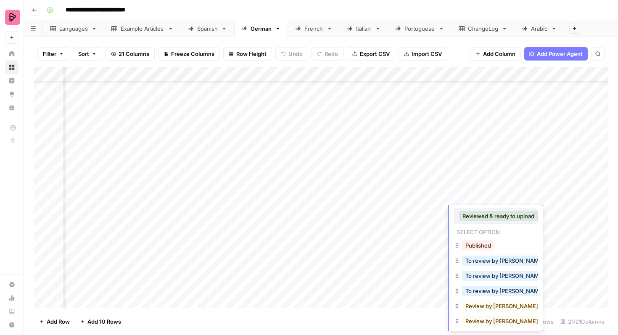
click at [476, 241] on button "Published" at bounding box center [478, 245] width 32 height 10
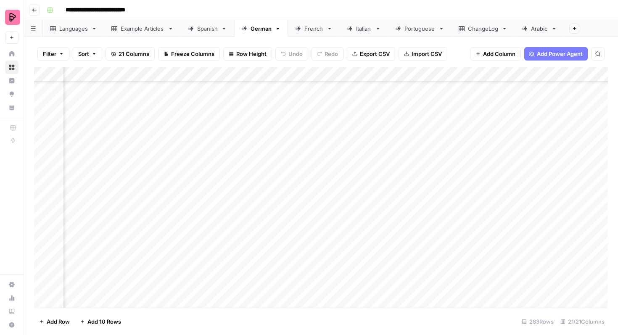
click at [479, 225] on div "Add Column" at bounding box center [320, 187] width 573 height 240
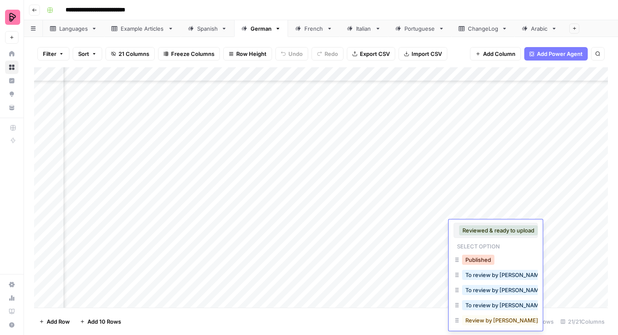
click at [478, 258] on button "Published" at bounding box center [478, 260] width 32 height 10
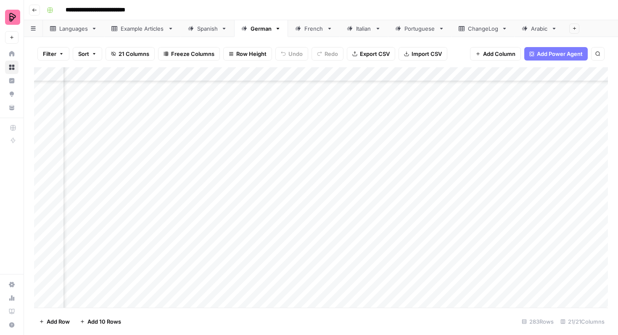
click at [313, 36] on link "French" at bounding box center [314, 28] width 52 height 17
click at [413, 184] on div "Add Column" at bounding box center [320, 187] width 573 height 240
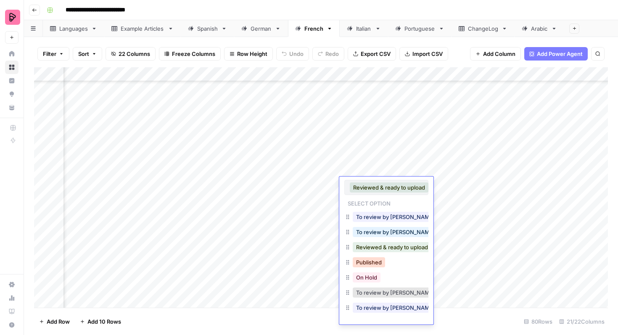
click at [381, 260] on button "Published" at bounding box center [368, 262] width 32 height 10
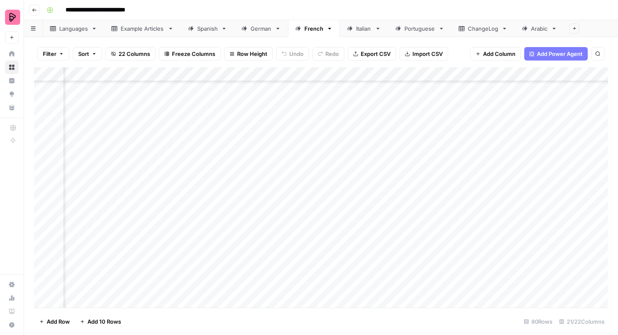
click at [394, 200] on div "Add Column" at bounding box center [320, 187] width 573 height 240
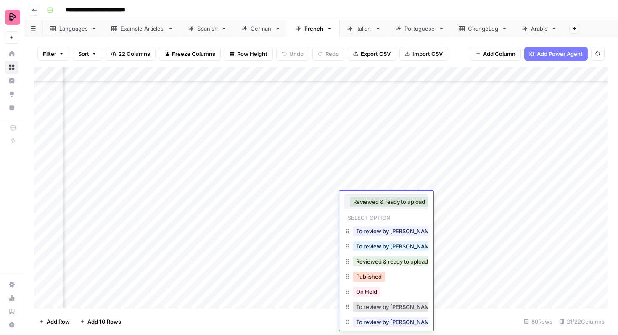
click at [376, 278] on button "Published" at bounding box center [368, 276] width 32 height 10
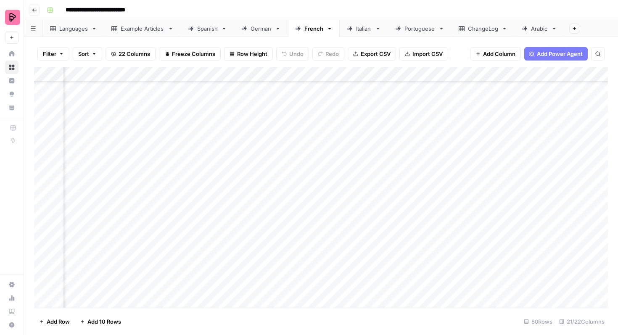
click at [389, 215] on div "Add Column" at bounding box center [320, 187] width 573 height 240
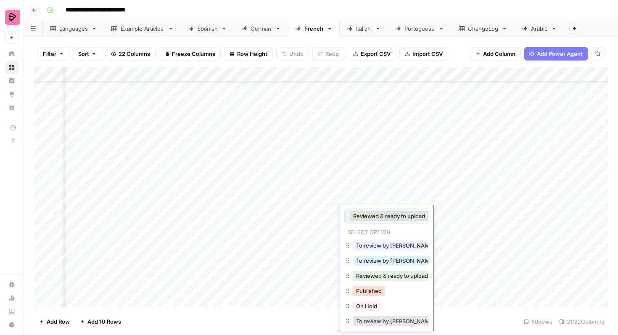
click at [371, 289] on button "Published" at bounding box center [368, 291] width 32 height 10
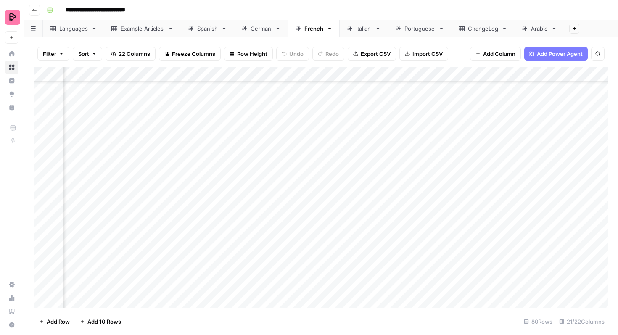
scroll to position [913, 389]
click at [396, 87] on div "Add Column" at bounding box center [320, 187] width 573 height 240
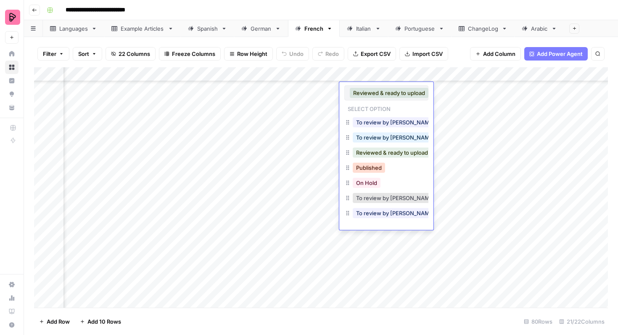
click at [372, 168] on button "Published" at bounding box center [368, 168] width 32 height 10
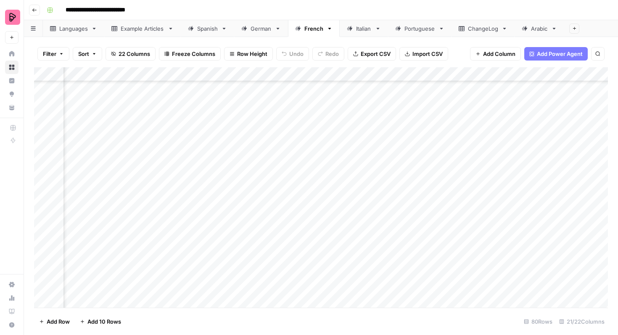
scroll to position [881, 389]
click at [387, 139] on div "Add Column" at bounding box center [320, 187] width 573 height 240
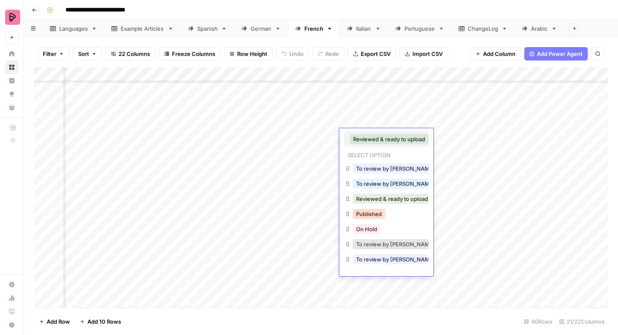
click at [375, 212] on button "Published" at bounding box center [368, 214] width 32 height 10
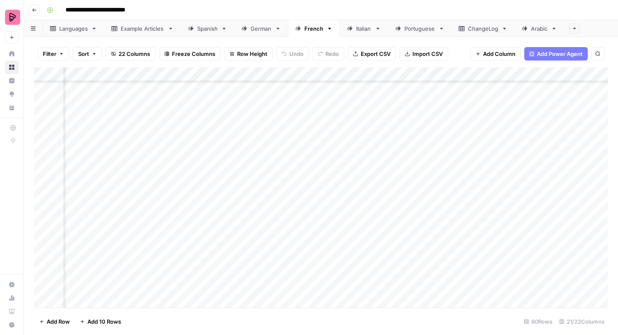
click at [381, 210] on div "Add Column" at bounding box center [320, 187] width 573 height 240
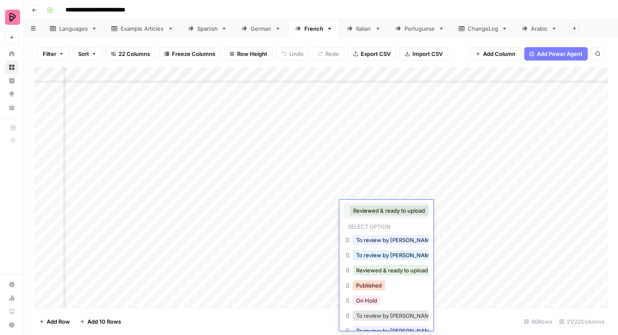
click at [373, 281] on button "Published" at bounding box center [368, 285] width 32 height 10
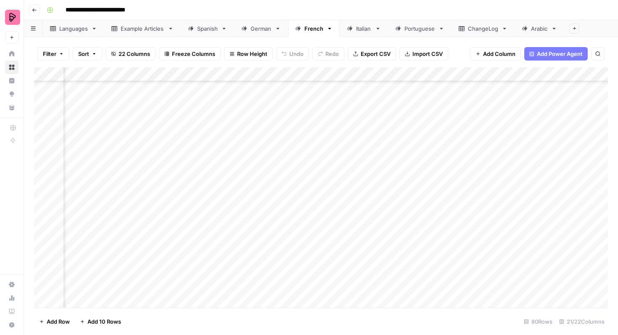
click at [378, 225] on div "Add Column" at bounding box center [320, 187] width 573 height 240
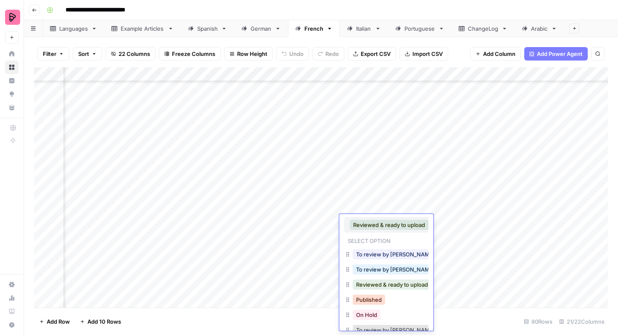
click at [373, 298] on button "Published" at bounding box center [368, 300] width 32 height 10
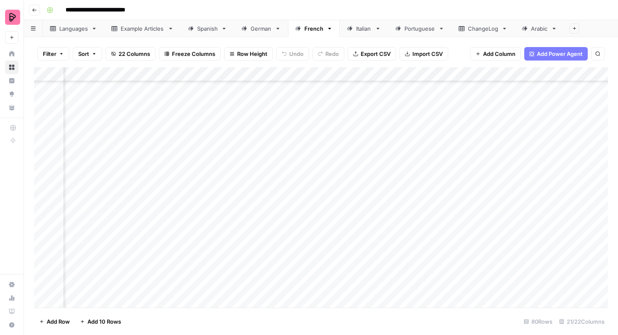
click at [374, 235] on div "Add Column" at bounding box center [320, 187] width 573 height 240
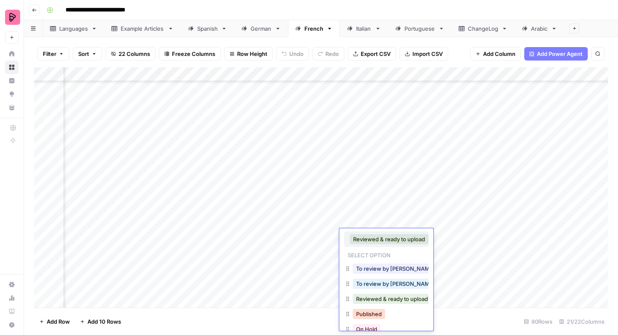
click at [370, 314] on button "Published" at bounding box center [368, 314] width 32 height 10
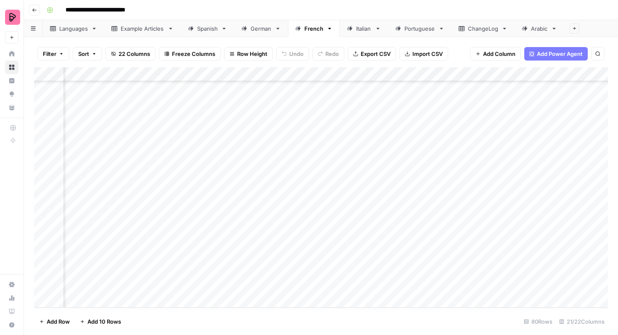
scroll to position [782, 389]
